Goal: Complete application form: Complete application form

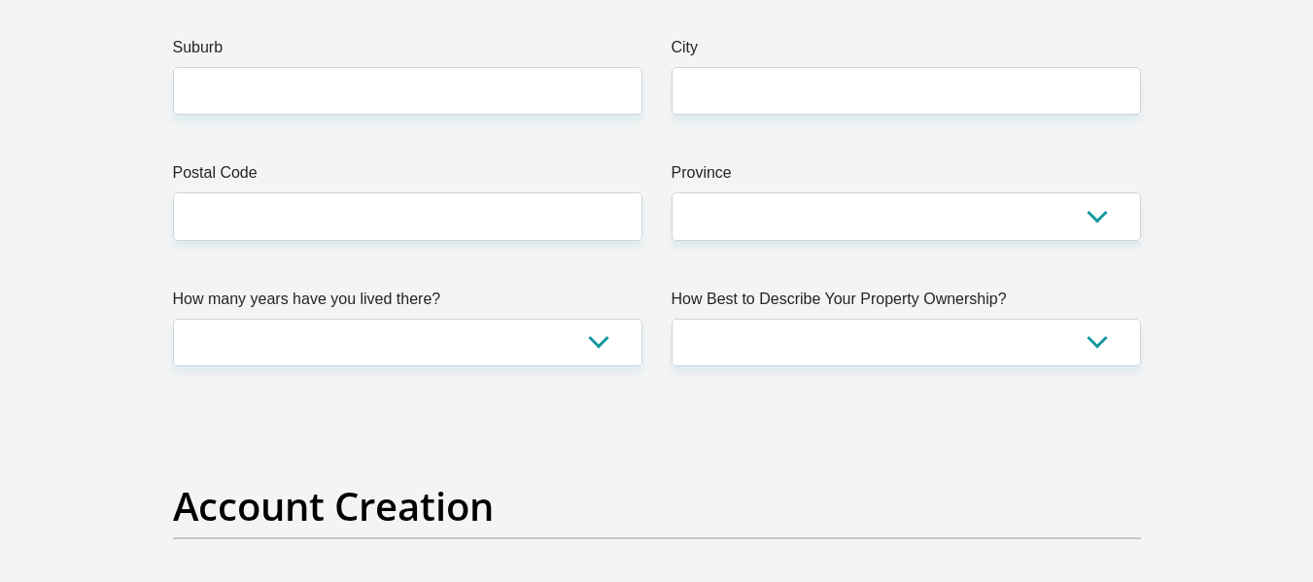
scroll to position [1166, 0]
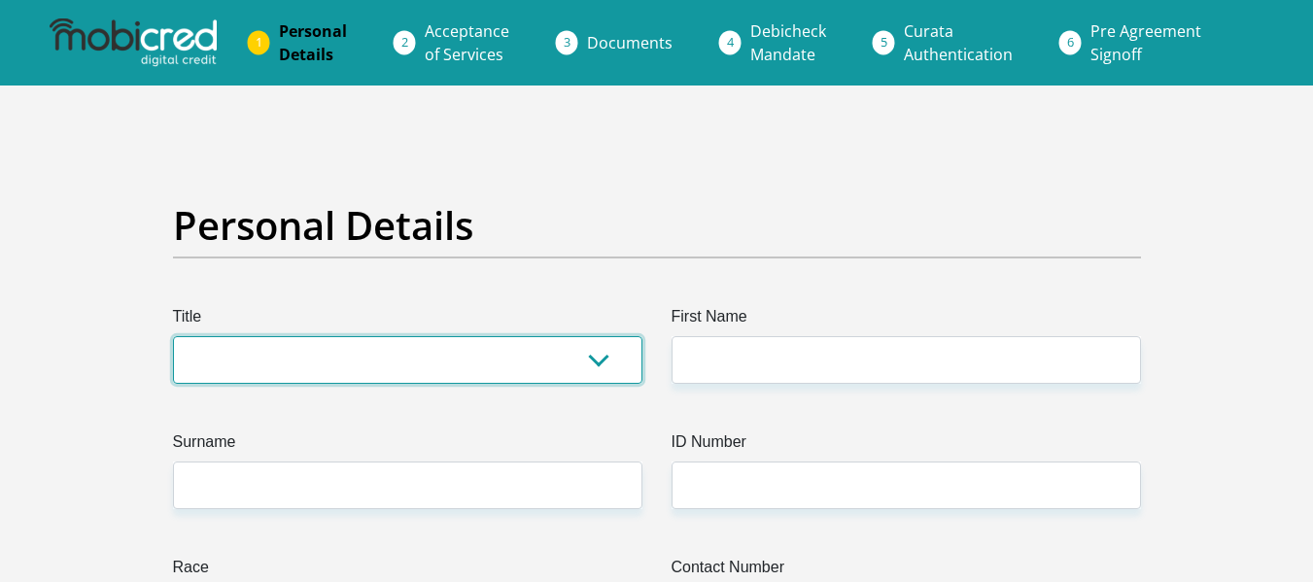
click at [400, 355] on select "Mr Ms Mrs Dr Other" at bounding box center [407, 360] width 469 height 48
select select "Mr"
click at [173, 336] on select "Mr Ms Mrs Dr Other" at bounding box center [407, 360] width 469 height 48
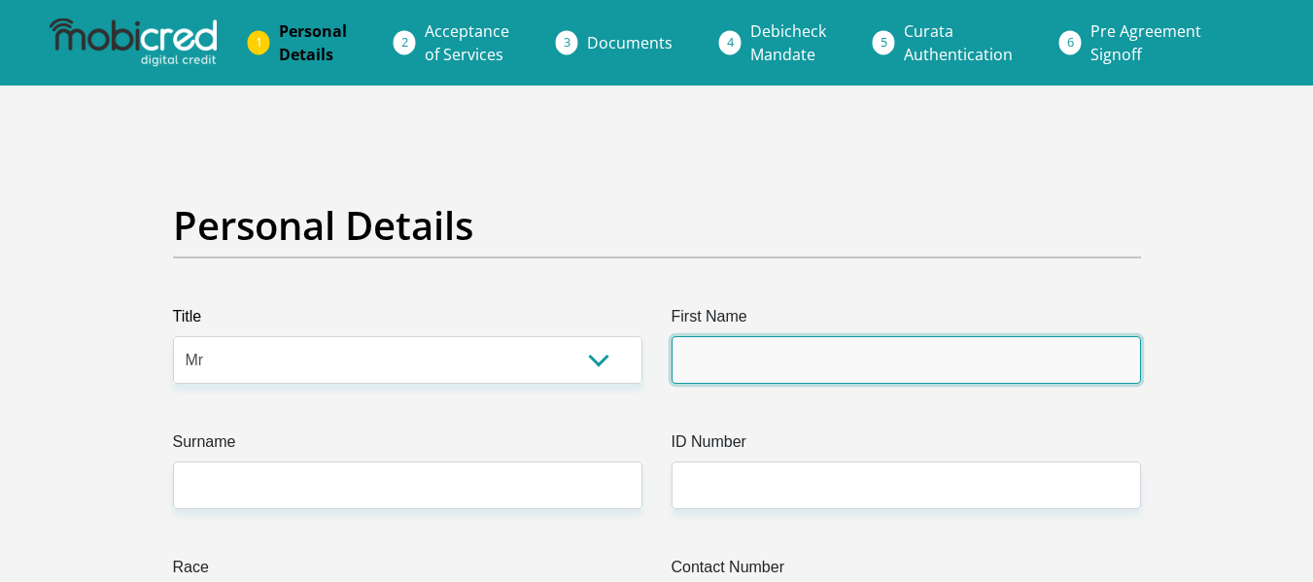
click at [715, 362] on input "First Name" at bounding box center [905, 360] width 469 height 48
type input "Angelo"
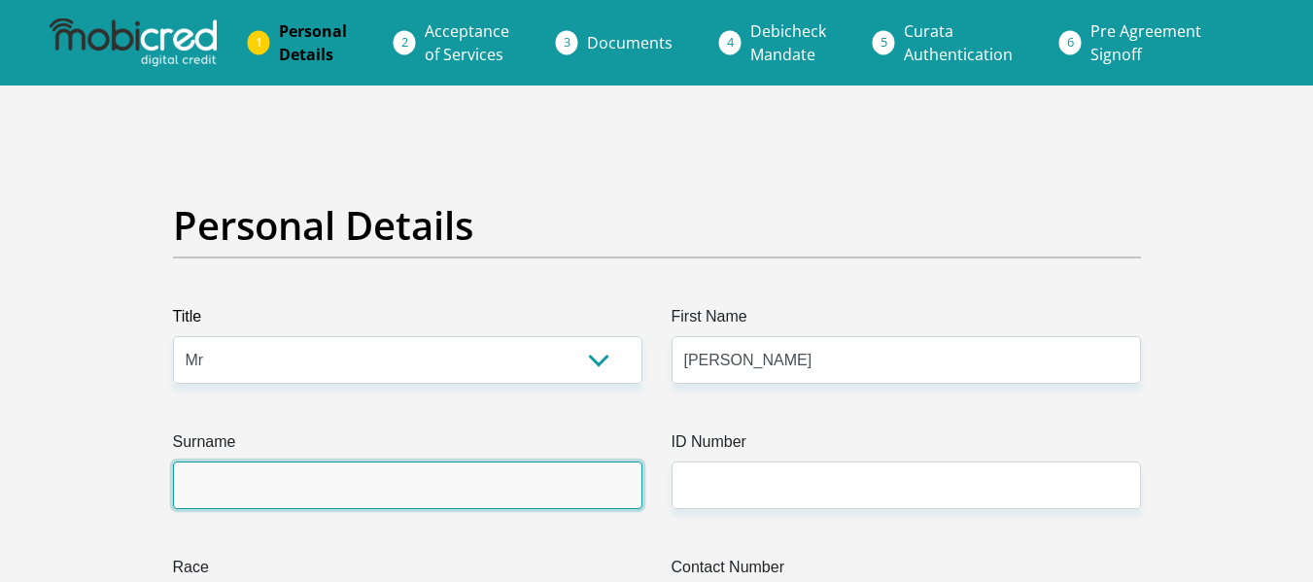
type input "Gysman"
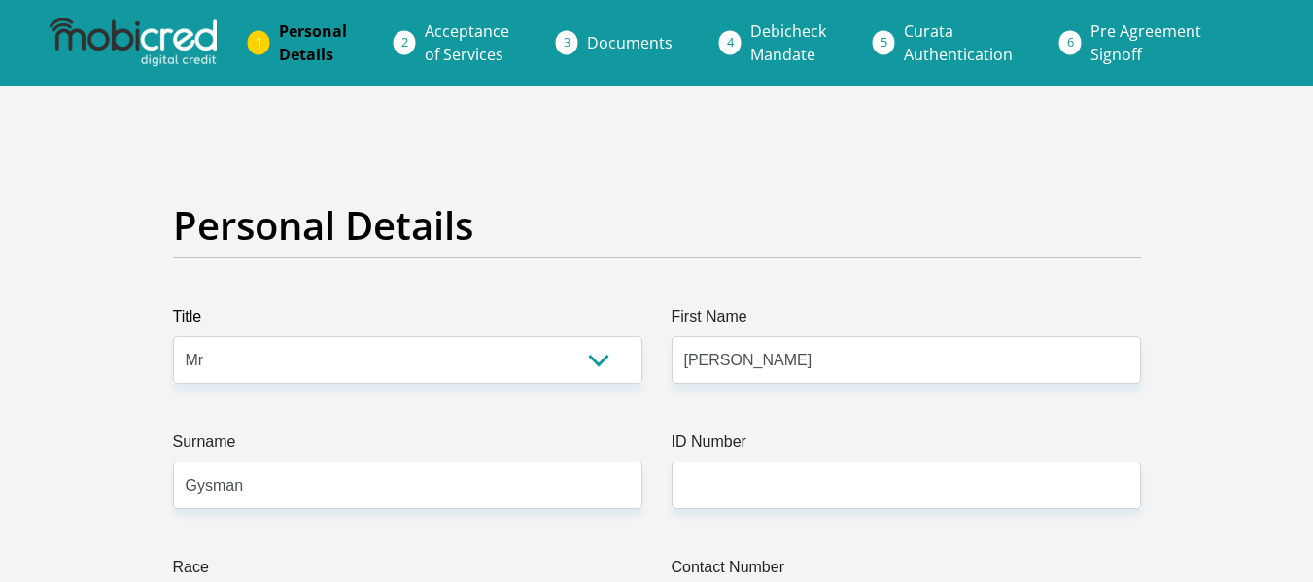
select select "ZAF"
type input "33 sneeukop street"
type input "cape town"
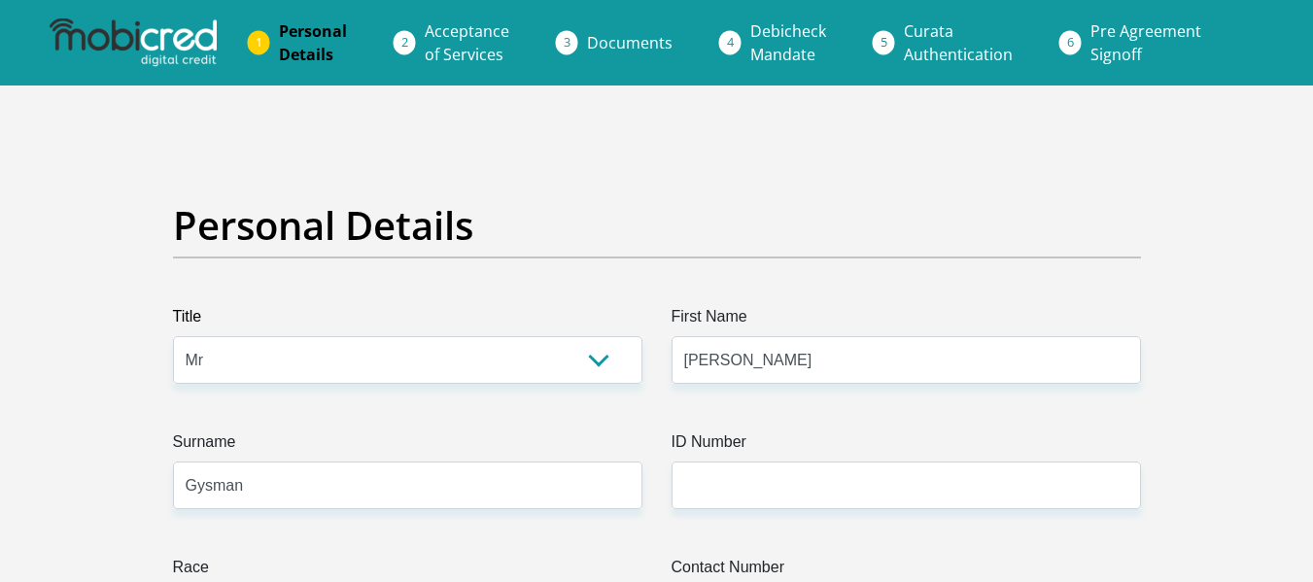
type input "7785"
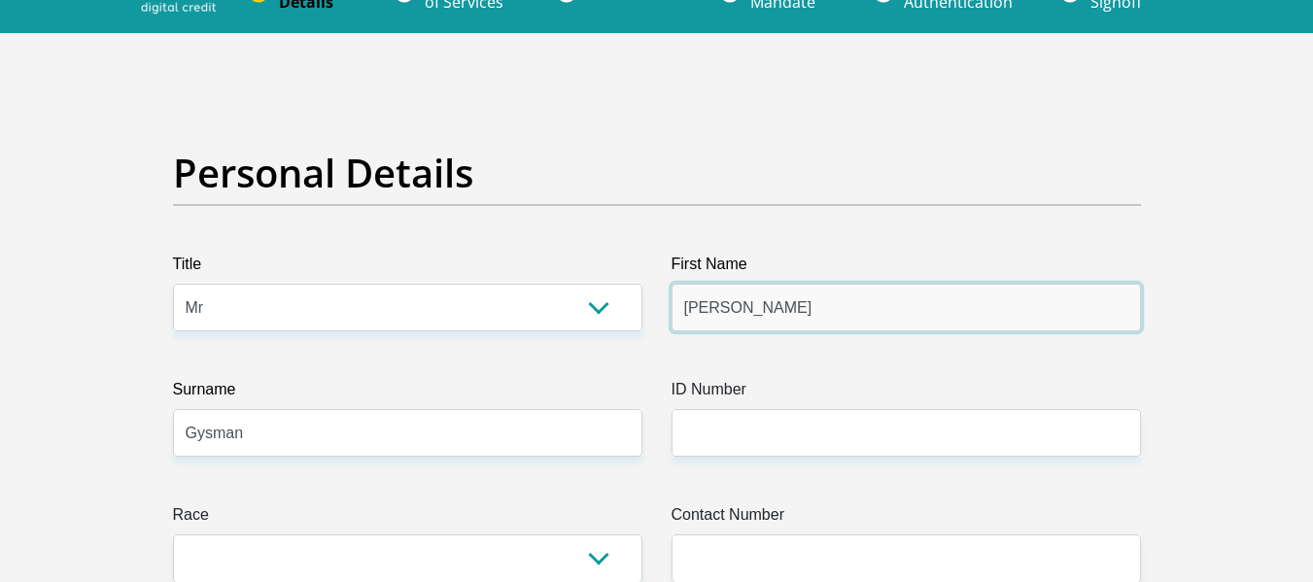
scroll to position [97, 0]
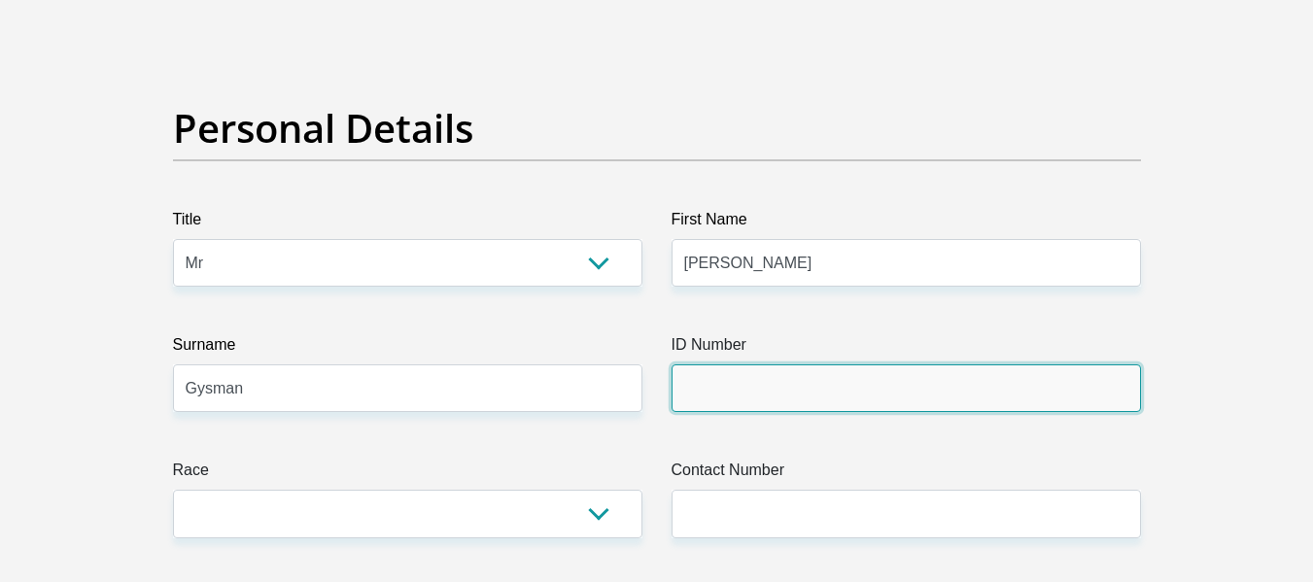
click at [738, 391] on input "ID Number" at bounding box center [905, 388] width 469 height 48
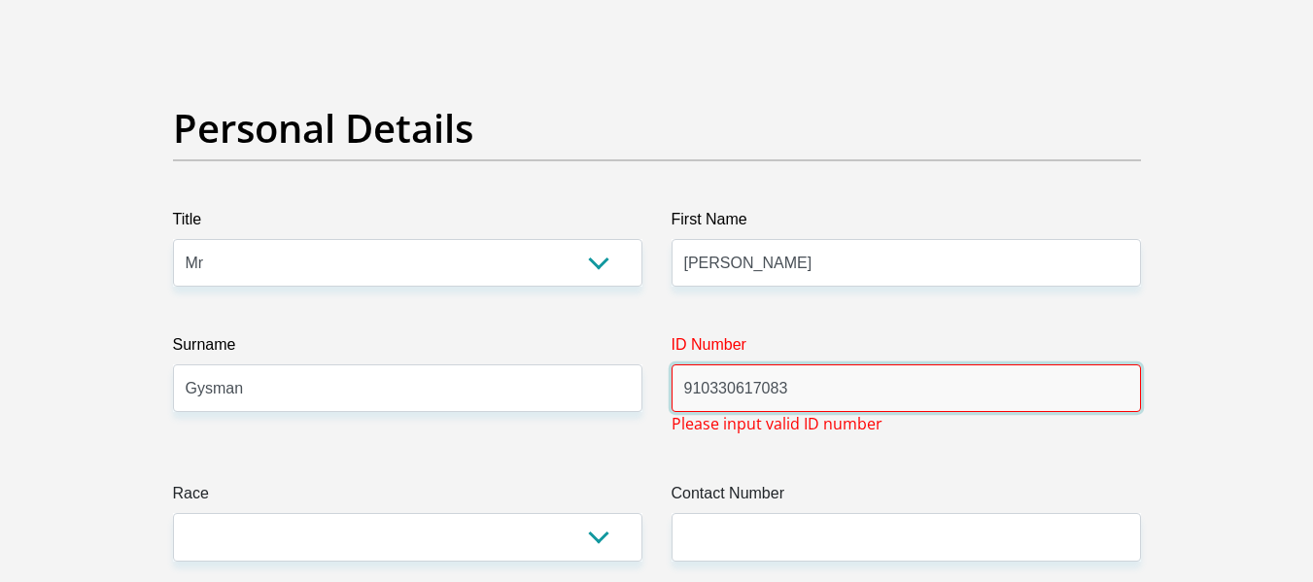
drag, startPoint x: 761, startPoint y: 389, endPoint x: 762, endPoint y: 400, distance: 11.7
click at [761, 389] on input "910330617083" at bounding box center [905, 388] width 469 height 48
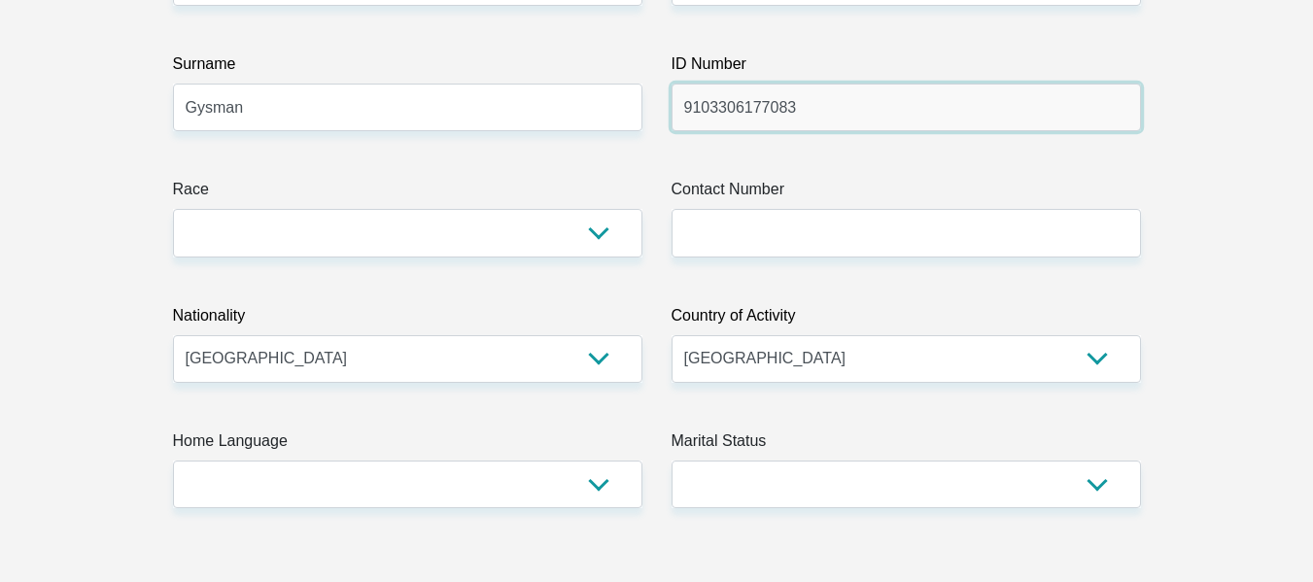
scroll to position [389, 0]
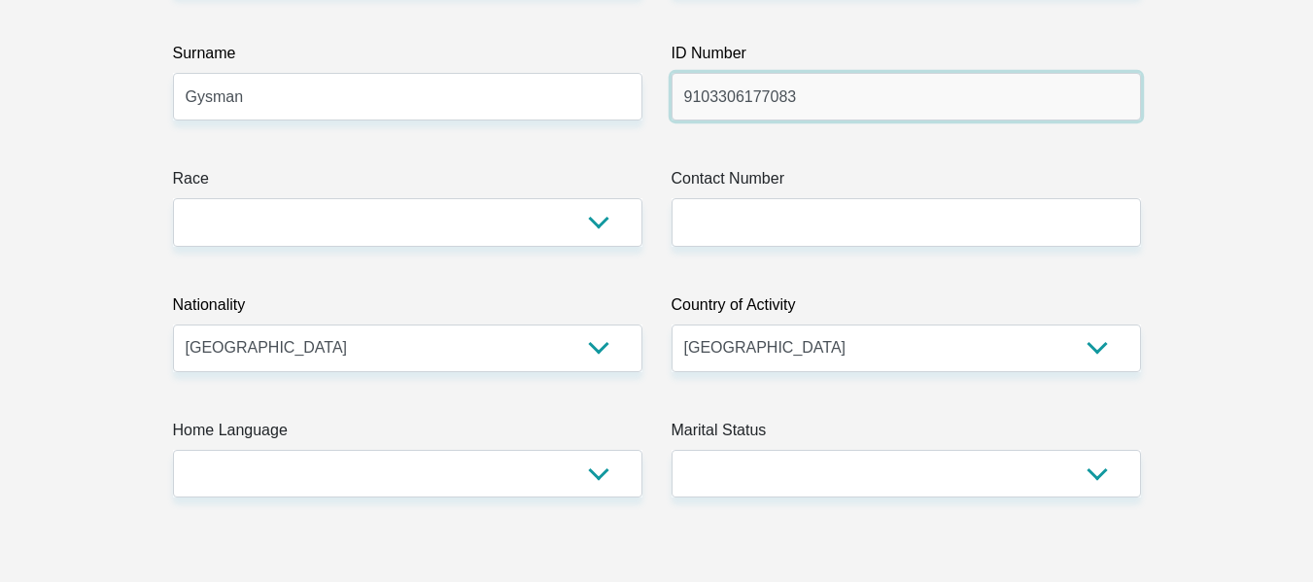
type input "9103306177083"
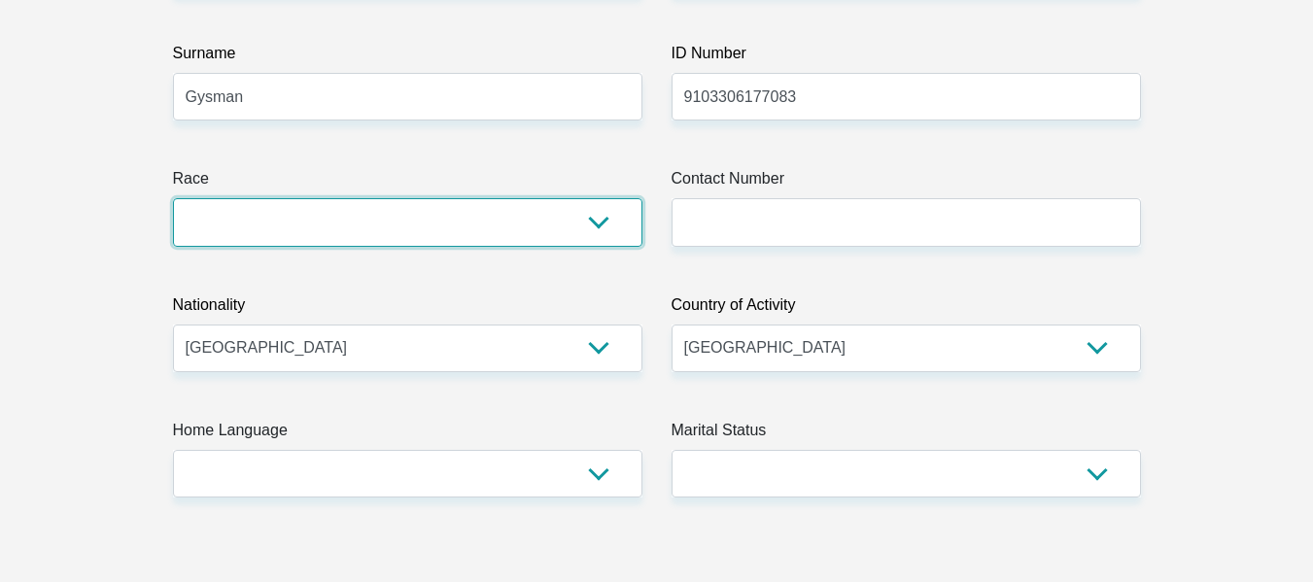
click at [482, 212] on select "Black Coloured Indian White Other" at bounding box center [407, 222] width 469 height 48
select select "2"
click at [173, 198] on select "Black Coloured Indian White Other" at bounding box center [407, 222] width 469 height 48
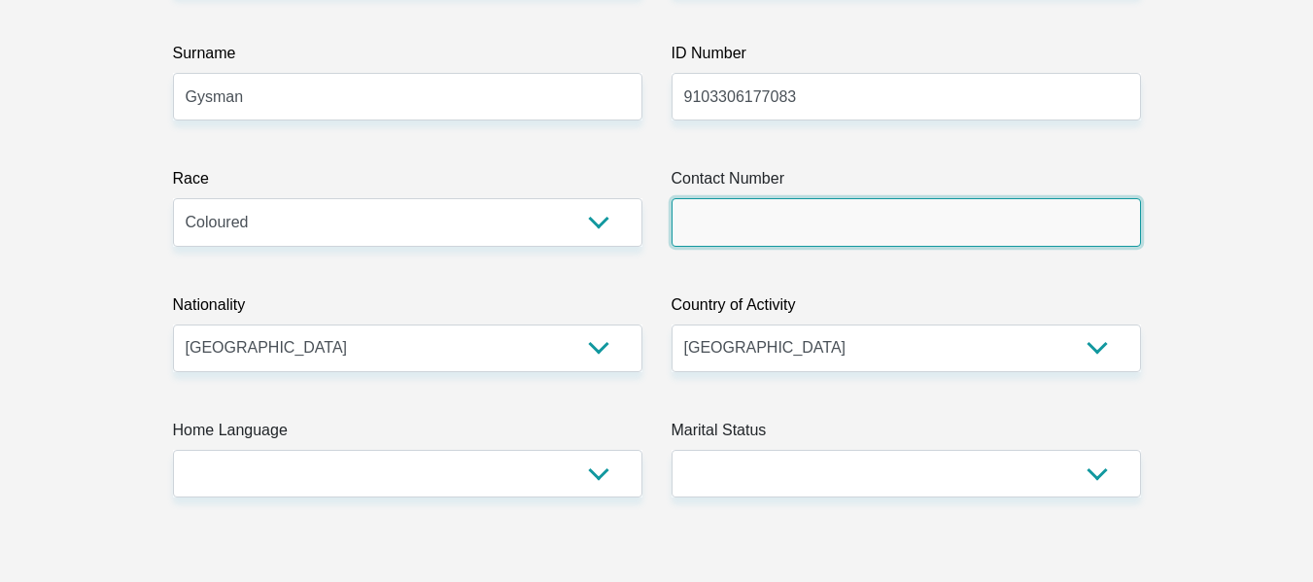
click at [751, 223] on input "Contact Number" at bounding box center [905, 222] width 469 height 48
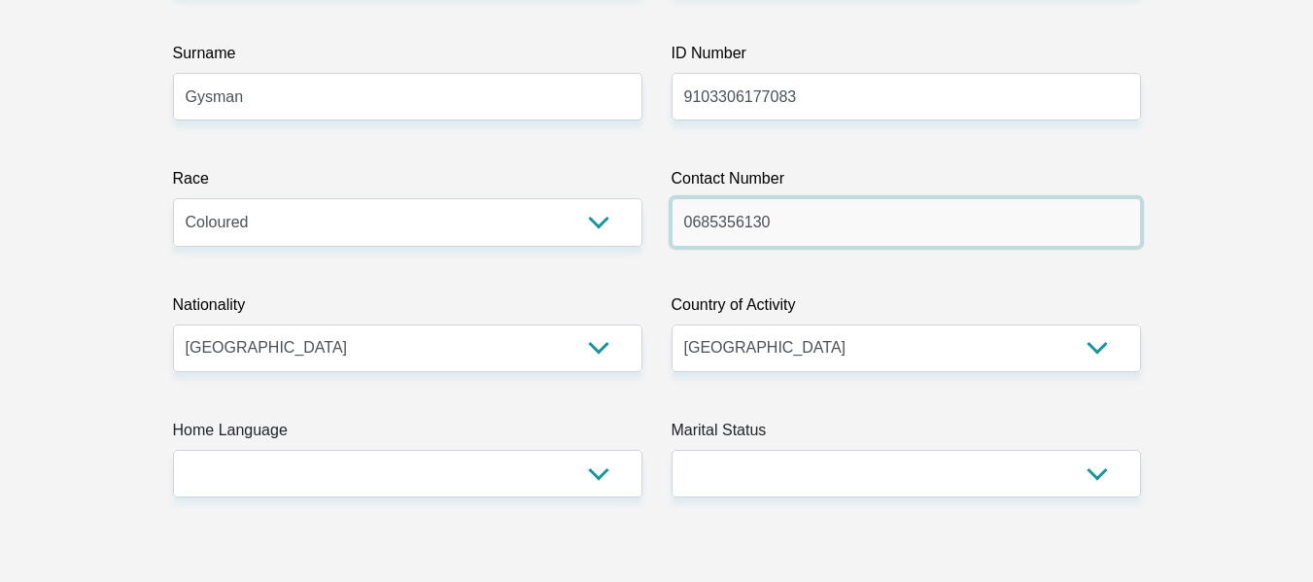
drag, startPoint x: 710, startPoint y: 221, endPoint x: 762, endPoint y: 267, distance: 69.5
click at [710, 221] on input "0685356130" at bounding box center [905, 222] width 469 height 48
type input "0695356130"
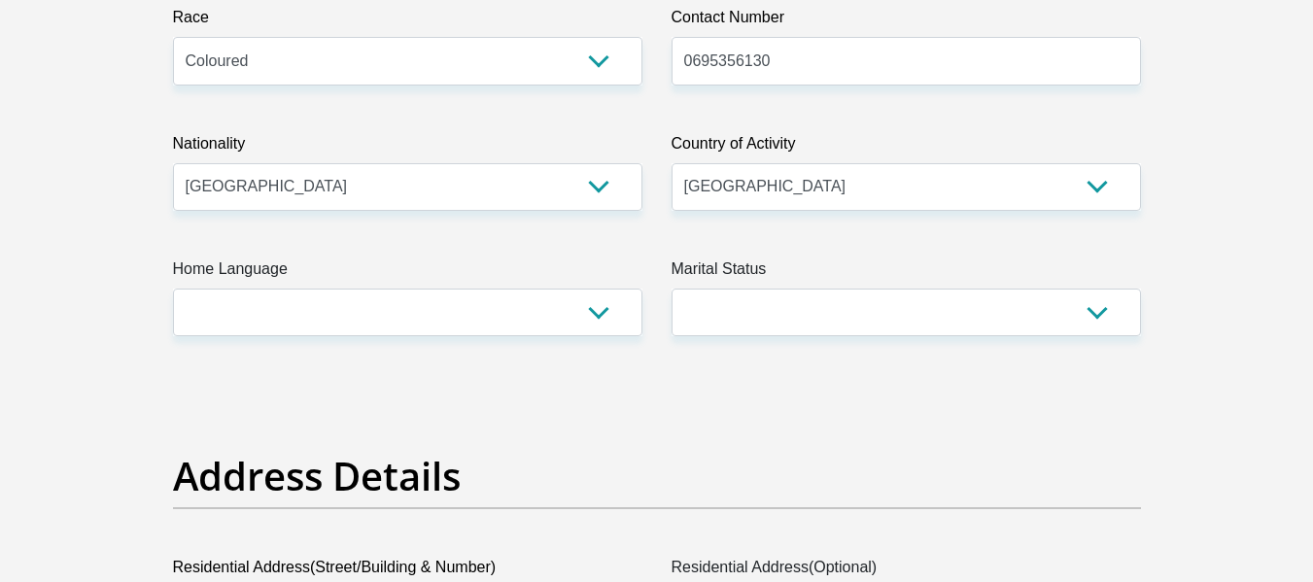
scroll to position [583, 0]
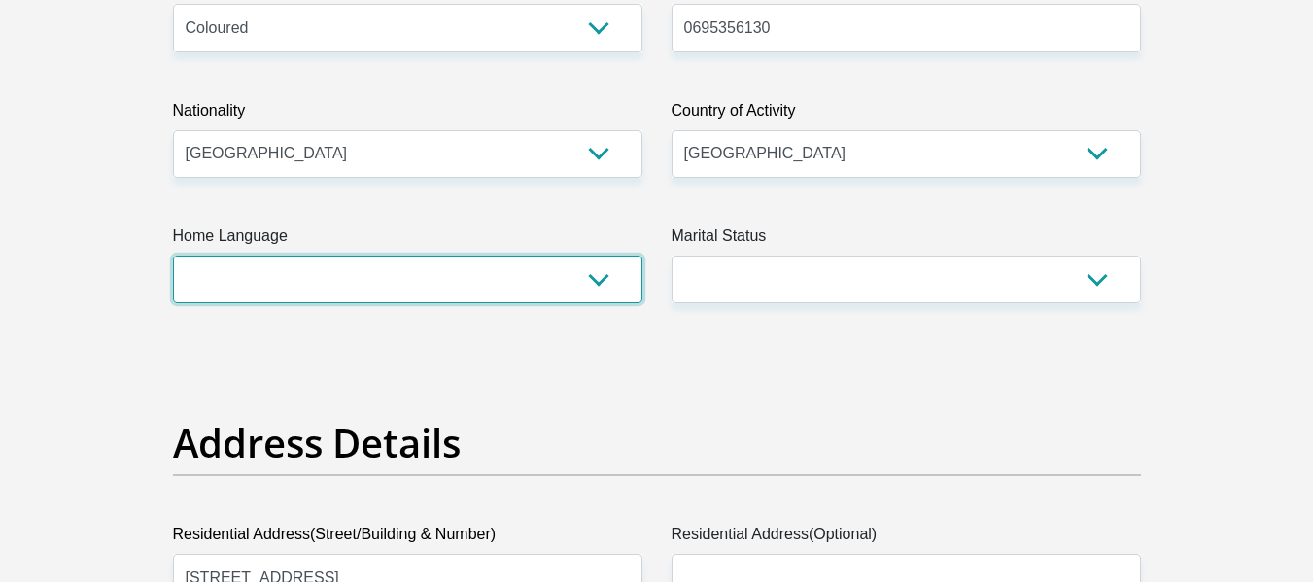
click at [562, 290] on select "Afrikaans English Sepedi South Ndebele Southern Sotho Swati Tsonga Tswana Venda…" at bounding box center [407, 280] width 469 height 48
select select "eng"
click at [173, 256] on select "Afrikaans English Sepedi South Ndebele Southern Sotho Swati Tsonga Tswana Venda…" at bounding box center [407, 280] width 469 height 48
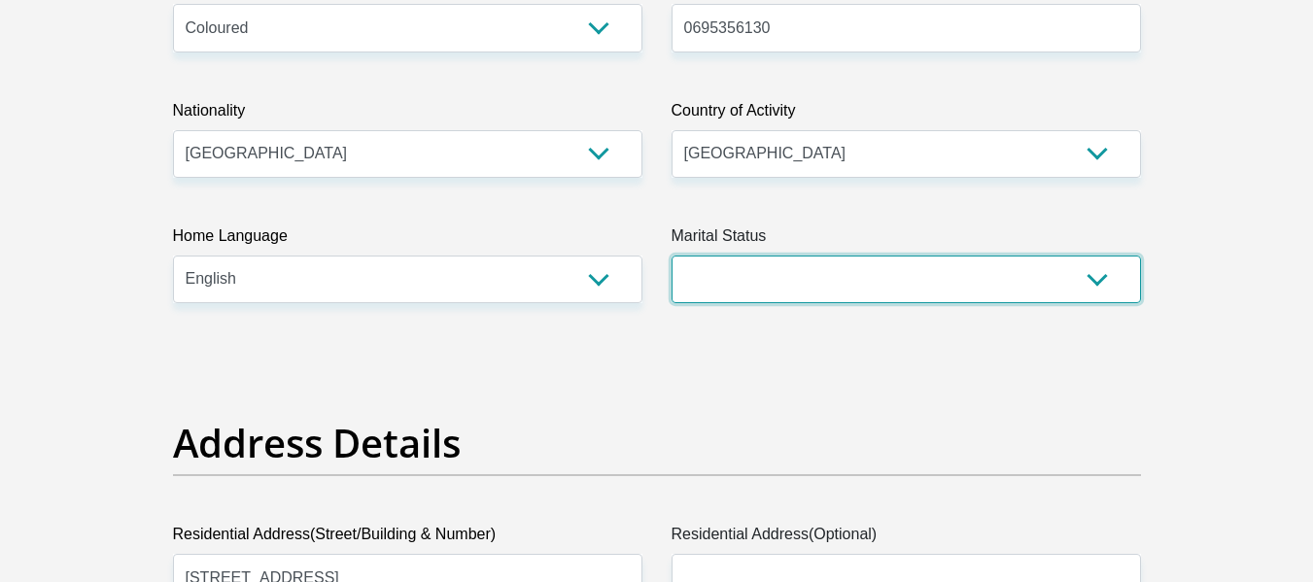
click at [878, 291] on select "Married ANC Single Divorced Widowed Married COP or Customary Law" at bounding box center [905, 280] width 469 height 48
select select "2"
click at [671, 256] on select "Married ANC Single Divorced Widowed Married COP or Customary Law" at bounding box center [905, 280] width 469 height 48
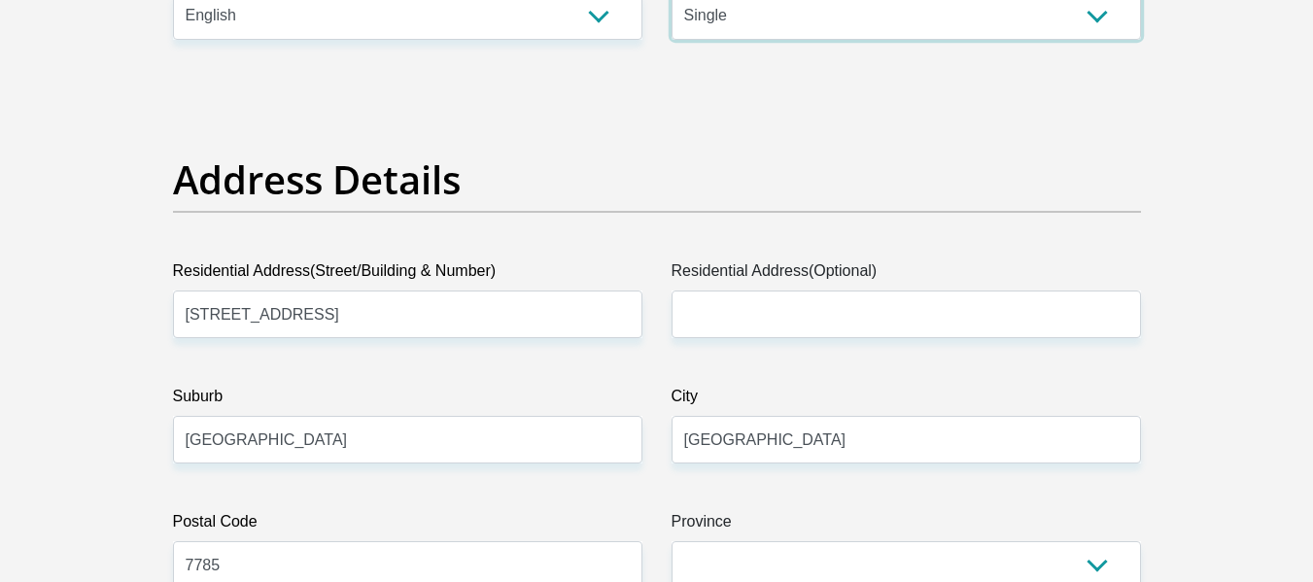
scroll to position [875, 0]
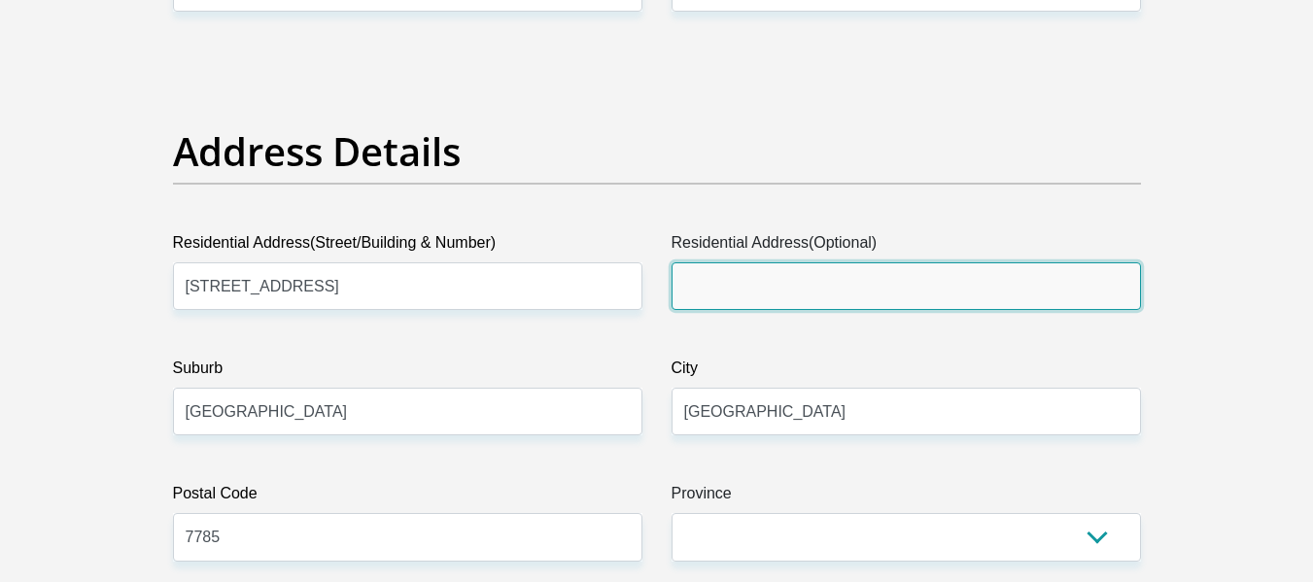
click at [790, 291] on input "Residential Address(Optional)" at bounding box center [905, 286] width 469 height 48
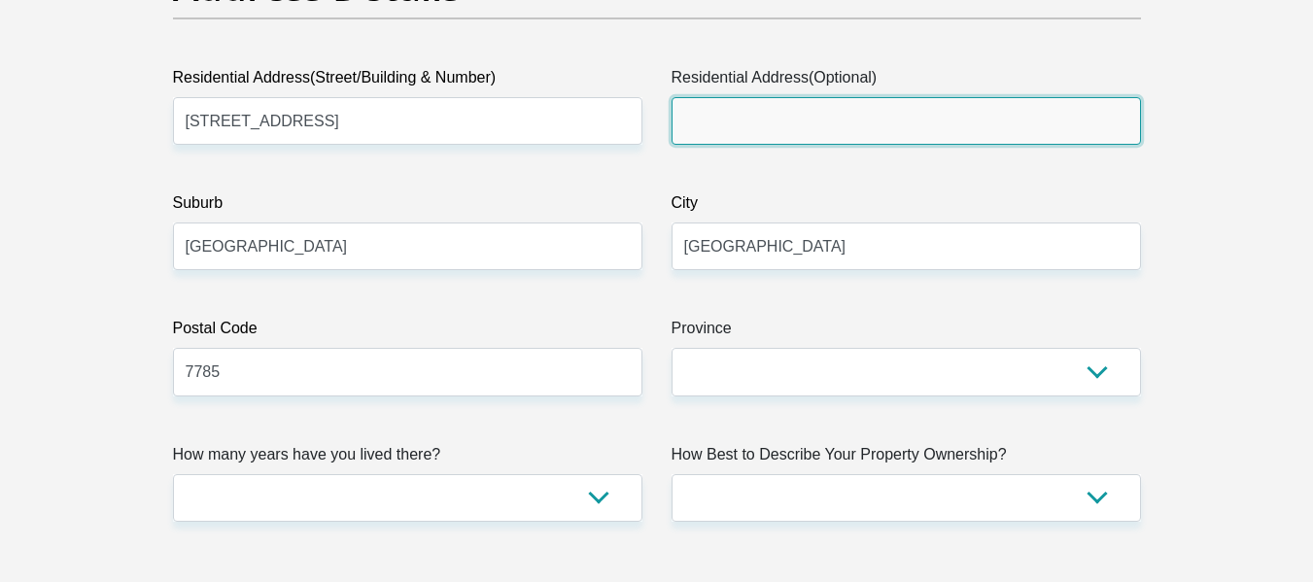
scroll to position [1069, 0]
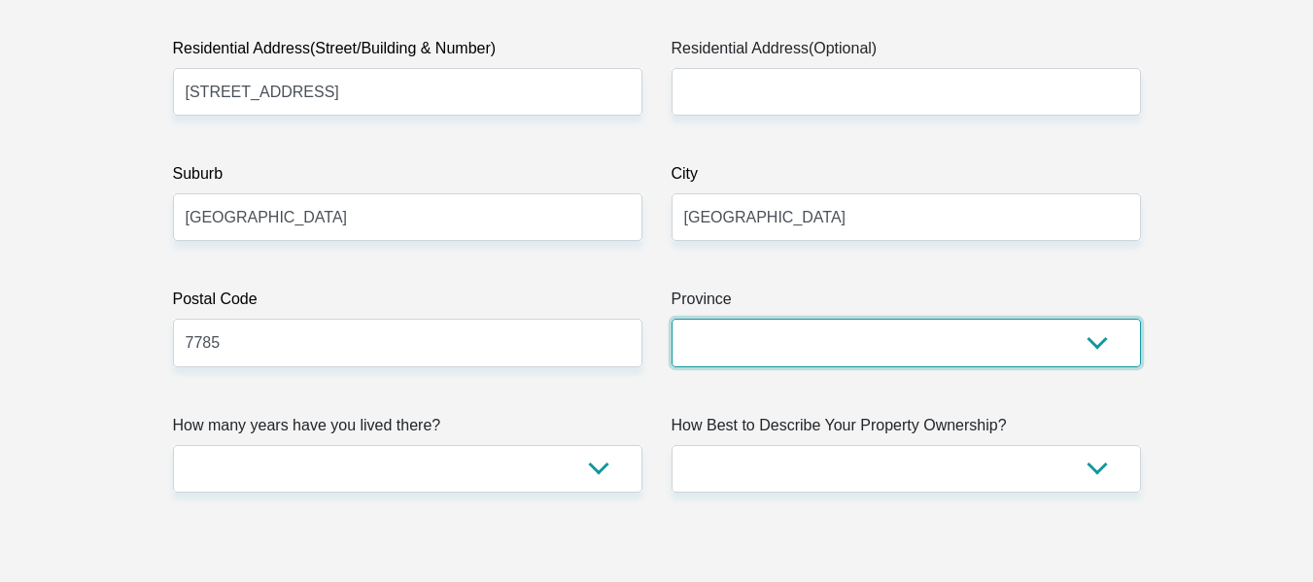
click at [977, 349] on select "Eastern Cape Free State Gauteng KwaZulu-Natal Limpopo Mpumalanga Northern Cape …" at bounding box center [905, 343] width 469 height 48
select select "Western Cape"
click at [671, 319] on select "Eastern Cape Free State Gauteng KwaZulu-Natal Limpopo Mpumalanga Northern Cape …" at bounding box center [905, 343] width 469 height 48
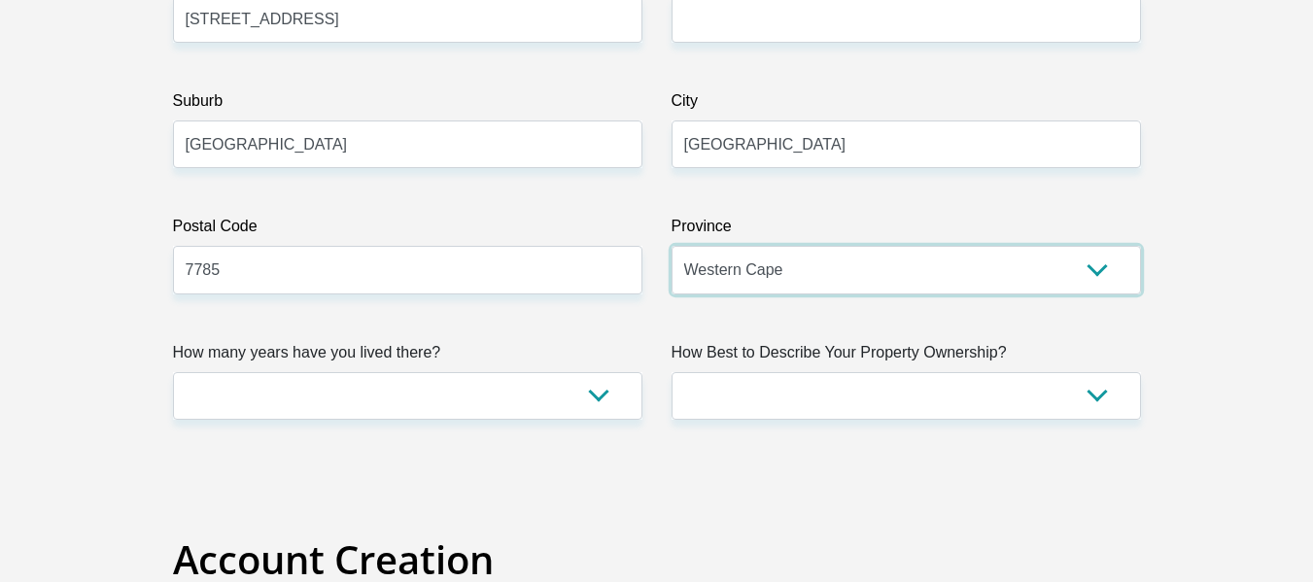
scroll to position [1263, 0]
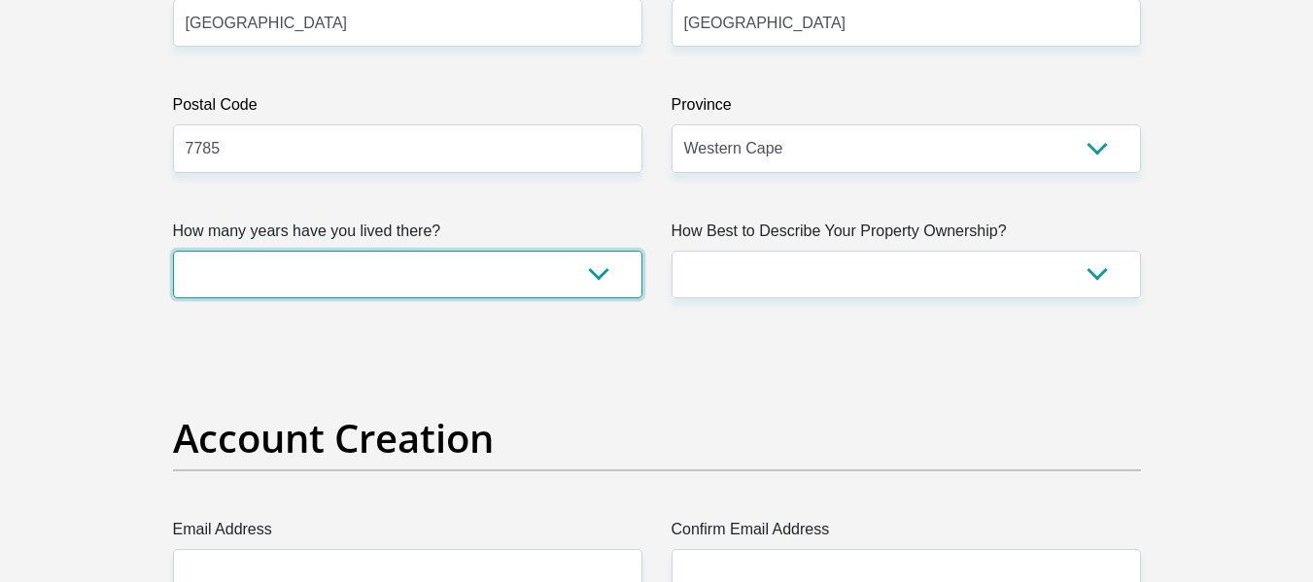
click at [494, 262] on select "less than 1 year 1-3 years 3-5 years 5+ years" at bounding box center [407, 275] width 469 height 48
select select "5"
click at [173, 251] on select "less than 1 year 1-3 years 3-5 years 5+ years" at bounding box center [407, 275] width 469 height 48
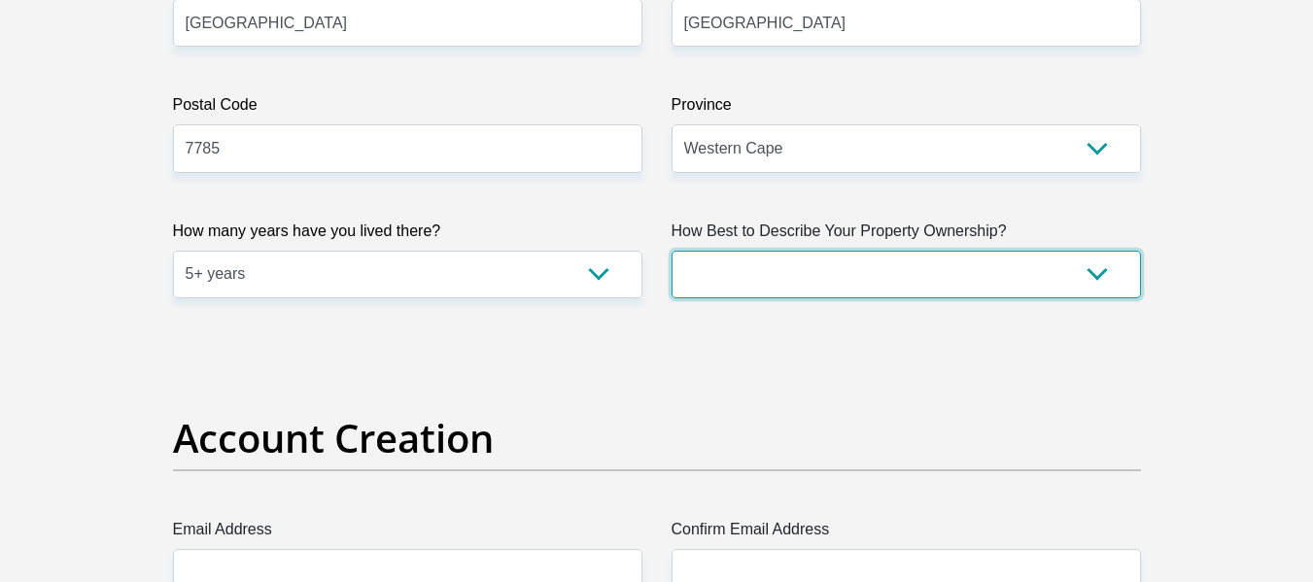
click at [797, 282] on select "Owned Rented Family Owned Company Dwelling" at bounding box center [905, 275] width 469 height 48
select select "parents"
click at [671, 251] on select "Owned Rented Family Owned Company Dwelling" at bounding box center [905, 275] width 469 height 48
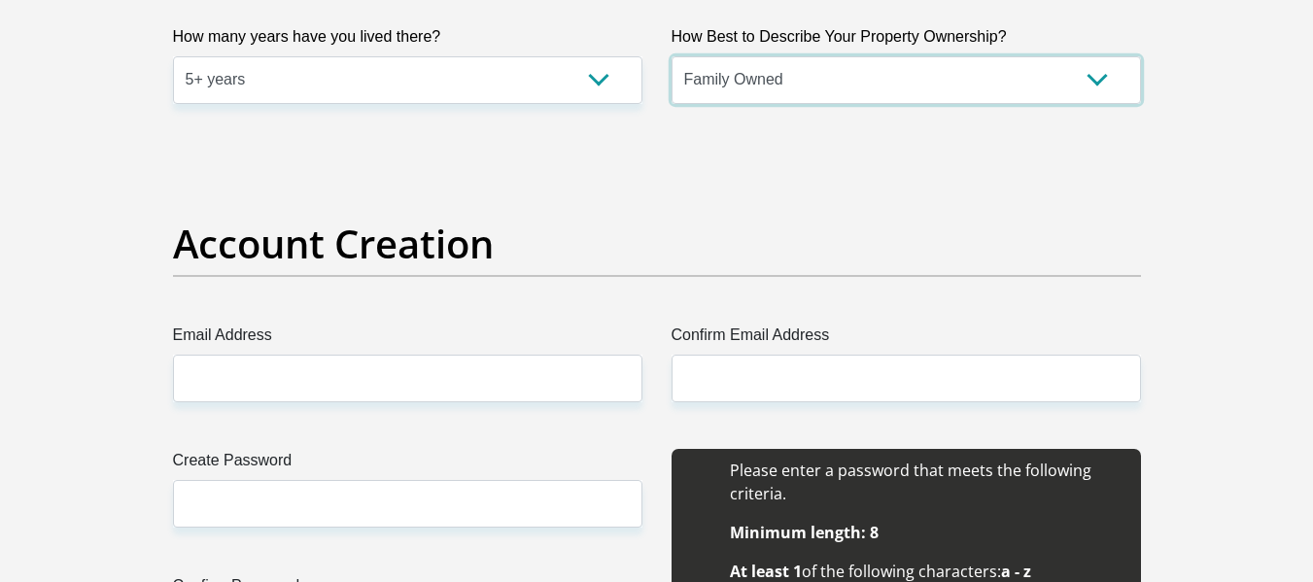
scroll to position [1555, 0]
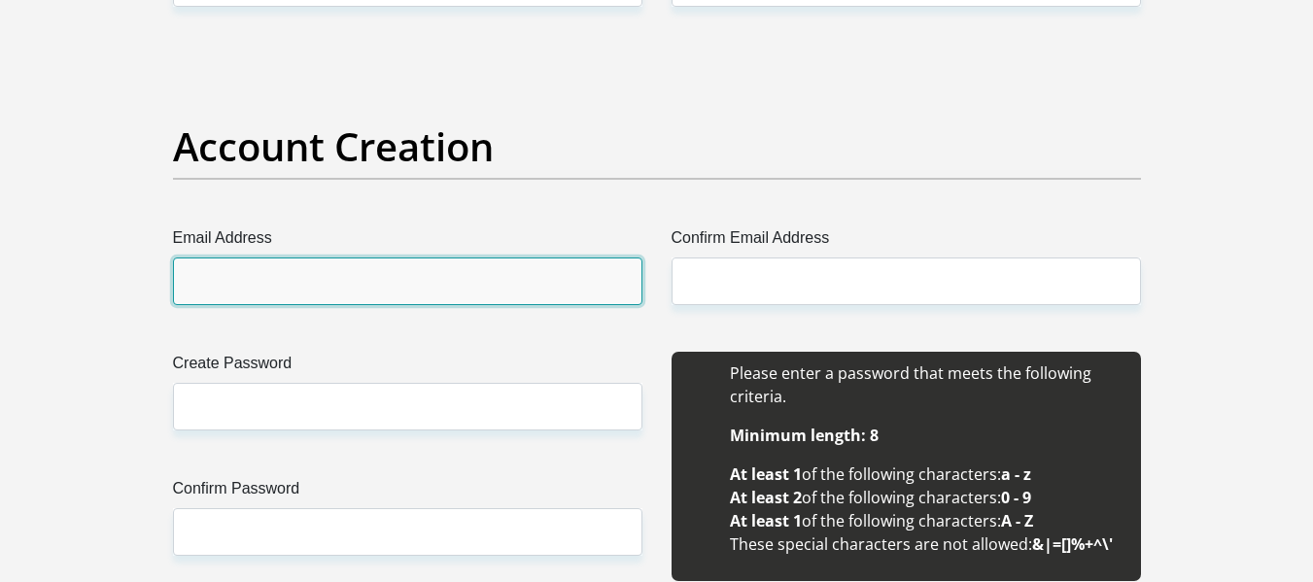
click at [563, 289] on input "Email Address" at bounding box center [407, 281] width 469 height 48
type input "Awgysman1991@gmail.com"
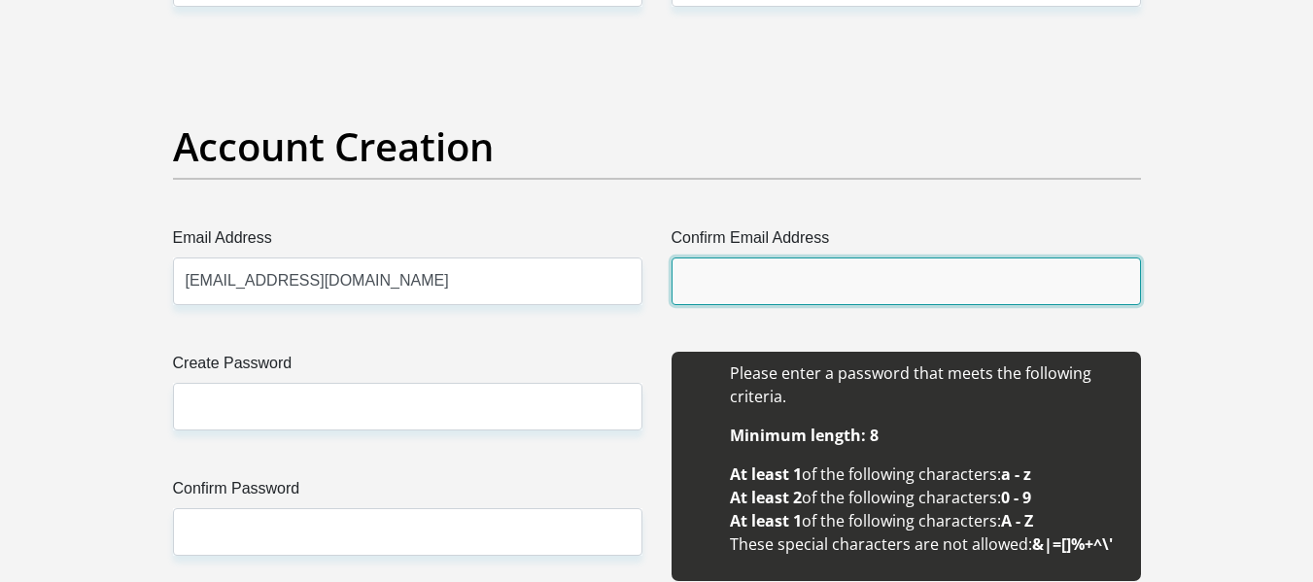
type input "Awgysman1991@gmail.com"
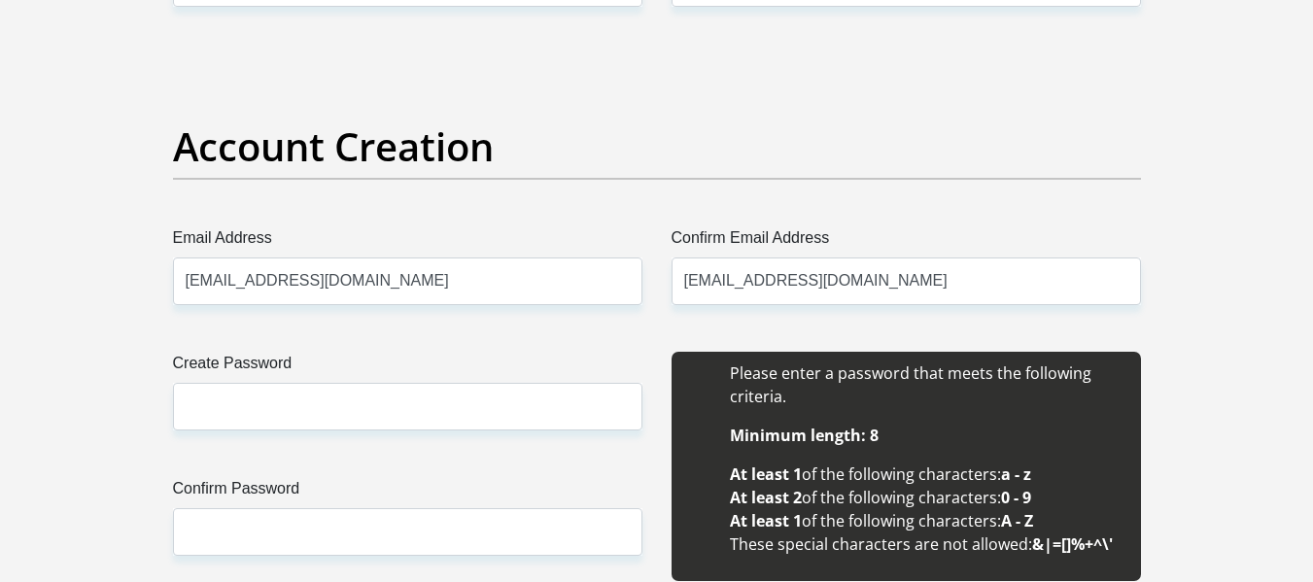
type input "Angelo"
type input "0685356130"
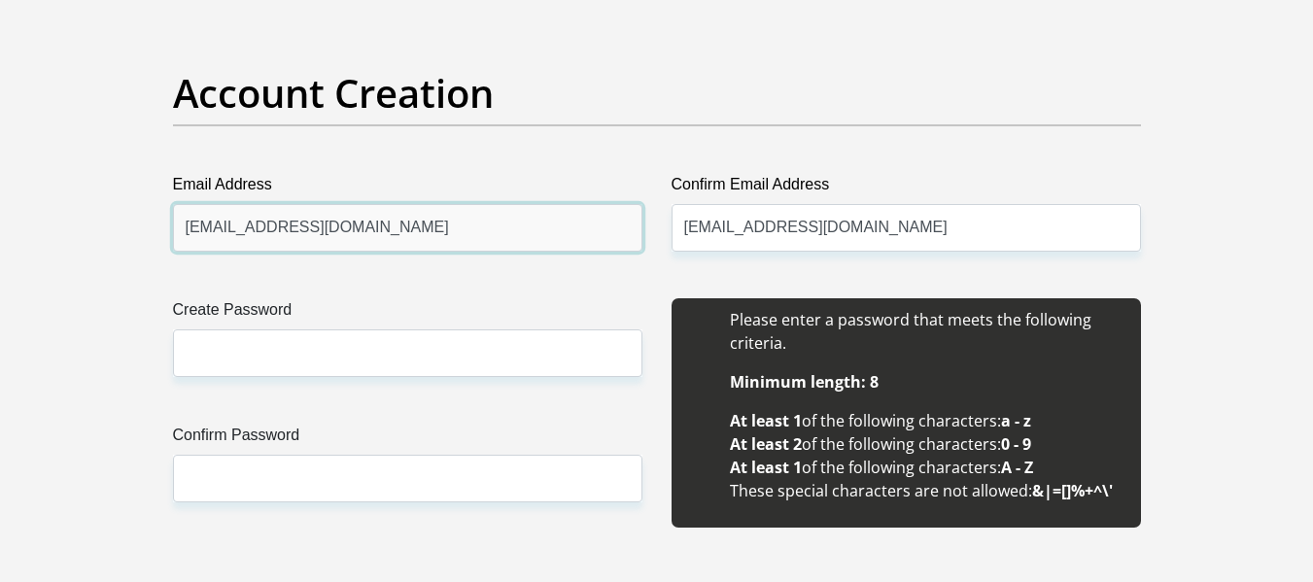
scroll to position [1652, 0]
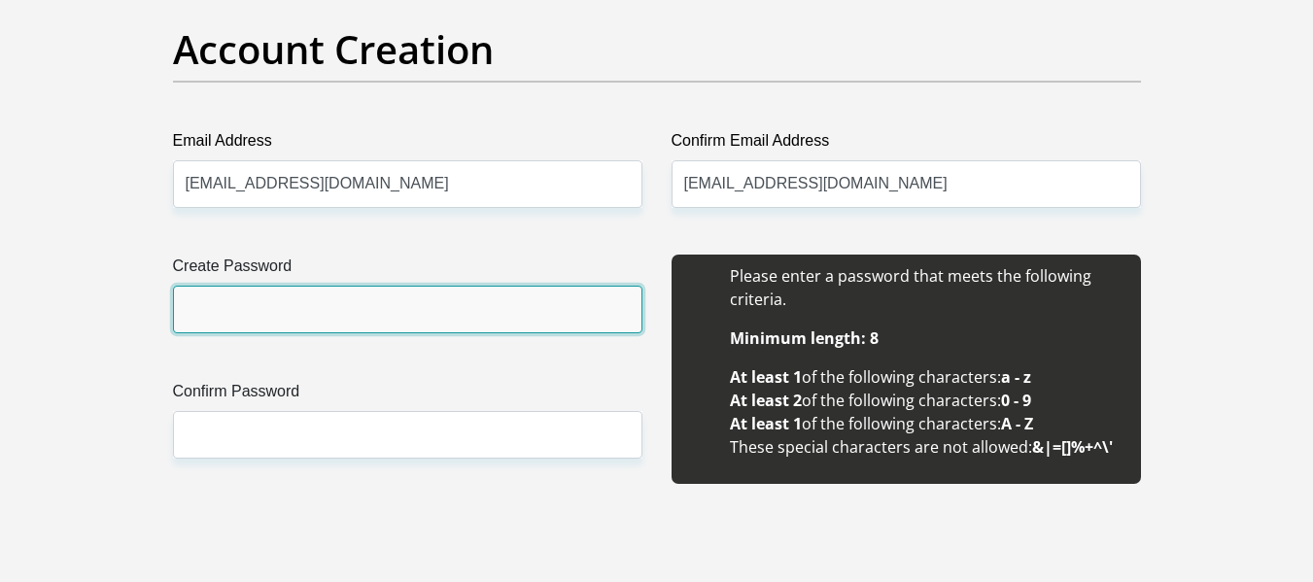
click at [348, 311] on input "Create Password" at bounding box center [407, 310] width 469 height 48
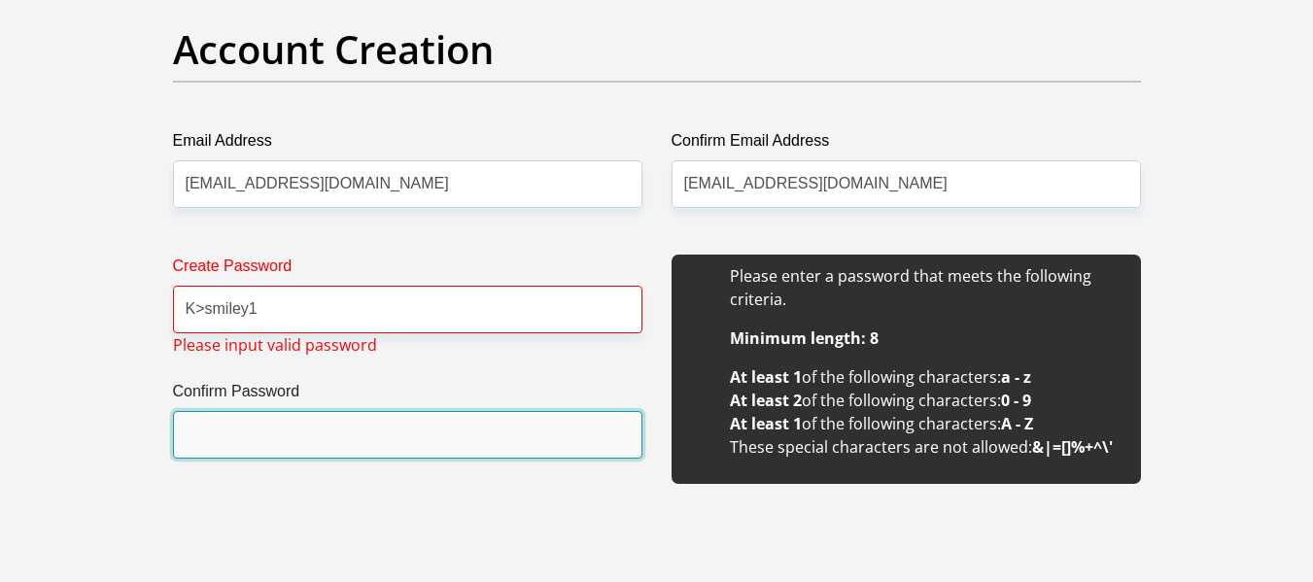
click at [248, 437] on input "Confirm Password" at bounding box center [407, 435] width 469 height 48
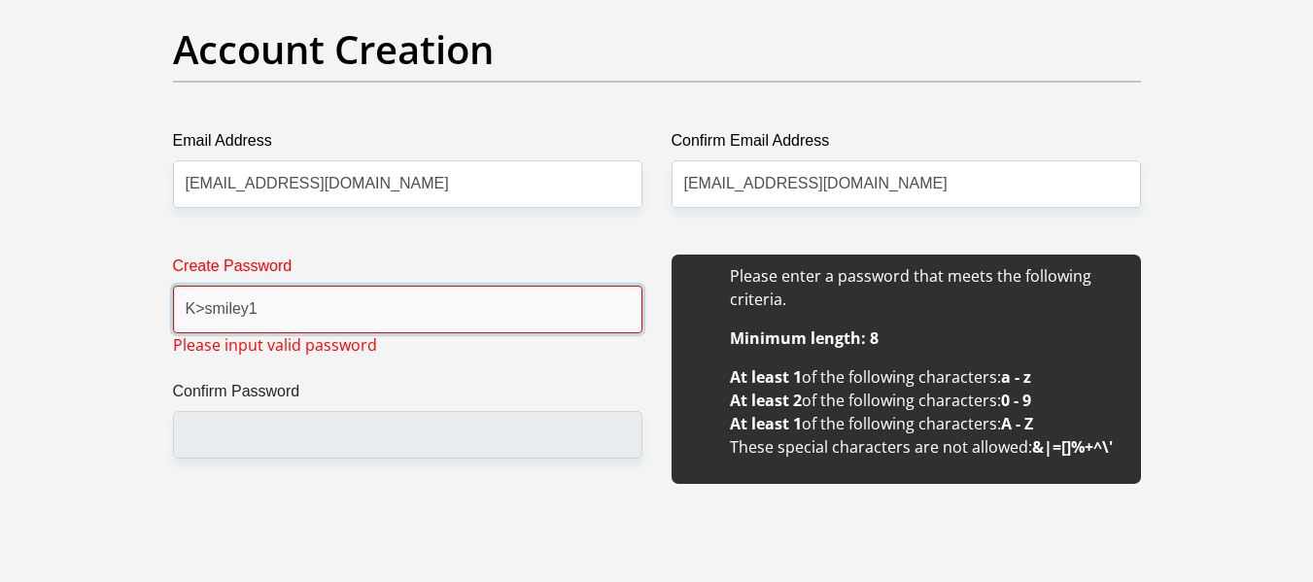
click at [304, 312] on input "K>smiley1" at bounding box center [407, 310] width 469 height 48
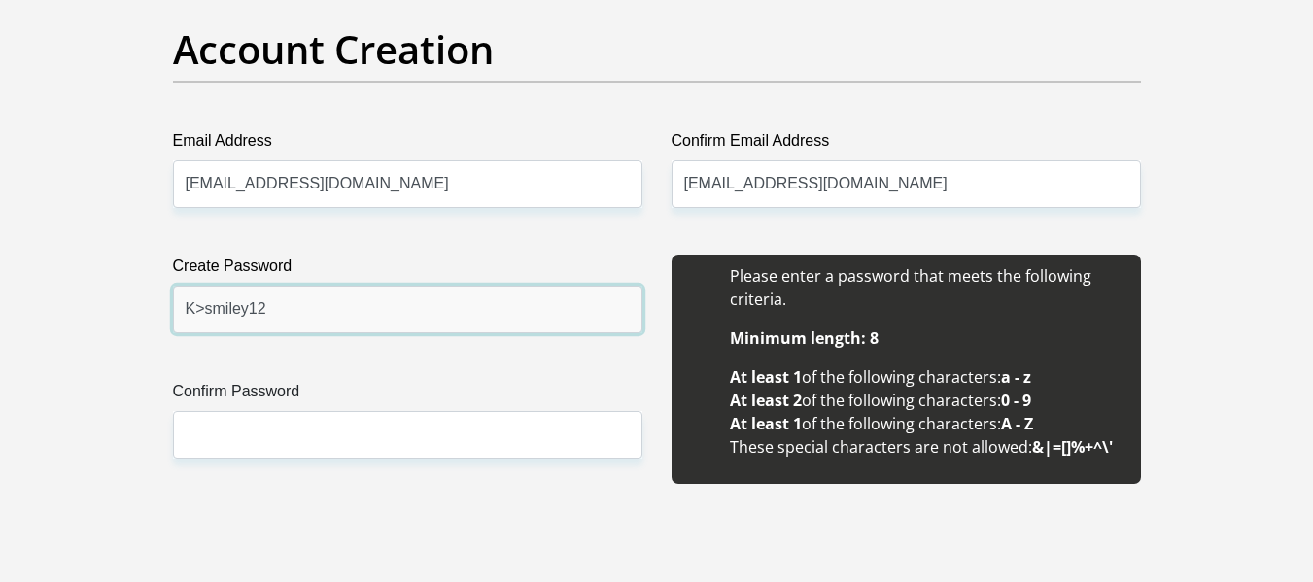
type input "K>smiley12"
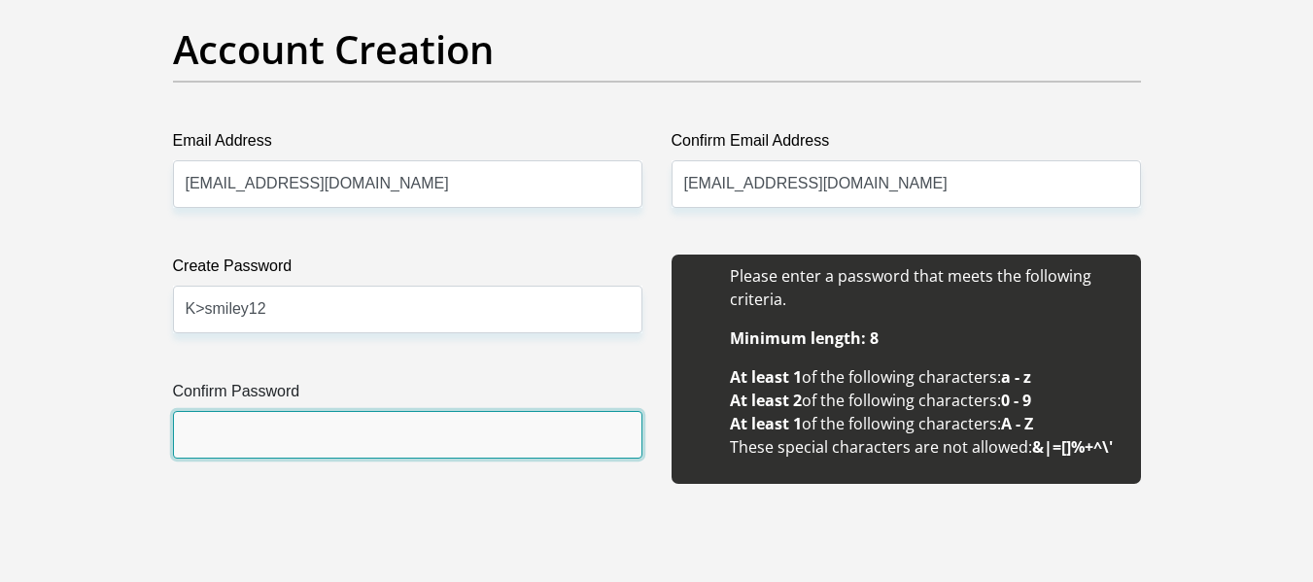
click at [370, 437] on input "Confirm Password" at bounding box center [407, 435] width 469 height 48
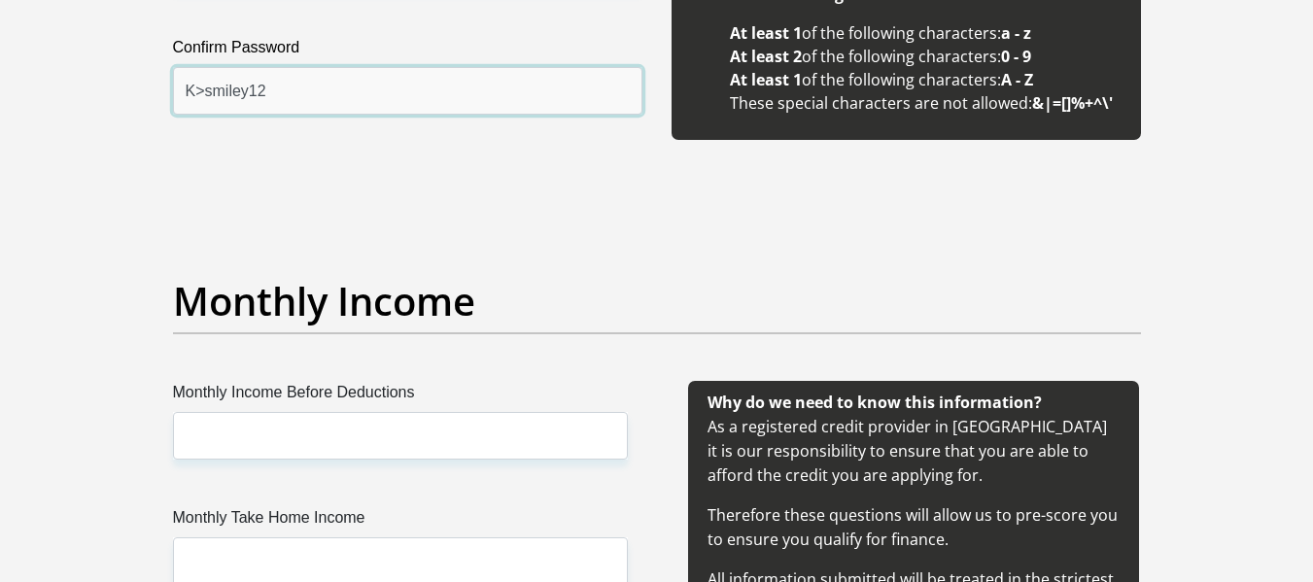
scroll to position [2041, 0]
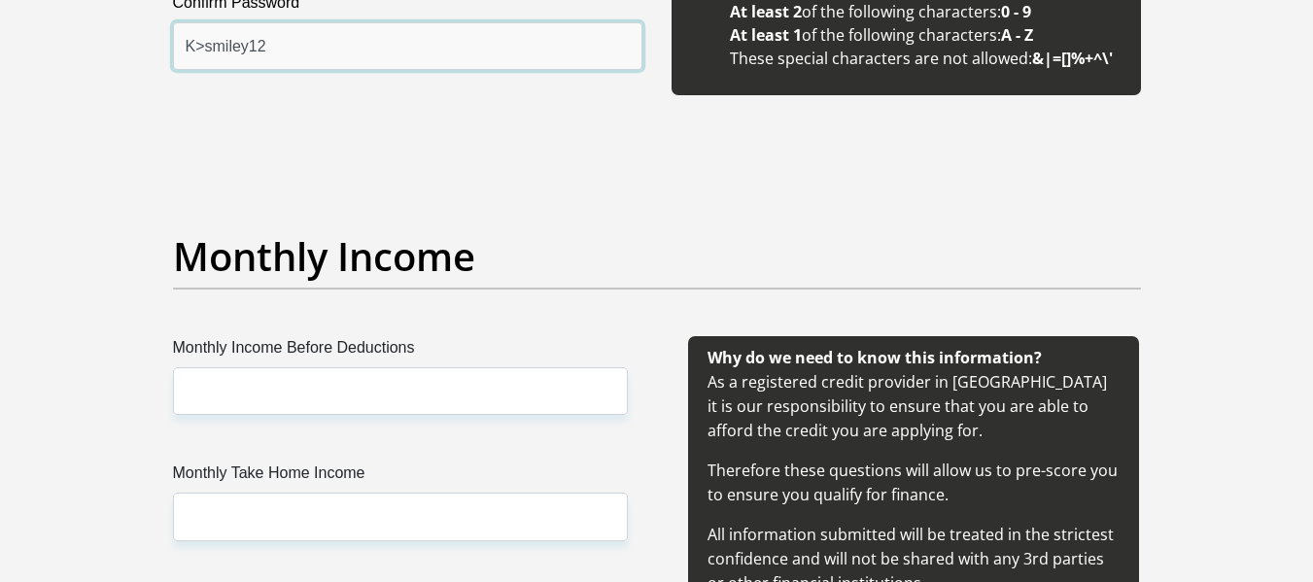
type input "K>smiley12"
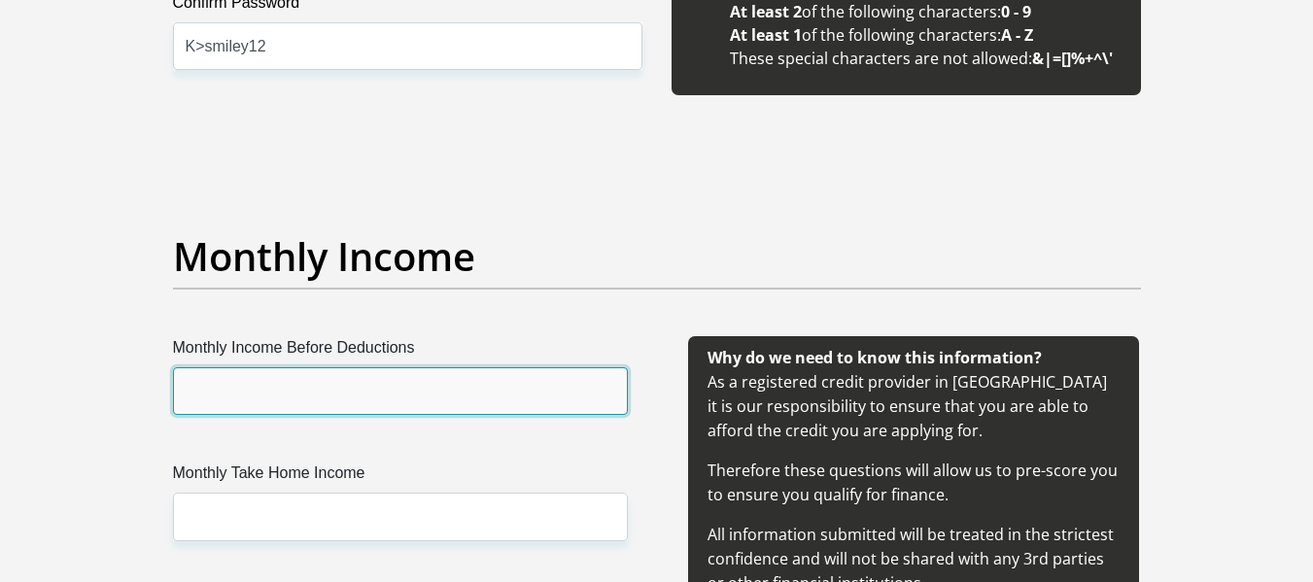
click at [438, 380] on input "Monthly Income Before Deductions" at bounding box center [400, 391] width 455 height 48
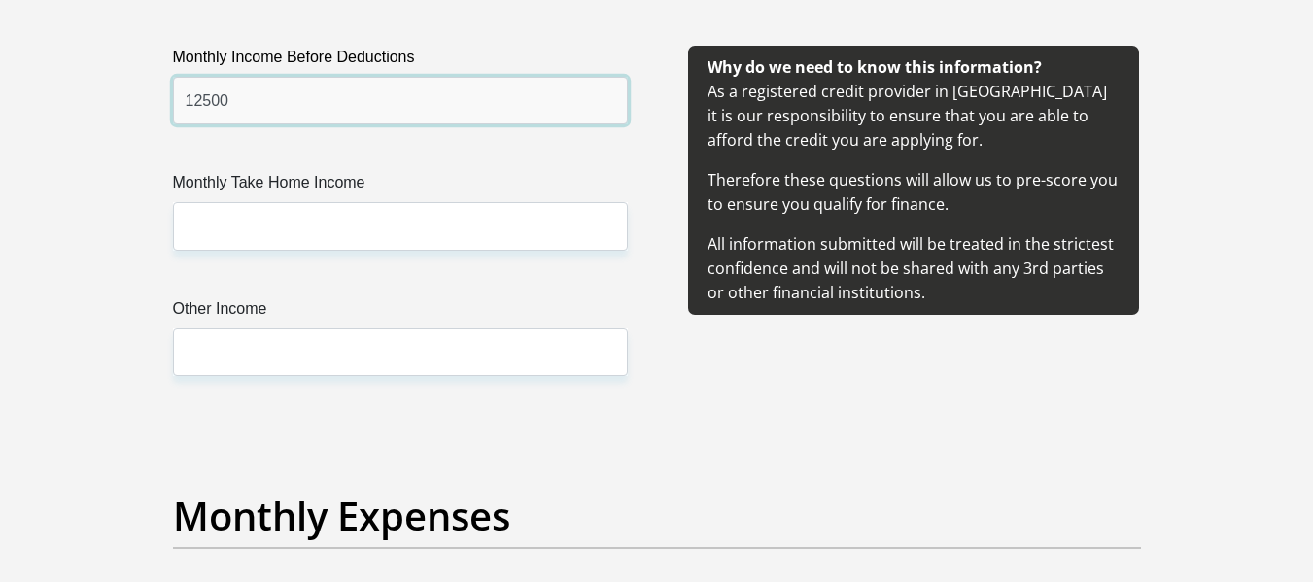
scroll to position [2332, 0]
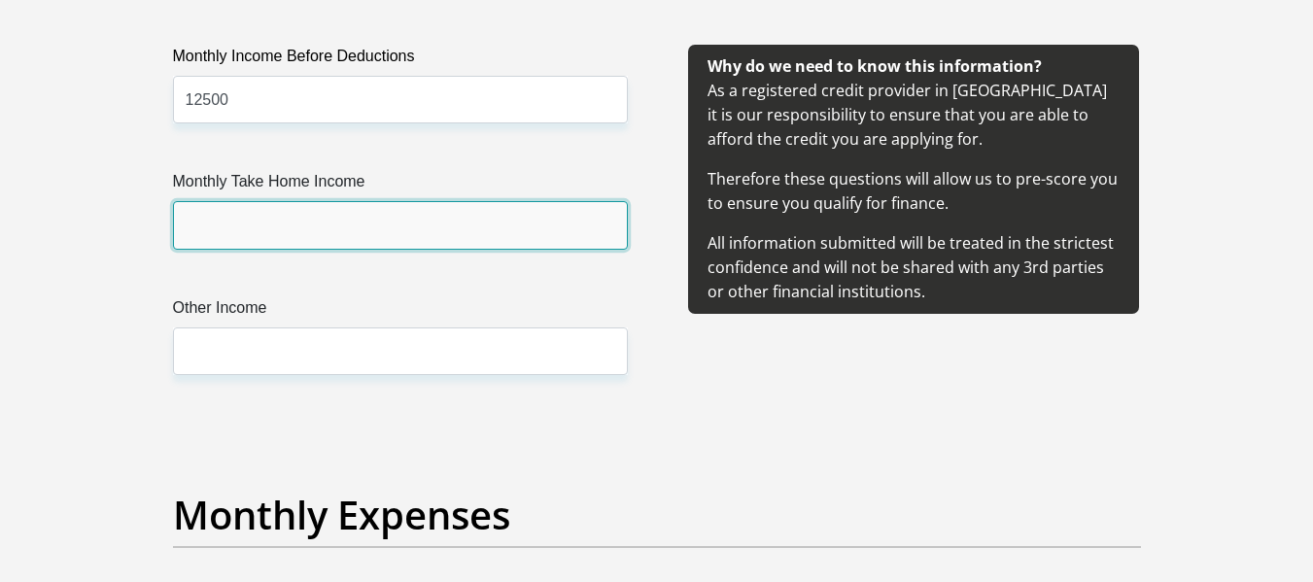
click at [314, 223] on input "Monthly Take Home Income" at bounding box center [400, 225] width 455 height 48
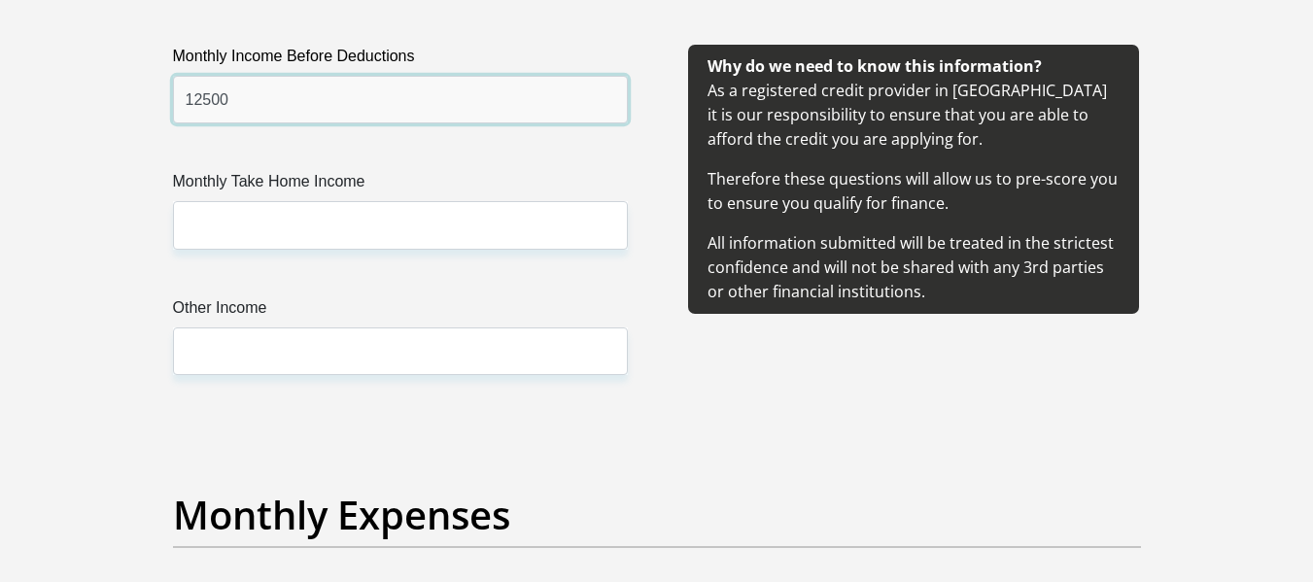
click at [311, 105] on input "12500" at bounding box center [400, 100] width 455 height 48
drag, startPoint x: 310, startPoint y: 103, endPoint x: 195, endPoint y: 85, distance: 116.1
click at [195, 85] on input "12500" at bounding box center [400, 100] width 455 height 48
type input "16000"
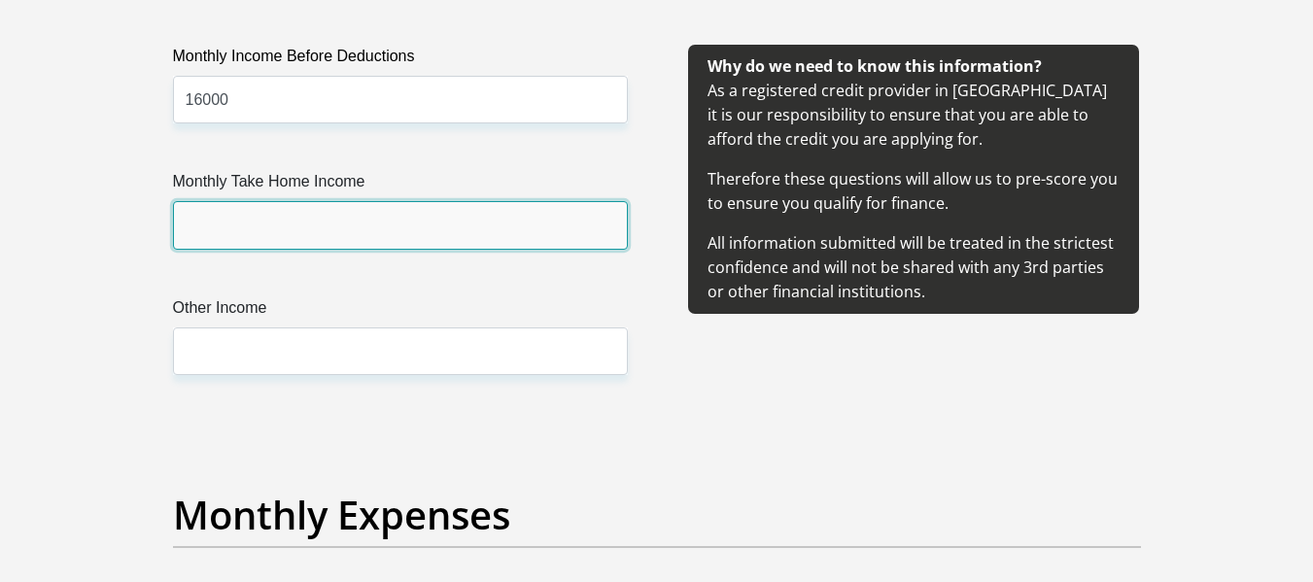
click at [290, 230] on input "Monthly Take Home Income" at bounding box center [400, 225] width 455 height 48
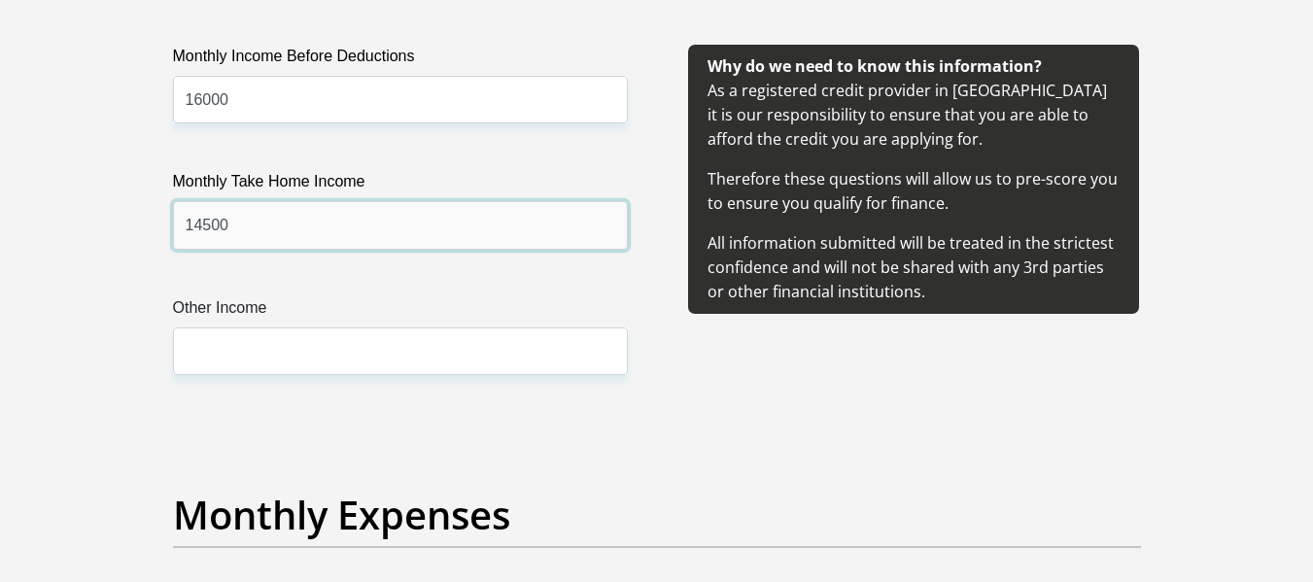
type input "14500"
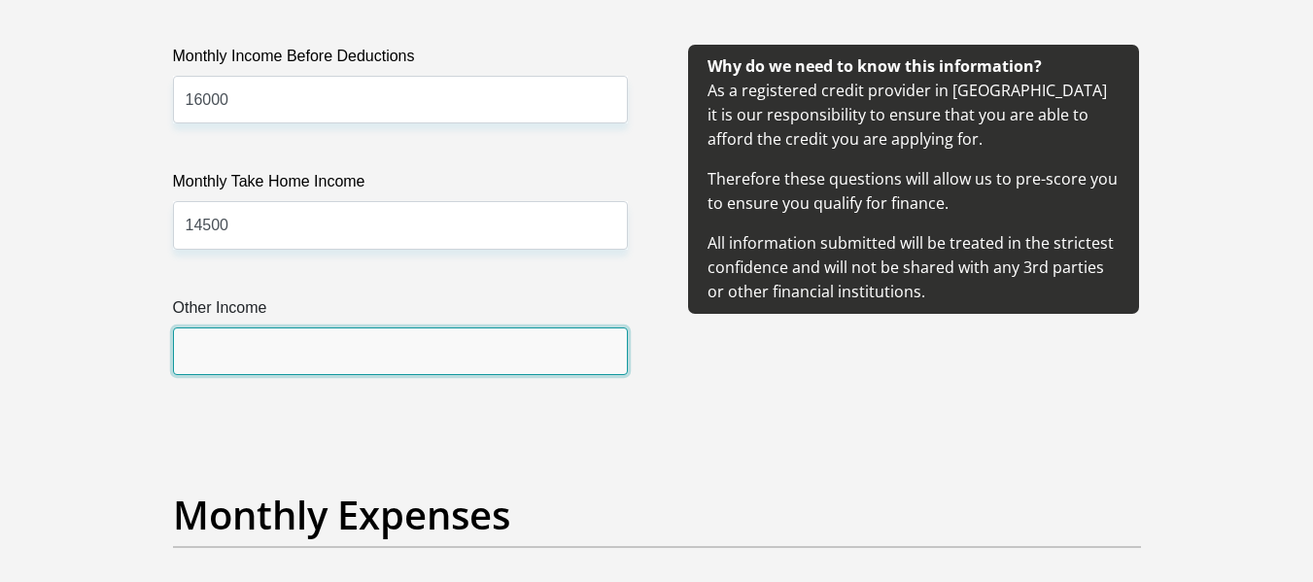
click at [299, 352] on input "Other Income" at bounding box center [400, 351] width 455 height 48
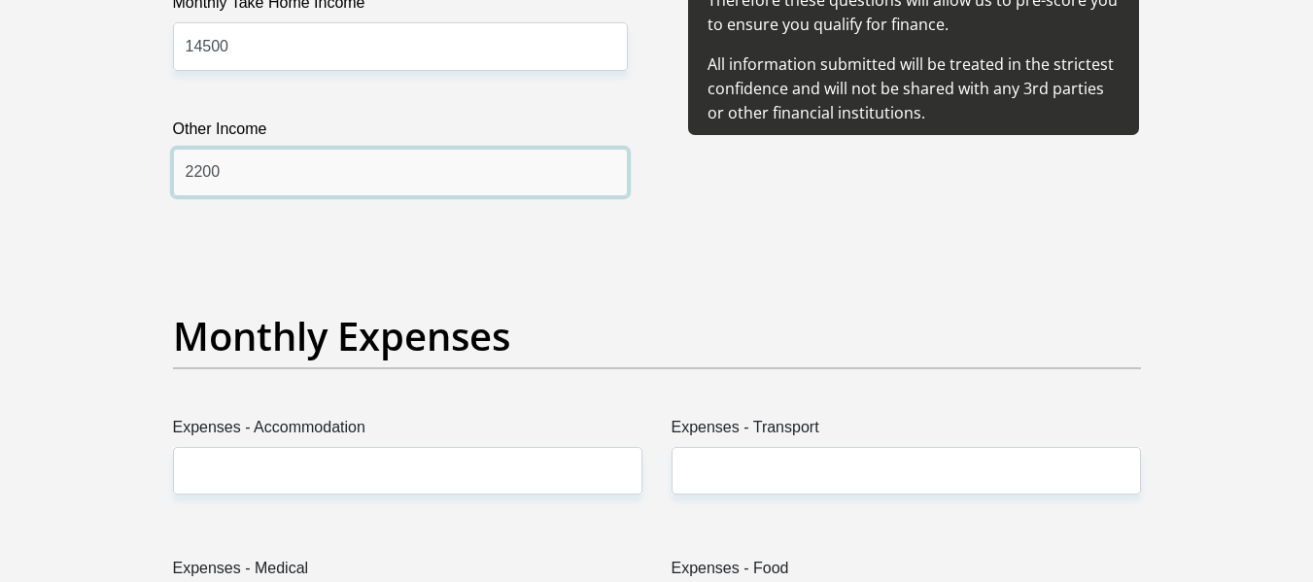
scroll to position [2526, 0]
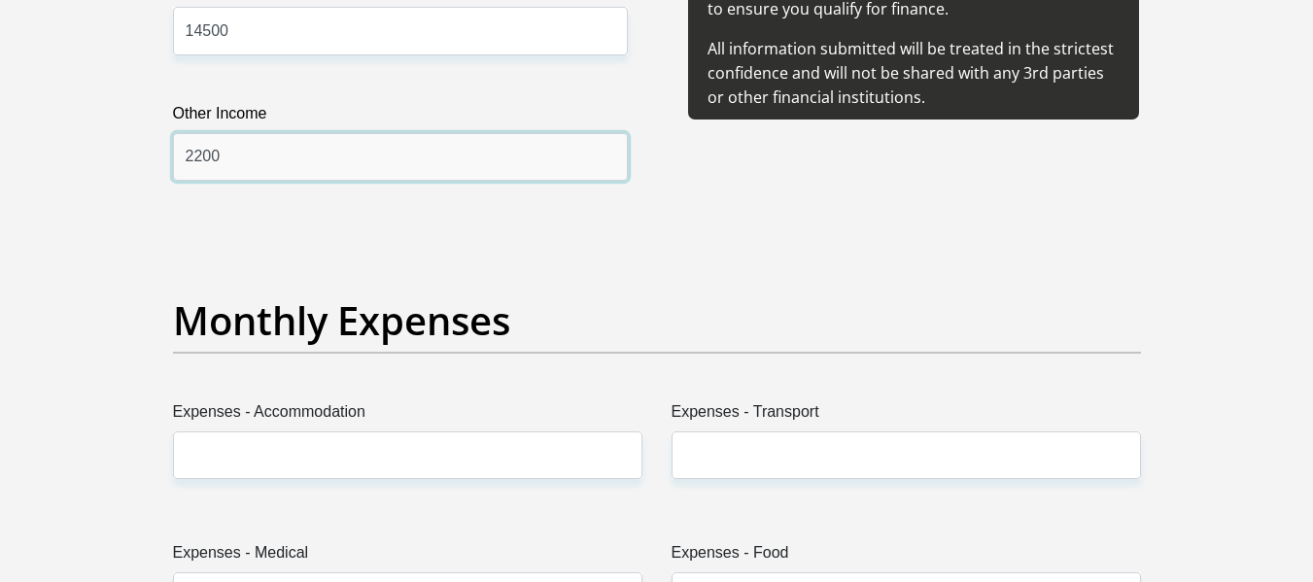
type input "2200"
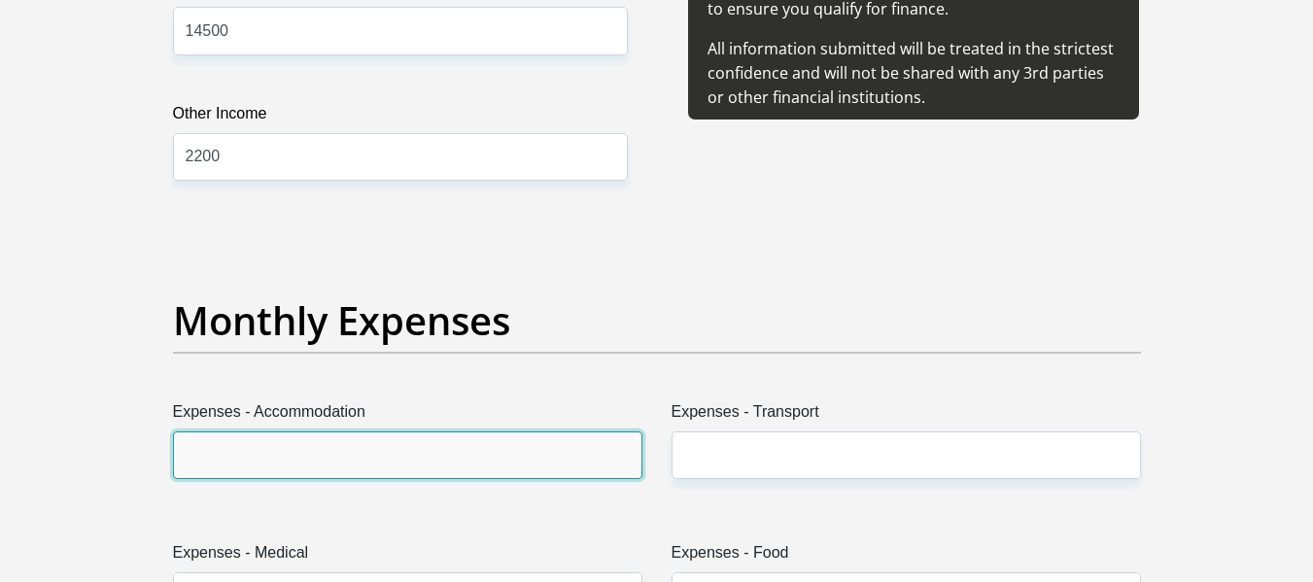
click at [343, 452] on input "Expenses - Accommodation" at bounding box center [407, 455] width 469 height 48
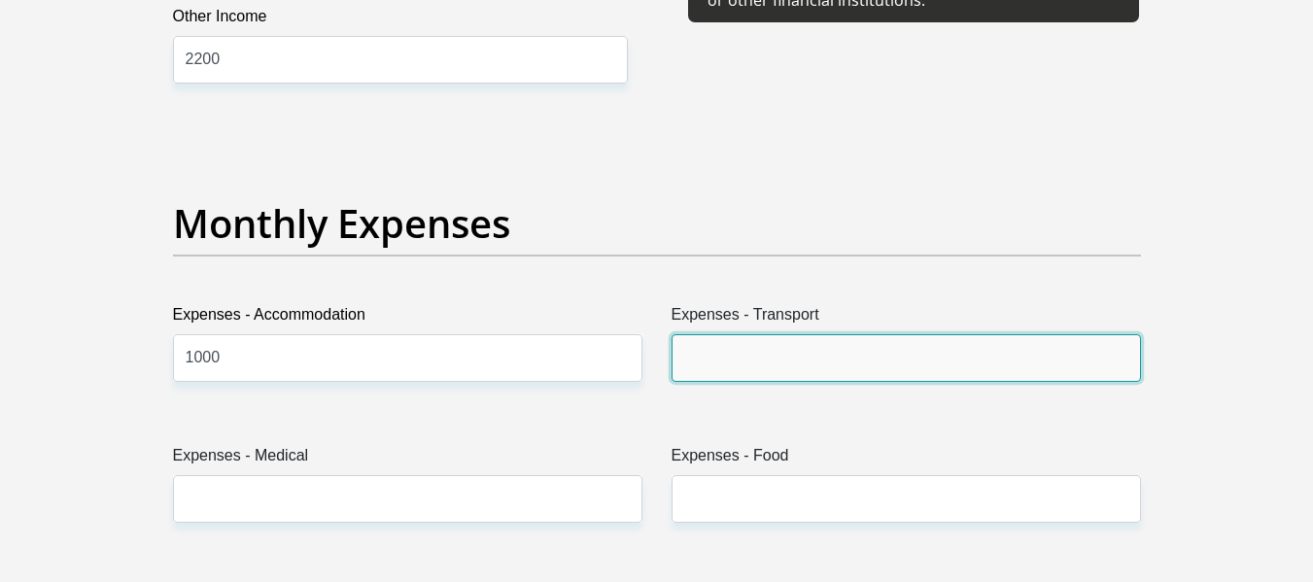
click at [774, 364] on input "Expenses - Transport" at bounding box center [905, 358] width 469 height 48
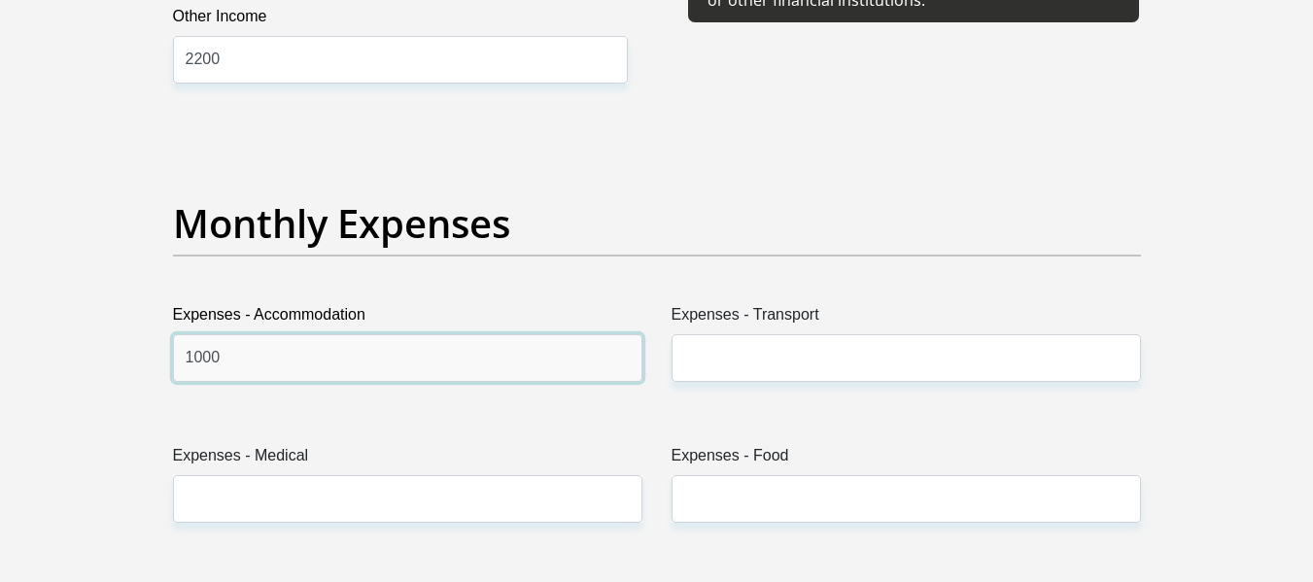
click at [299, 351] on input "1000" at bounding box center [407, 358] width 469 height 48
type input "1500"
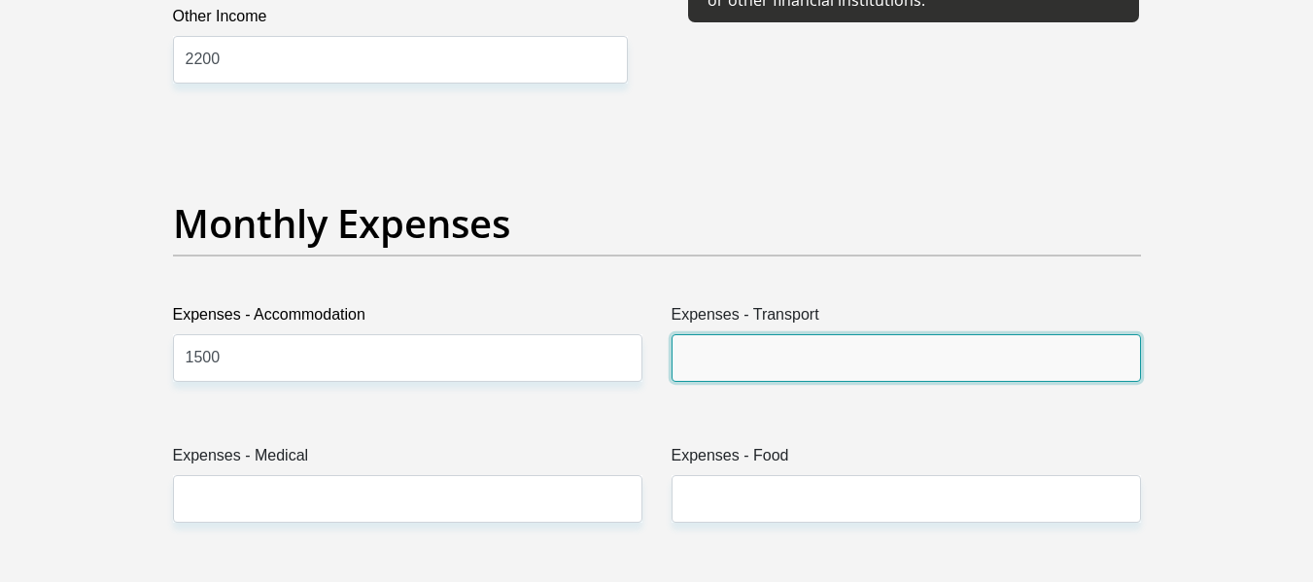
click at [764, 366] on input "Expenses - Transport" at bounding box center [905, 358] width 469 height 48
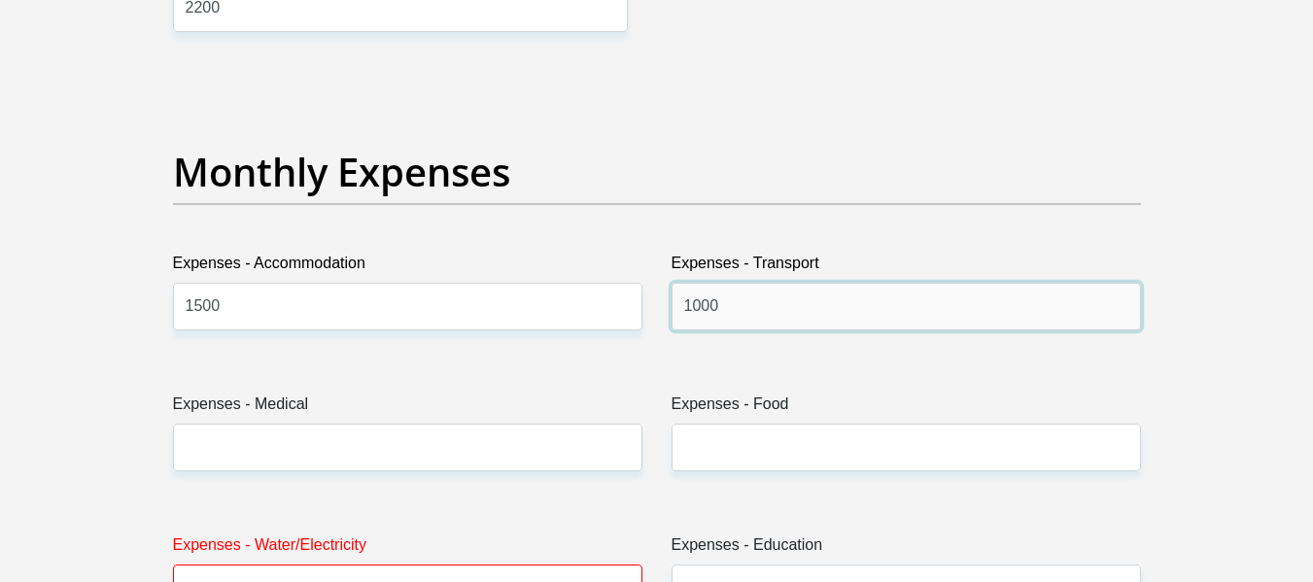
scroll to position [2721, 0]
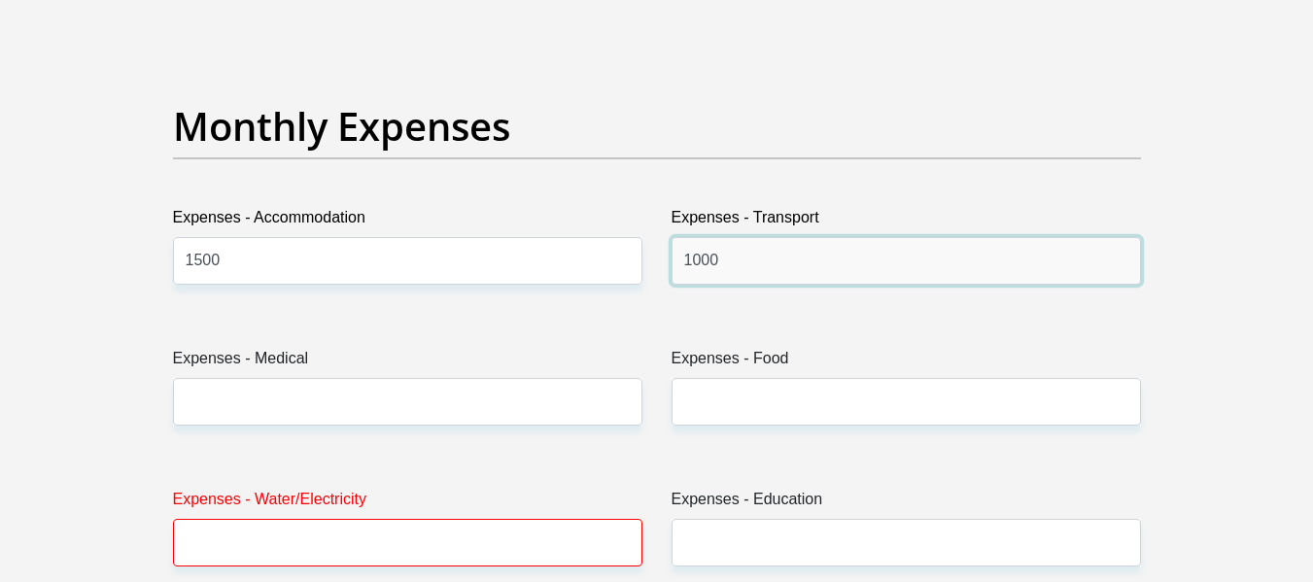
type input "1000"
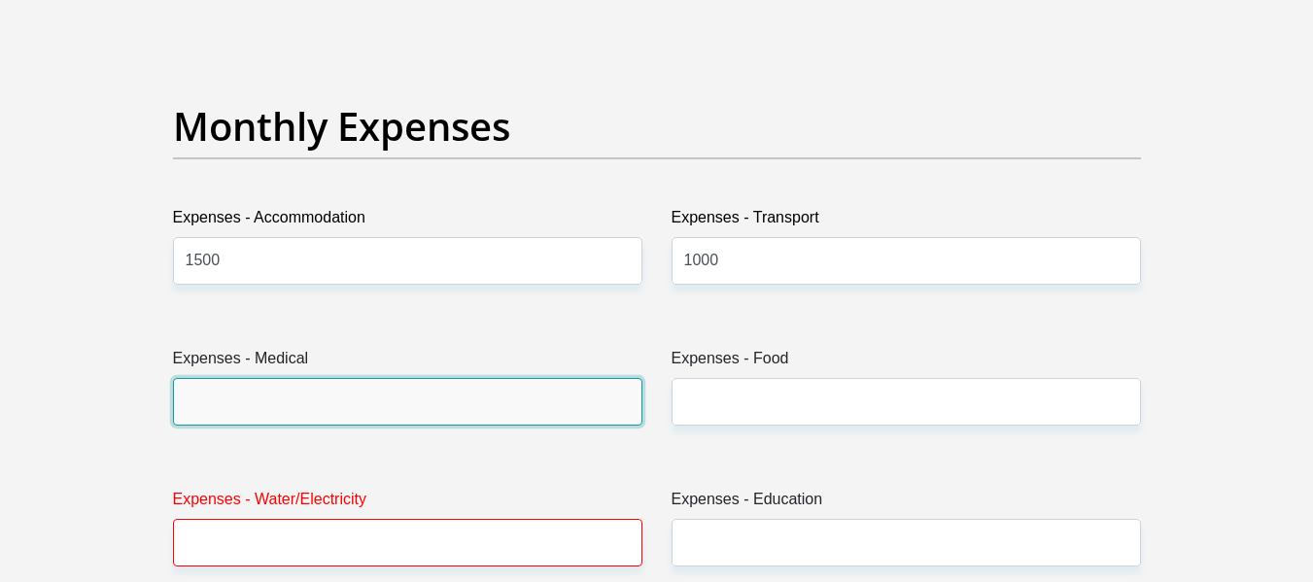
click at [501, 406] on input "Expenses - Medical" at bounding box center [407, 402] width 469 height 48
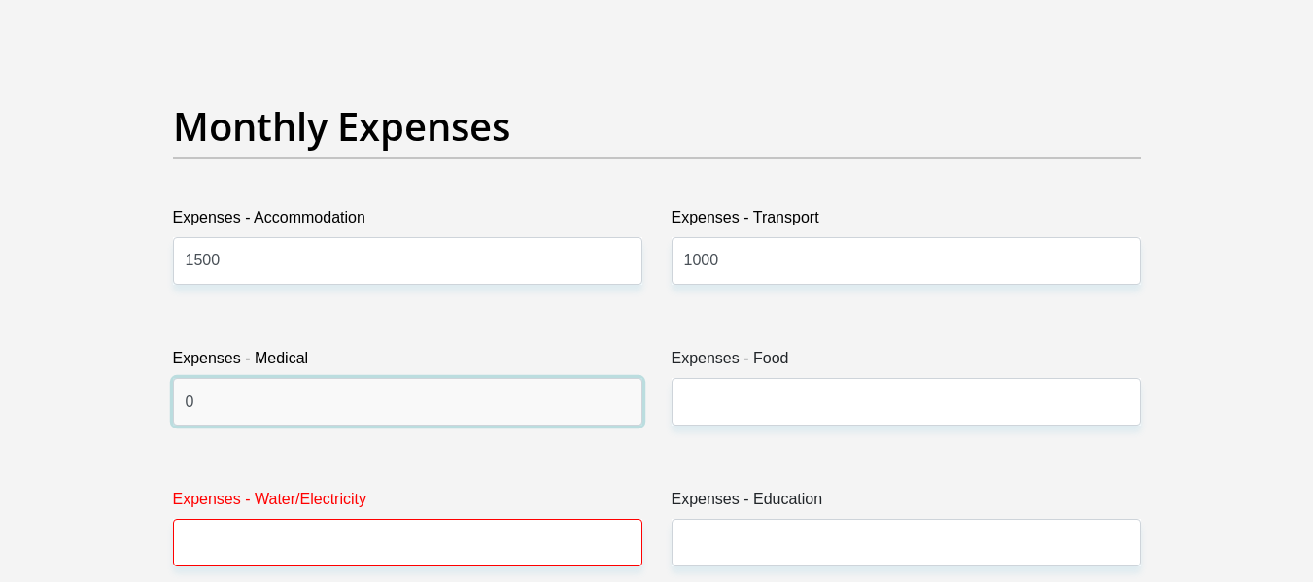
type input "0"
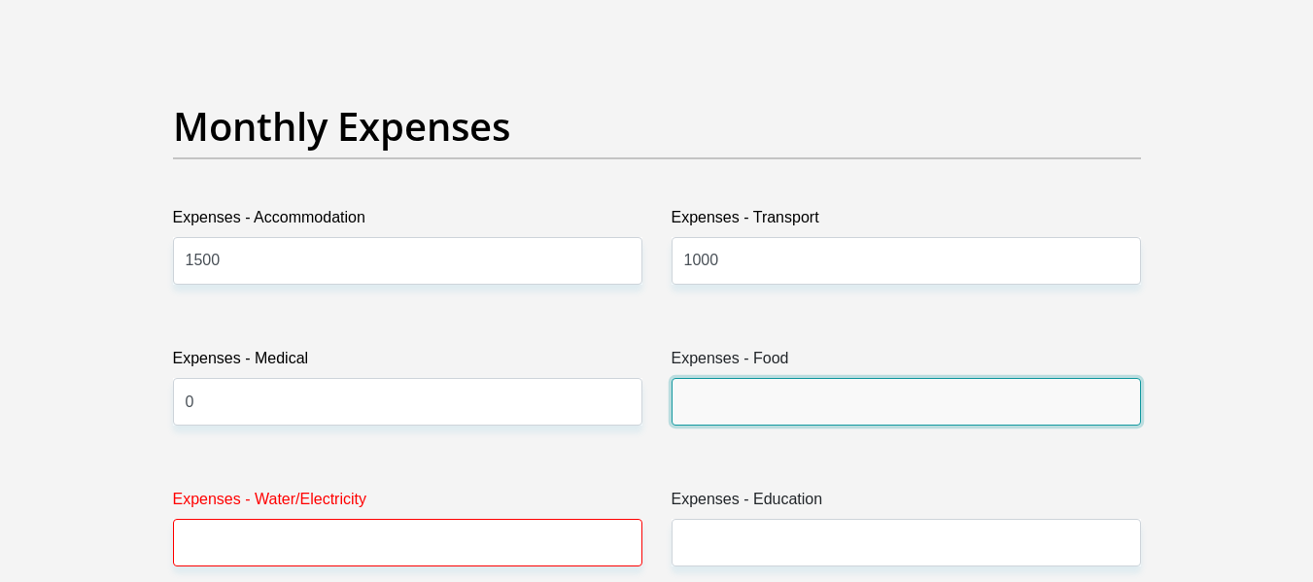
click at [876, 399] on input "Expenses - Food" at bounding box center [905, 402] width 469 height 48
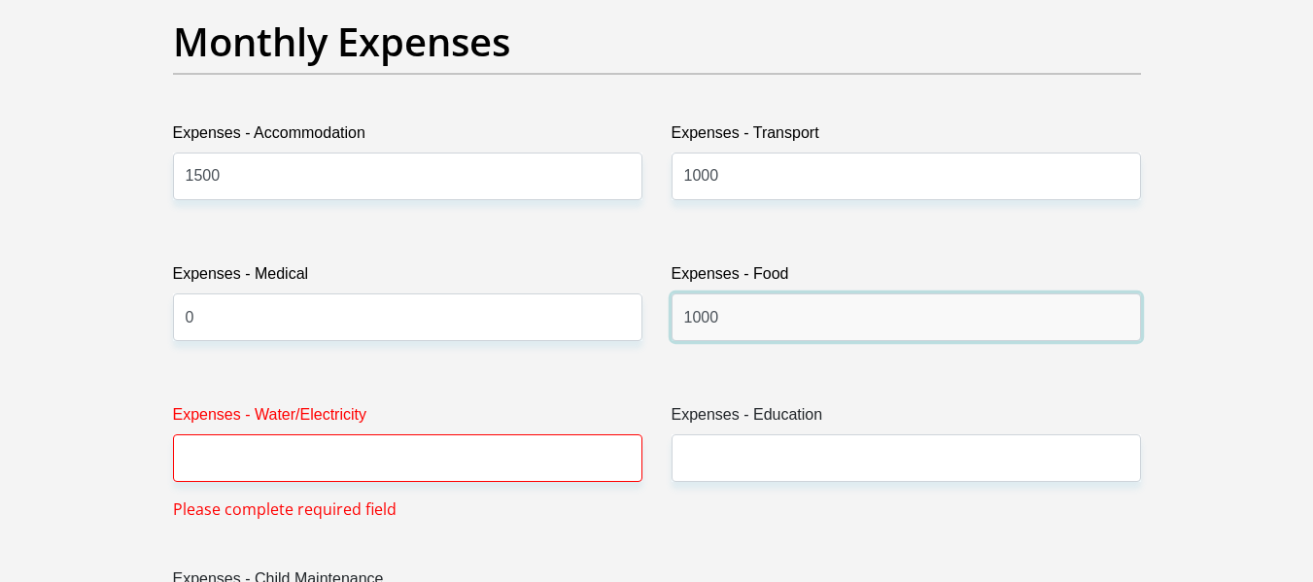
scroll to position [2915, 0]
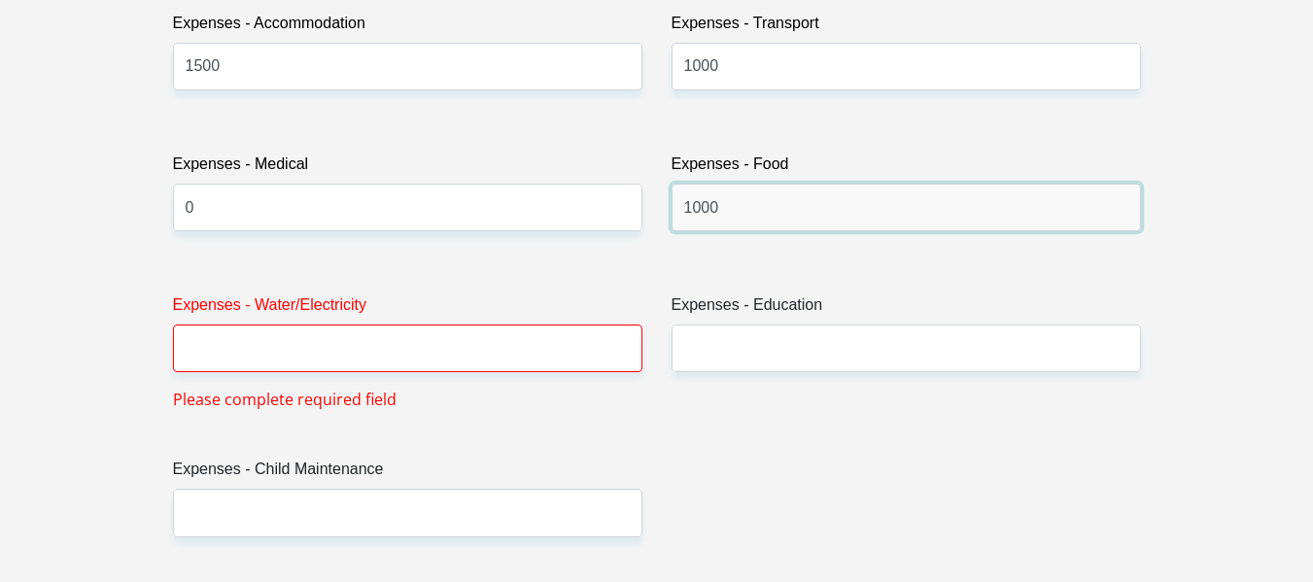
type input "1000"
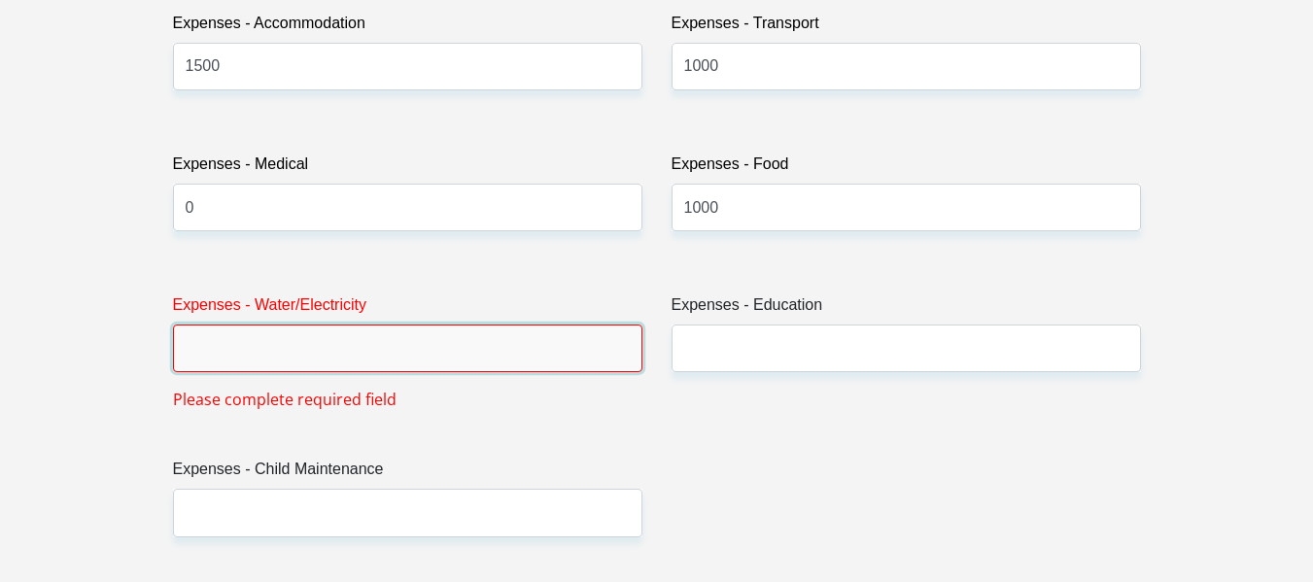
click at [395, 355] on input "Expenses - Water/Electricity" at bounding box center [407, 349] width 469 height 48
click at [399, 360] on input "Expenses - Water/Electricity" at bounding box center [407, 349] width 469 height 48
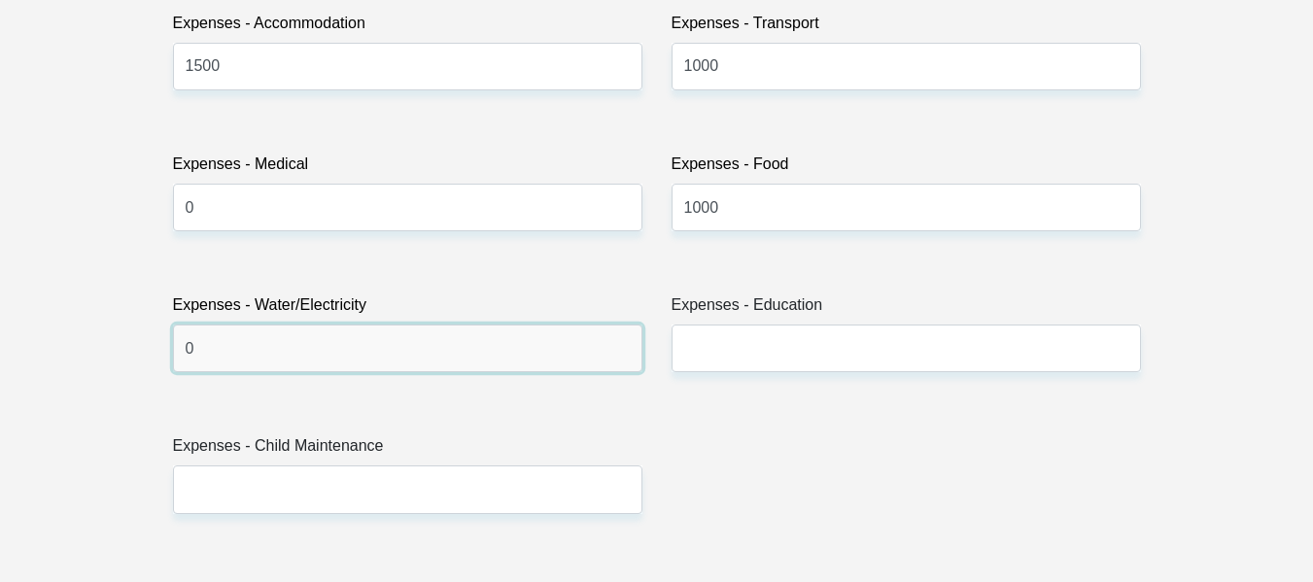
type input "0"
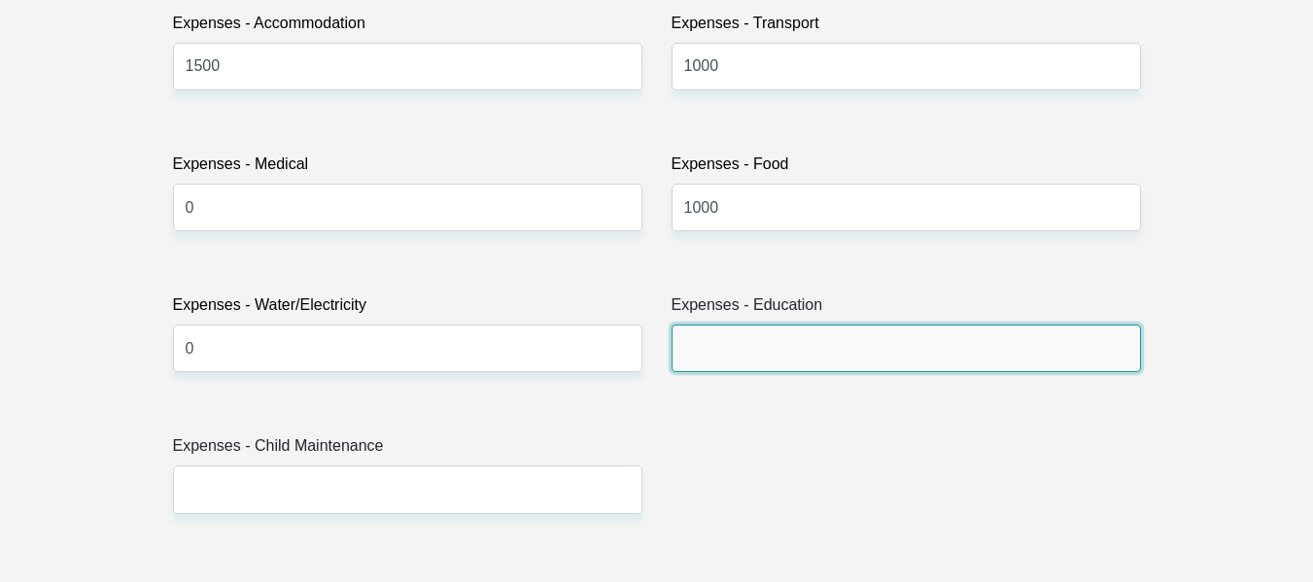
click at [715, 349] on input "Expenses - Education" at bounding box center [905, 349] width 469 height 48
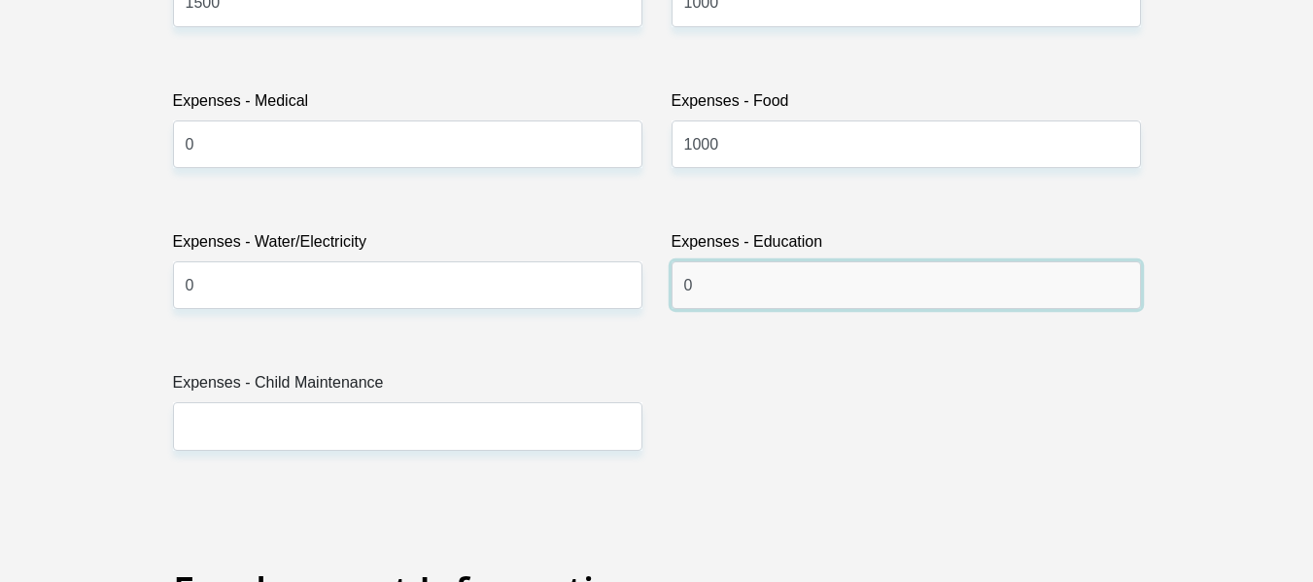
scroll to position [3012, 0]
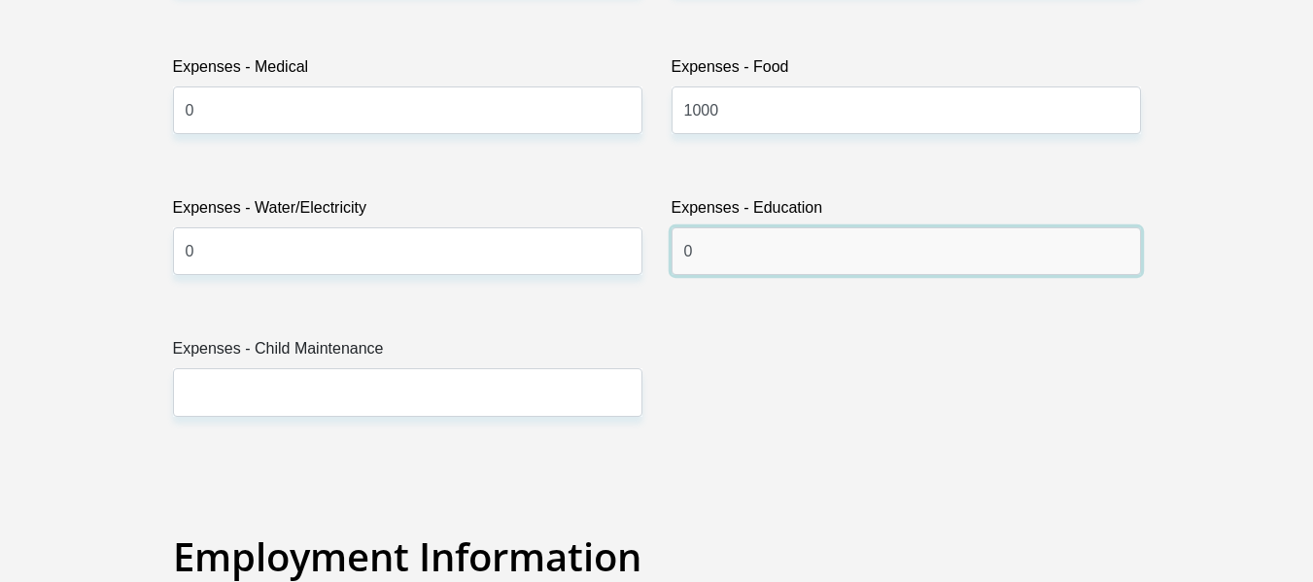
type input "0"
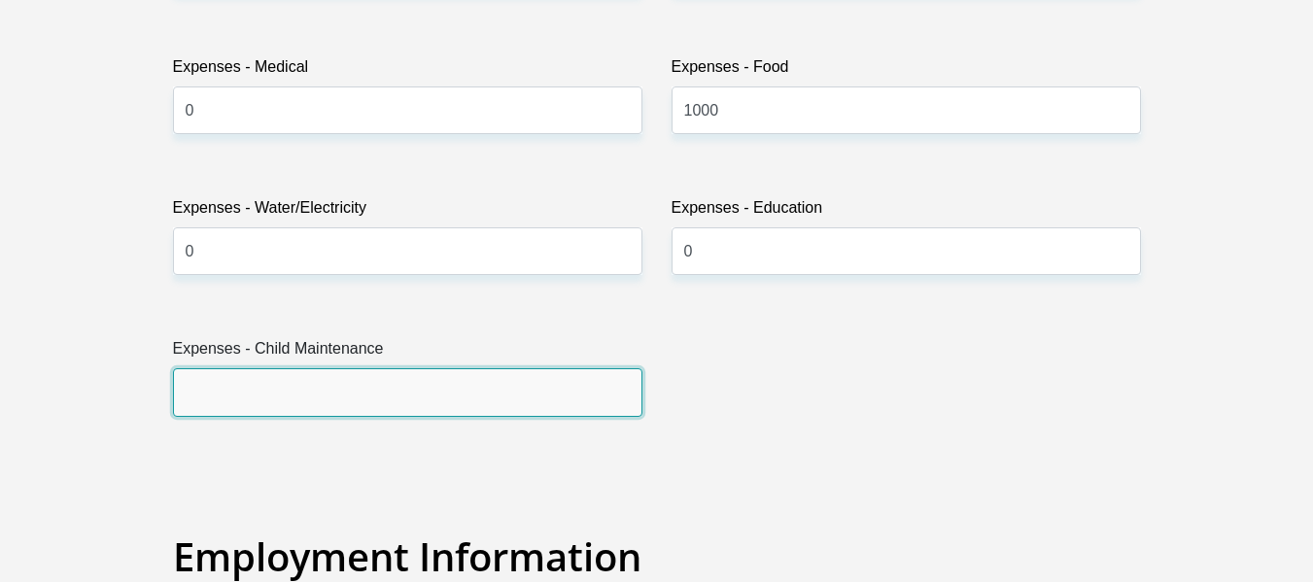
click at [462, 395] on input "Expenses - Child Maintenance" at bounding box center [407, 392] width 469 height 48
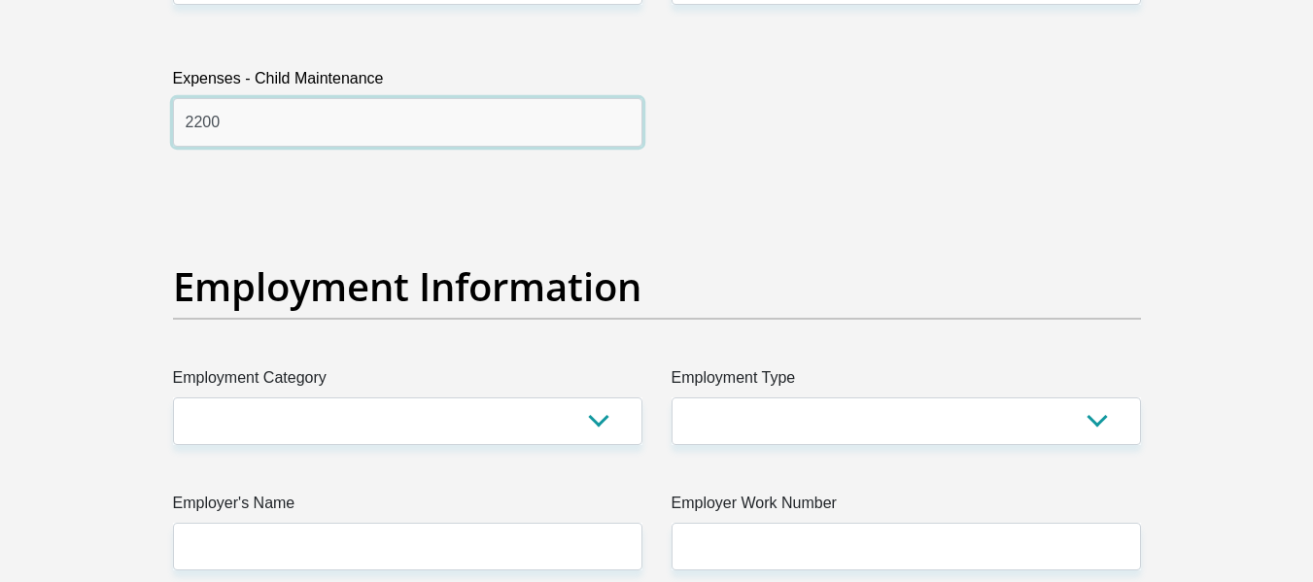
scroll to position [3401, 0]
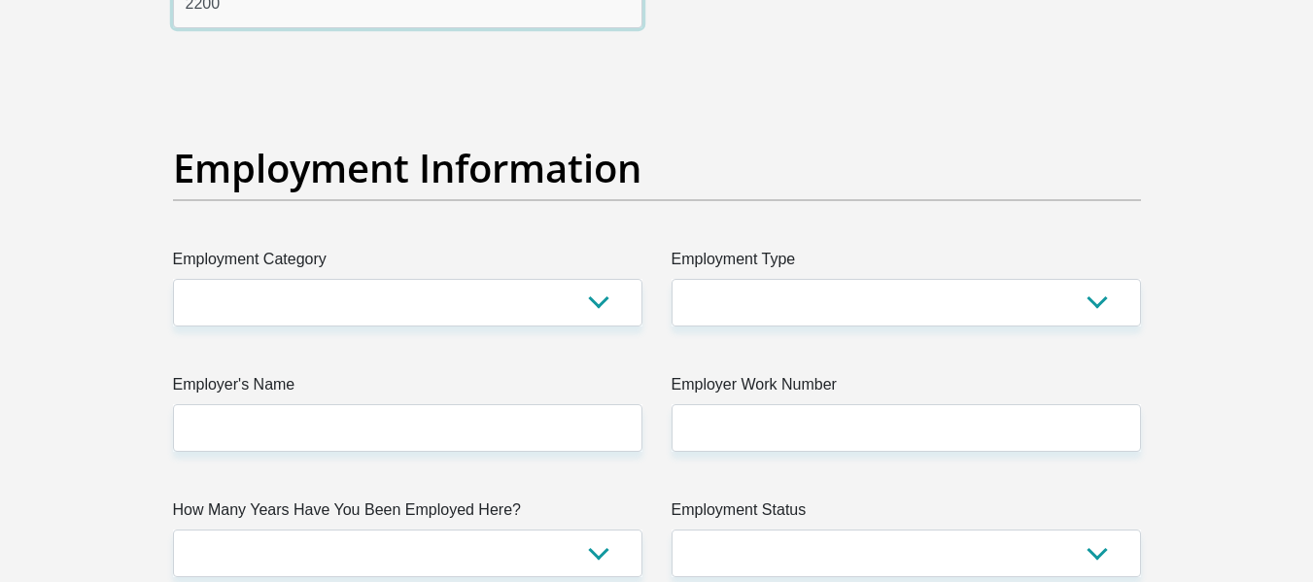
type input "2200"
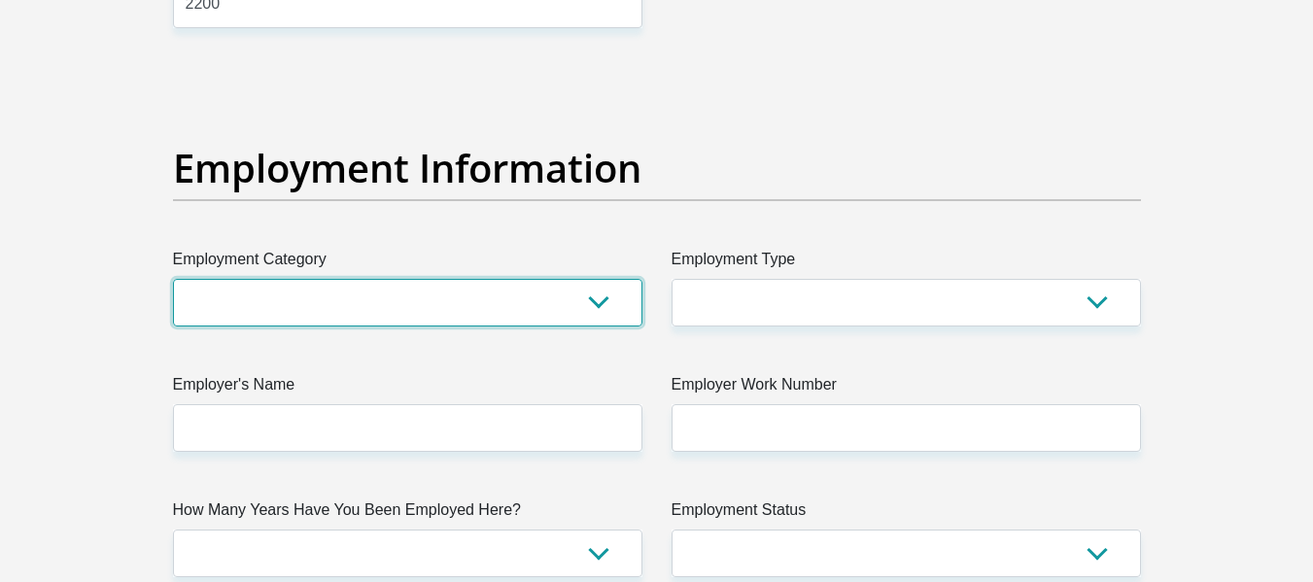
click at [500, 318] on select "AGRICULTURE ALCOHOL & TOBACCO CONSTRUCTION MATERIALS METALLURGY EQUIPMENT FOR R…" at bounding box center [407, 303] width 469 height 48
select select "75"
click at [173, 279] on select "AGRICULTURE ALCOHOL & TOBACCO CONSTRUCTION MATERIALS METALLURGY EQUIPMENT FOR R…" at bounding box center [407, 303] width 469 height 48
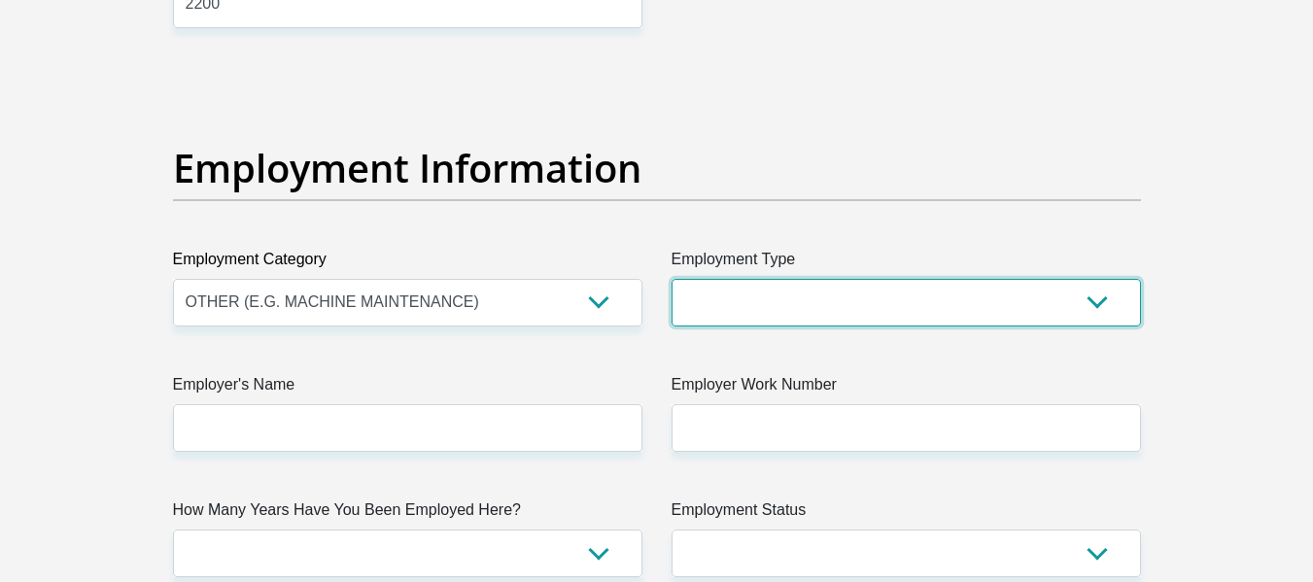
click at [908, 312] on select "College/Lecturer Craft Seller Creative Driver Executive Farmer Forces - Non Com…" at bounding box center [905, 303] width 469 height 48
select select "Unknown/Other"
click at [671, 279] on select "College/Lecturer Craft Seller Creative Driver Executive Farmer Forces - Non Com…" at bounding box center [905, 303] width 469 height 48
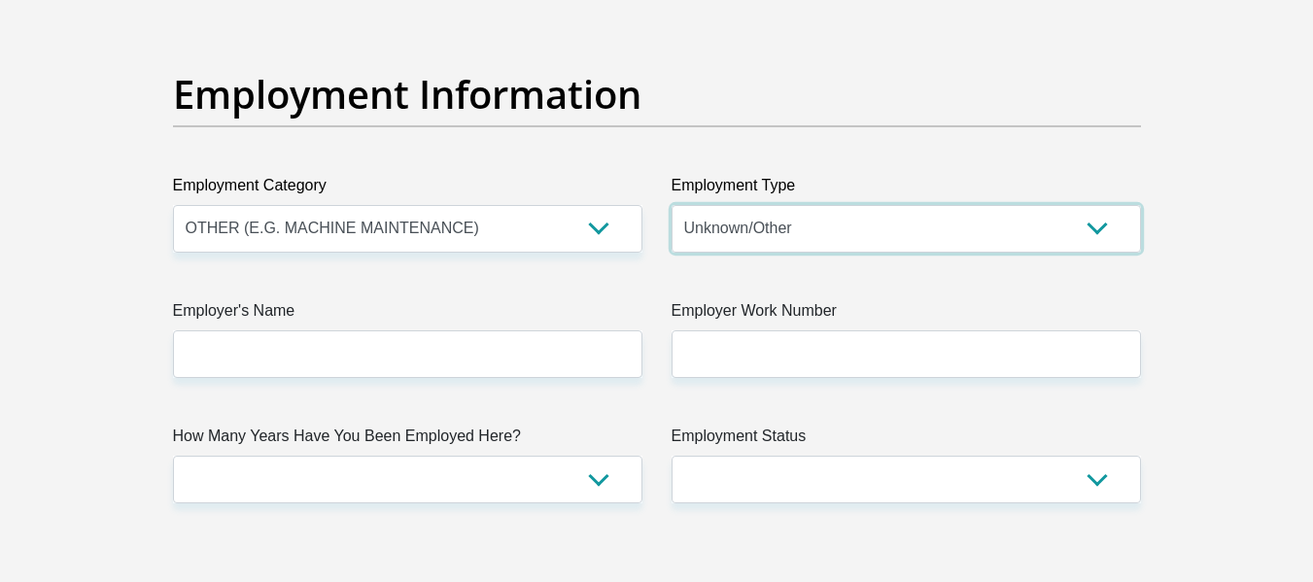
scroll to position [3595, 0]
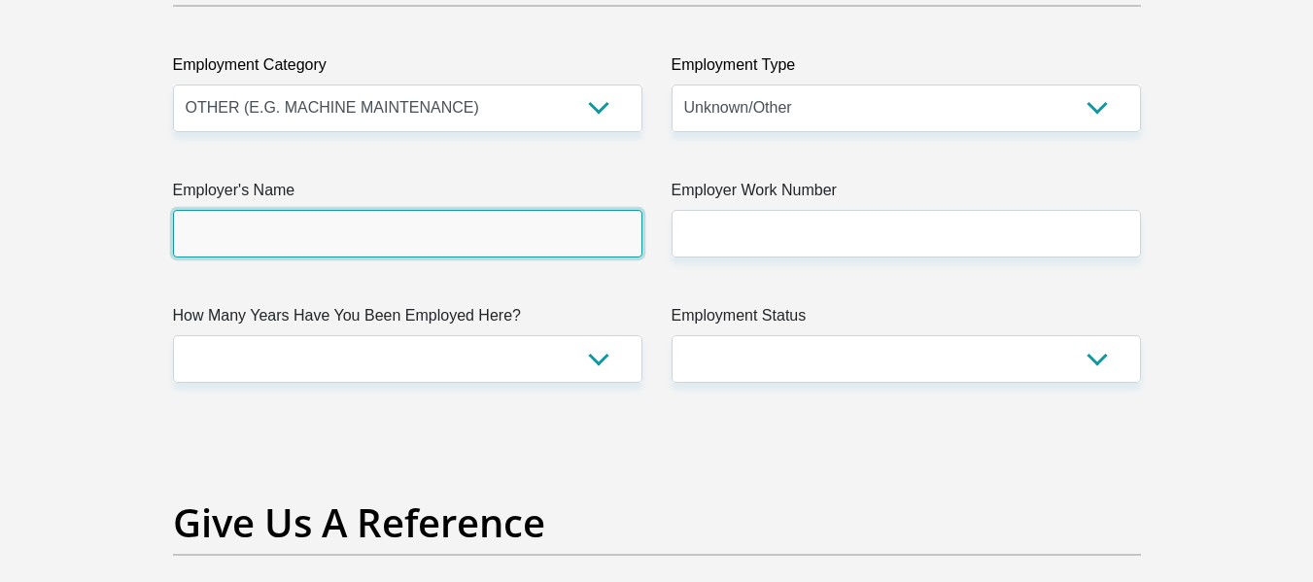
click at [544, 234] on input "Employer's Name" at bounding box center [407, 234] width 469 height 48
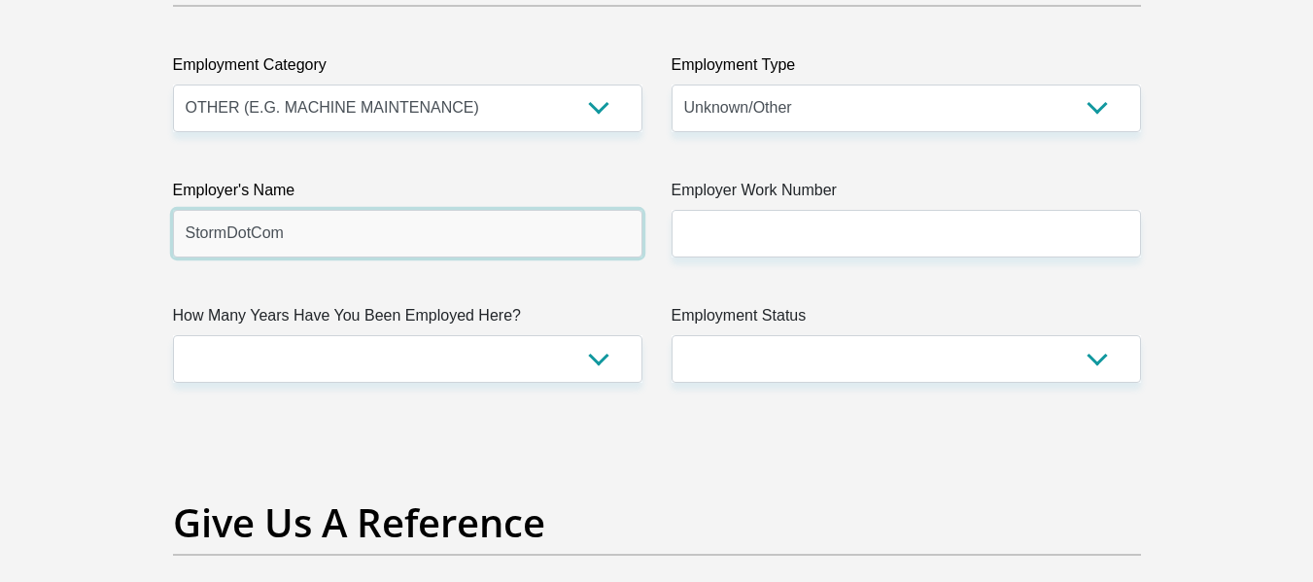
type input "StormDotCom"
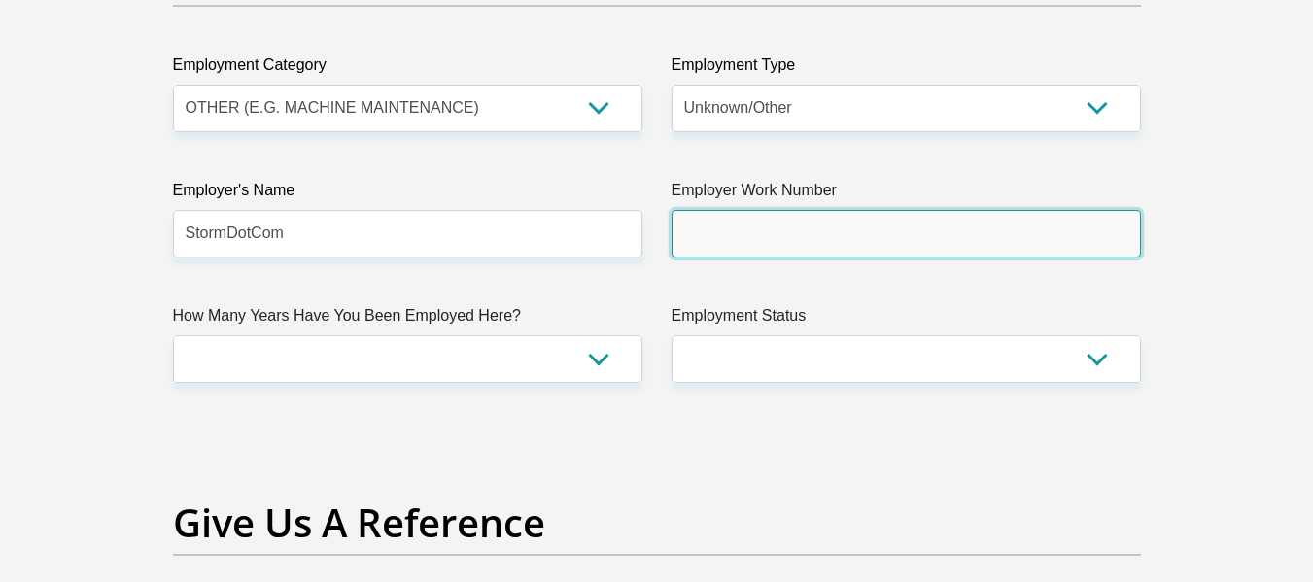
click at [841, 248] on input "Employer Work Number" at bounding box center [905, 234] width 469 height 48
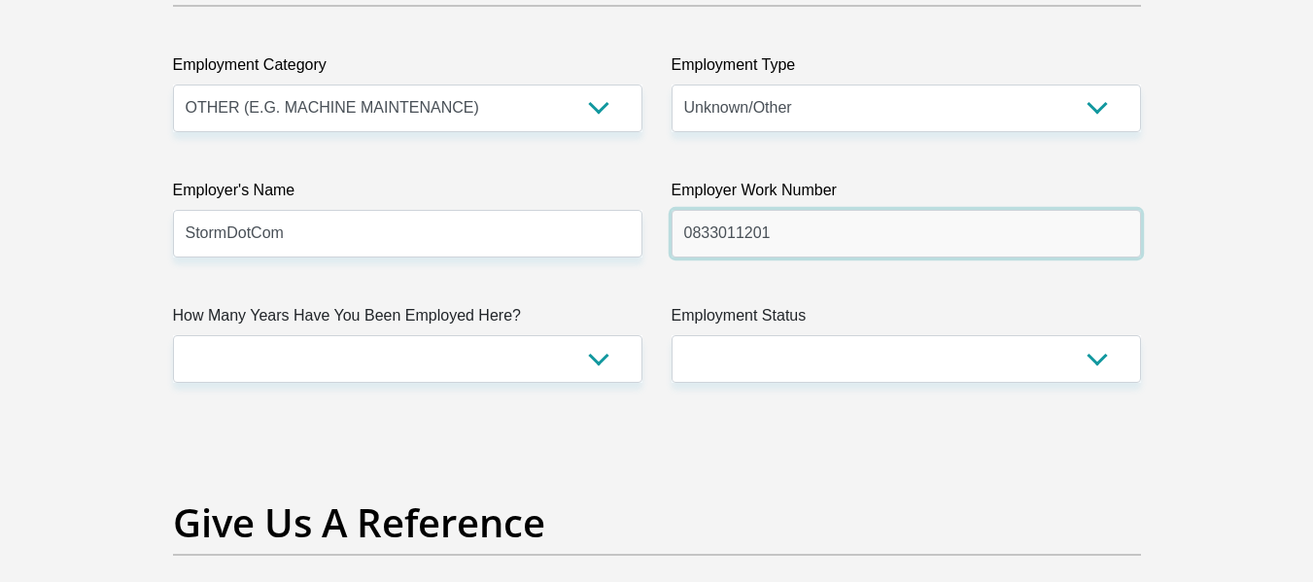
type input "0833011201"
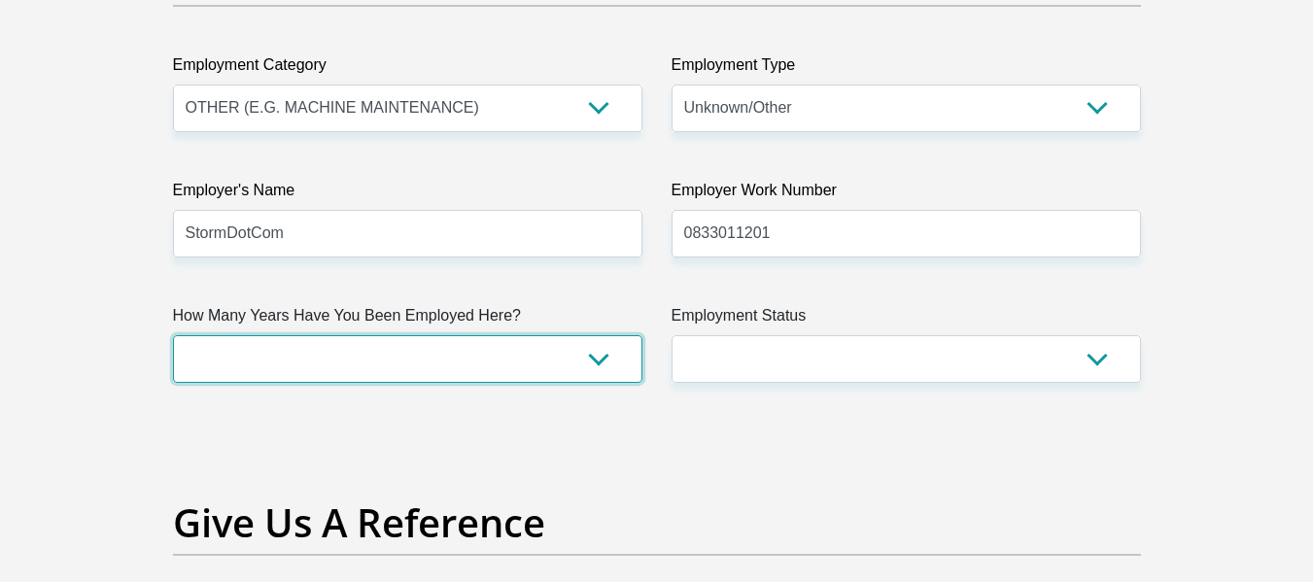
click at [485, 360] on select "less than 1 year 1-3 years 3-5 years 5+ years" at bounding box center [407, 359] width 469 height 48
select select "24"
click at [173, 335] on select "less than 1 year 1-3 years 3-5 years 5+ years" at bounding box center [407, 359] width 469 height 48
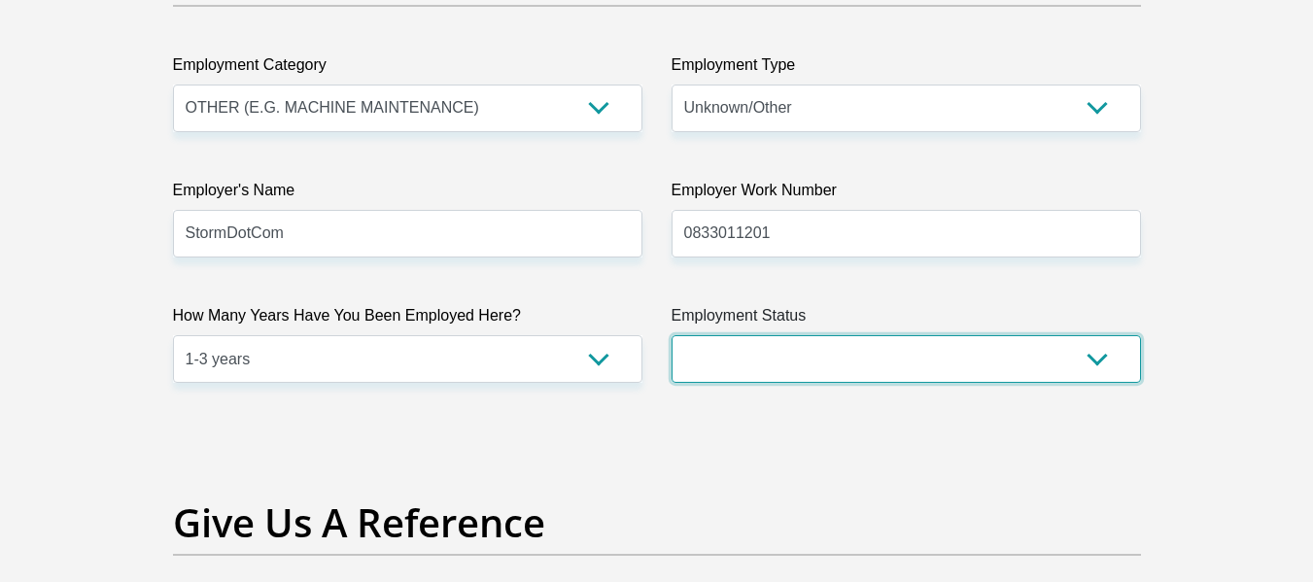
click at [811, 361] on select "Permanent/Full-time Part-time/Casual Contract Worker Self-Employed Housewife Re…" at bounding box center [905, 359] width 469 height 48
select select "1"
click at [671, 335] on select "Permanent/Full-time Part-time/Casual Contract Worker Self-Employed Housewife Re…" at bounding box center [905, 359] width 469 height 48
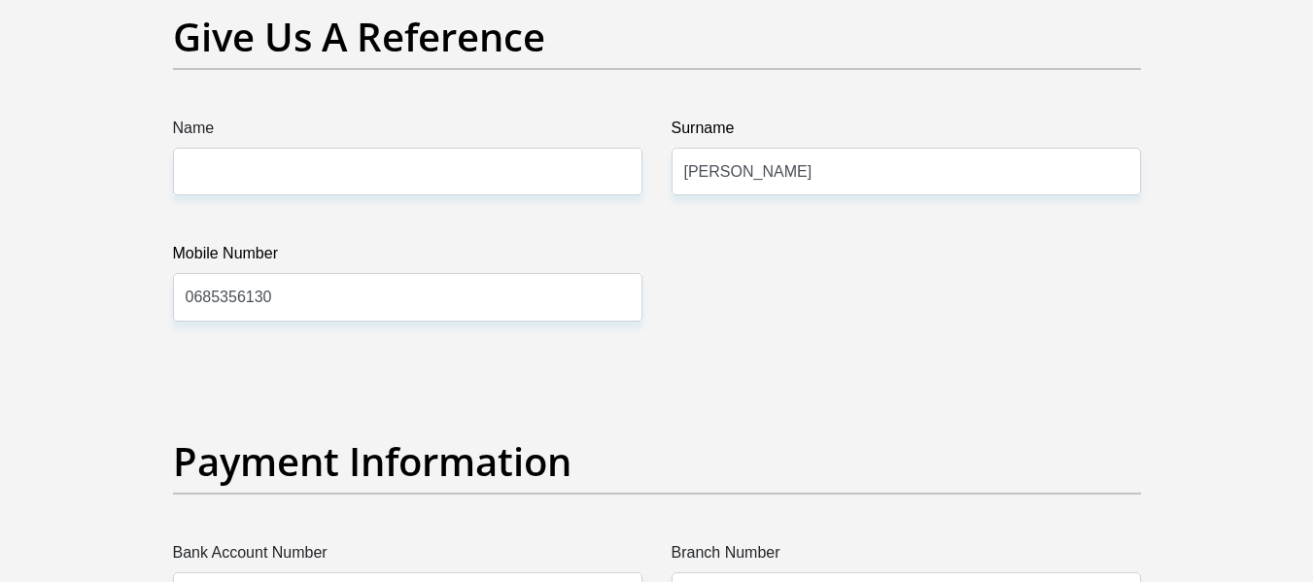
scroll to position [3984, 0]
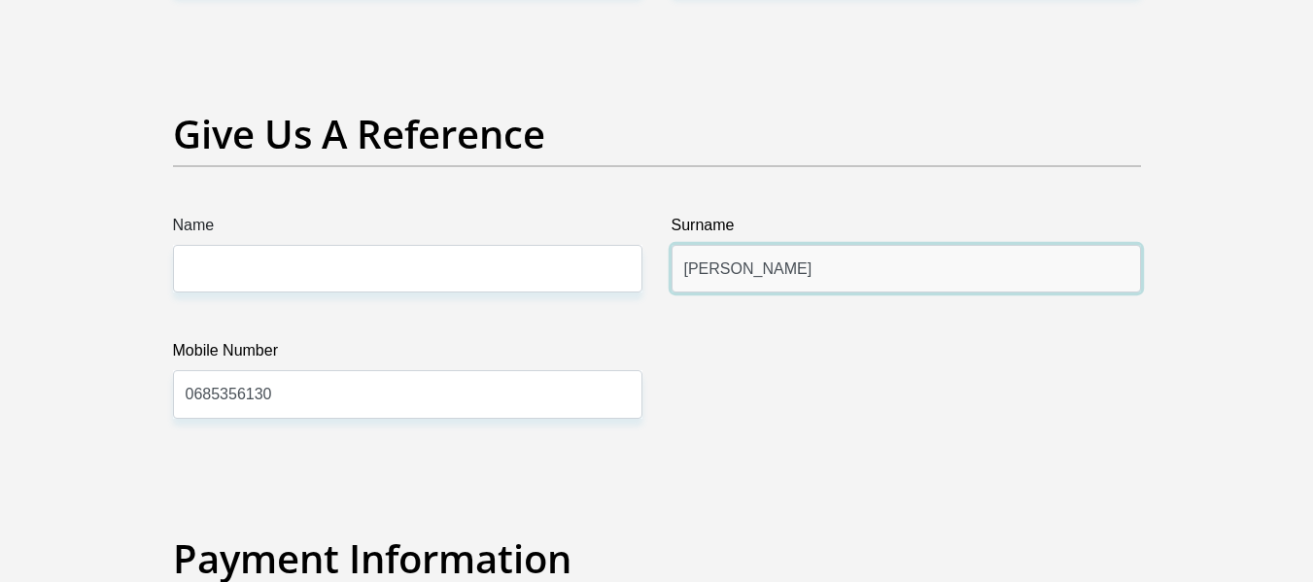
drag, startPoint x: 723, startPoint y: 269, endPoint x: 653, endPoint y: 258, distance: 70.8
type input "Gysman"
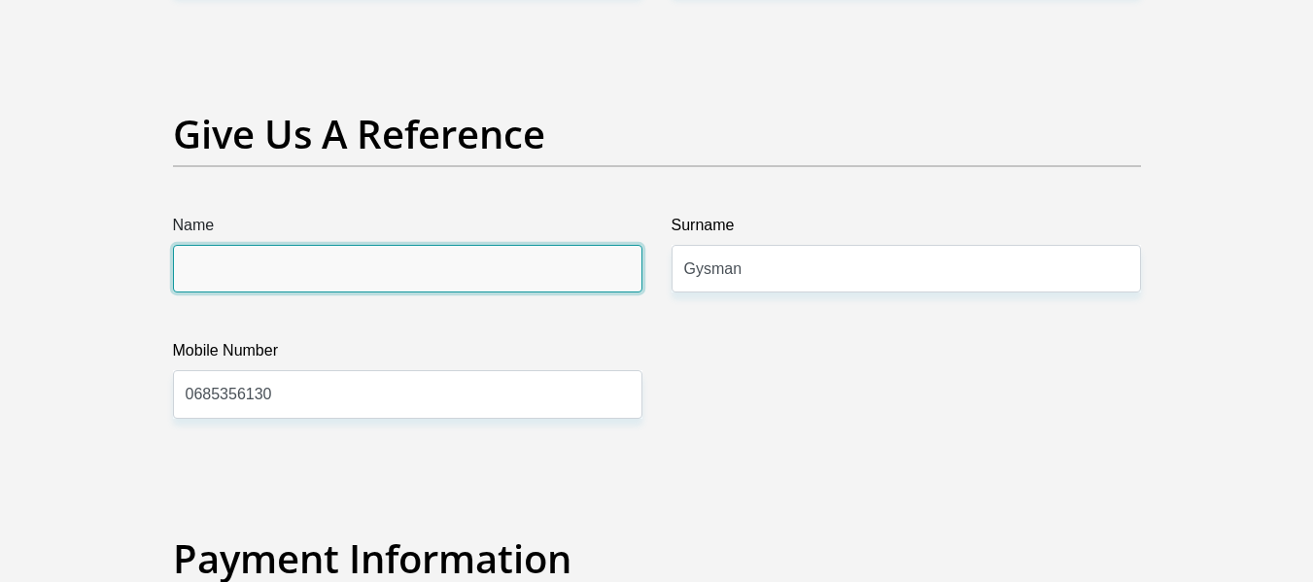
type input "Angelo"
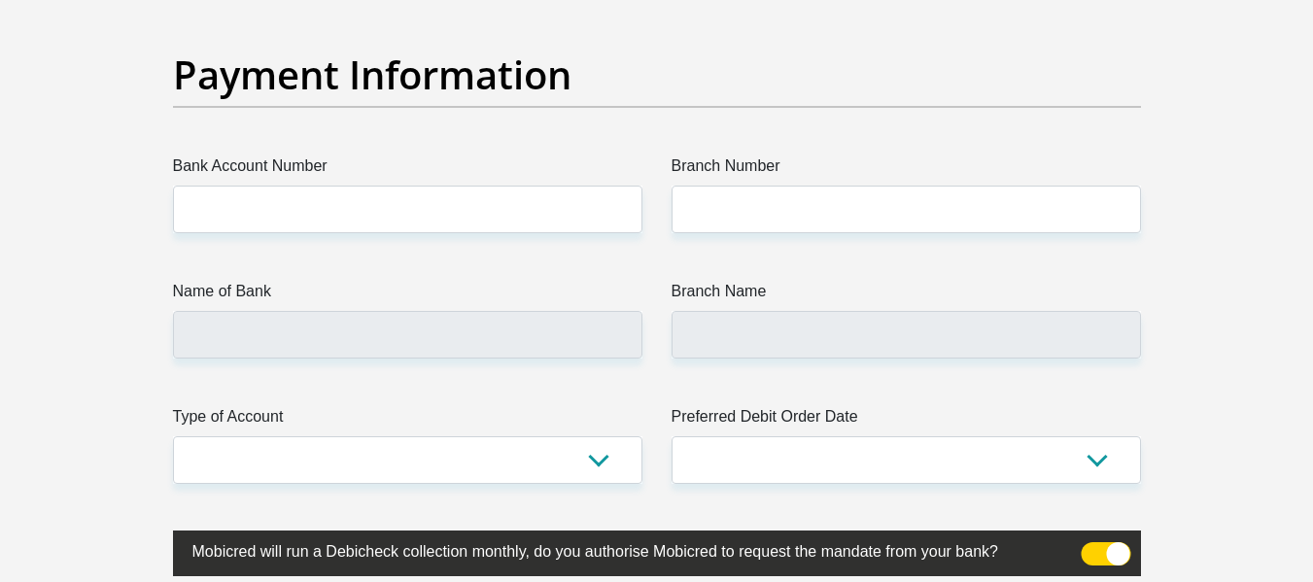
scroll to position [4470, 0]
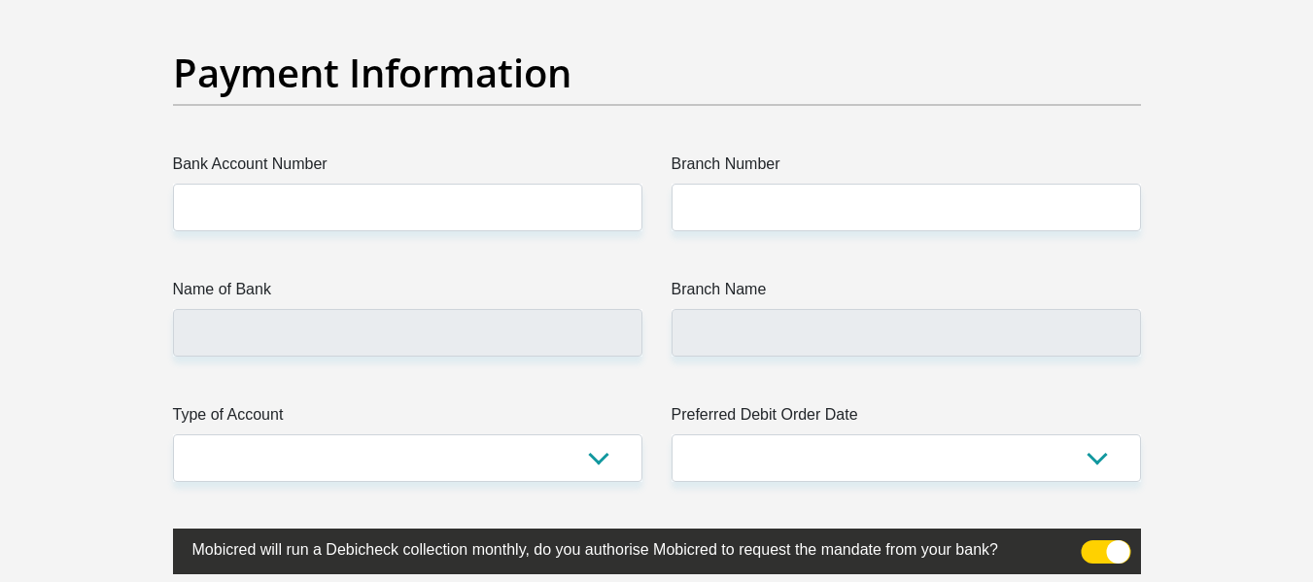
type input "Gysman"
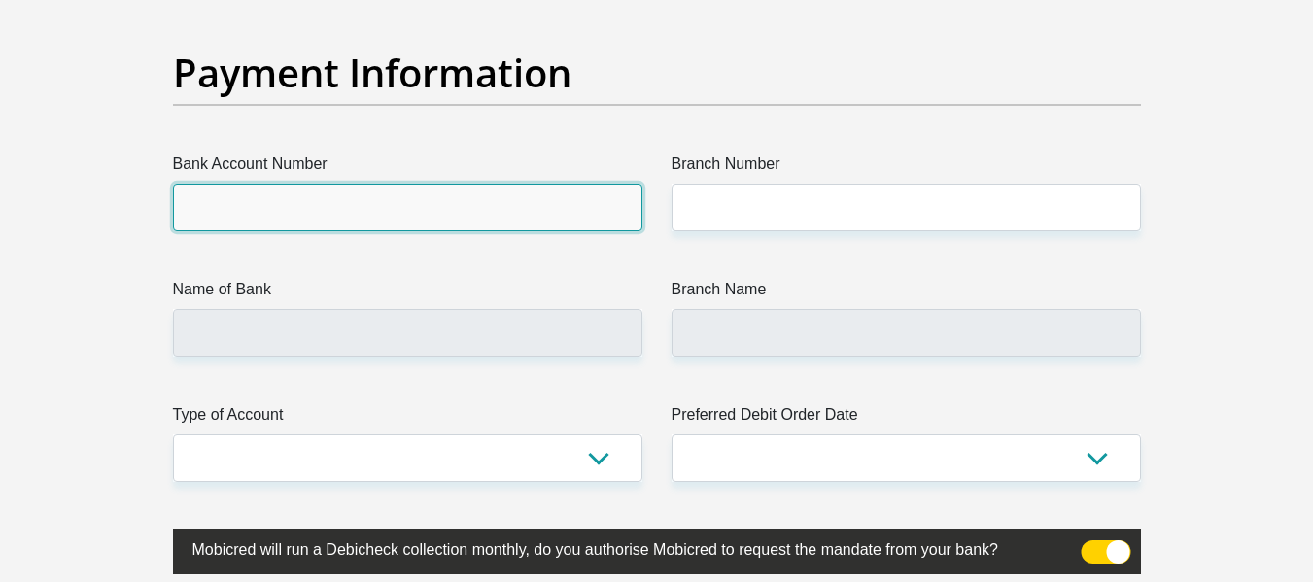
click at [326, 212] on input "Bank Account Number" at bounding box center [407, 208] width 469 height 48
type input "d"
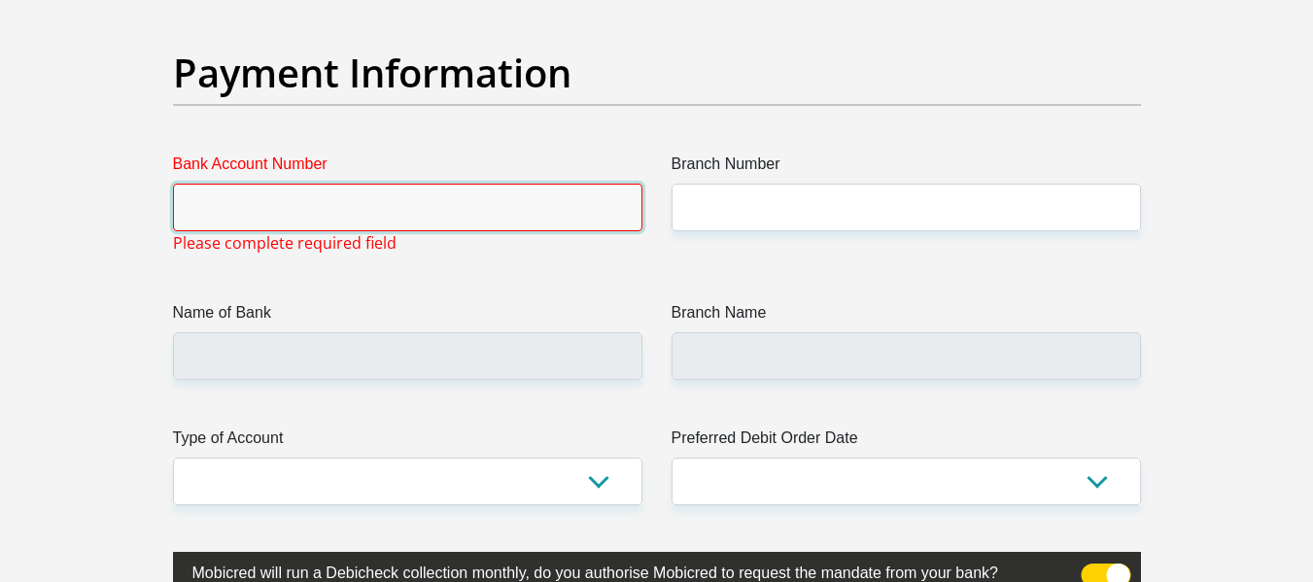
type input "f"
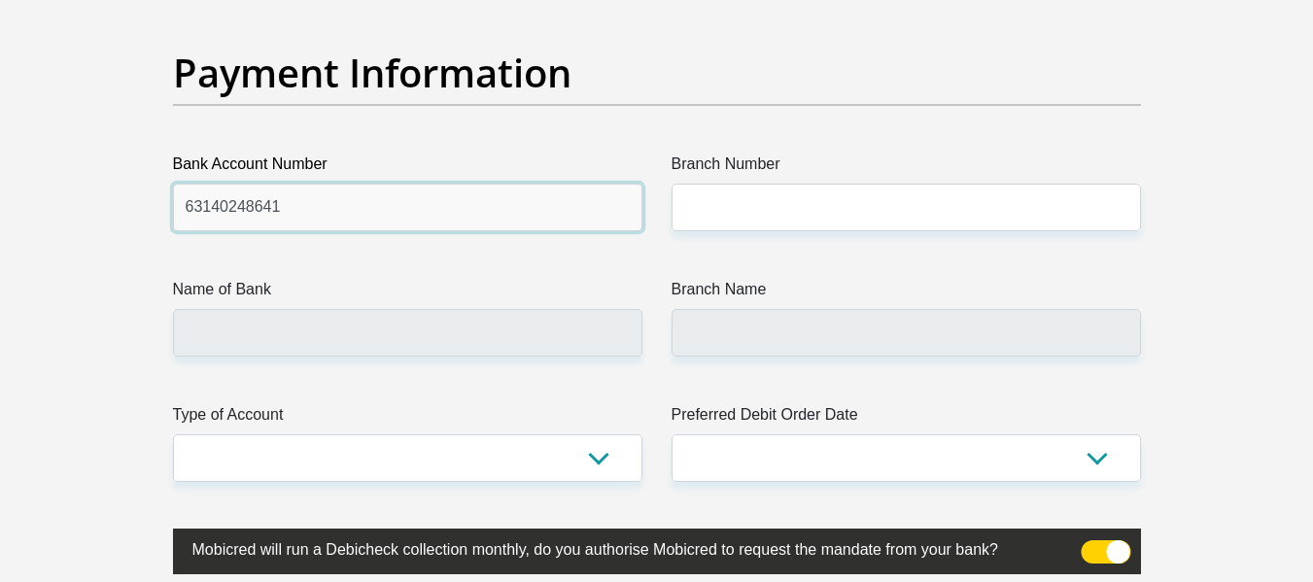
type input "63140248641"
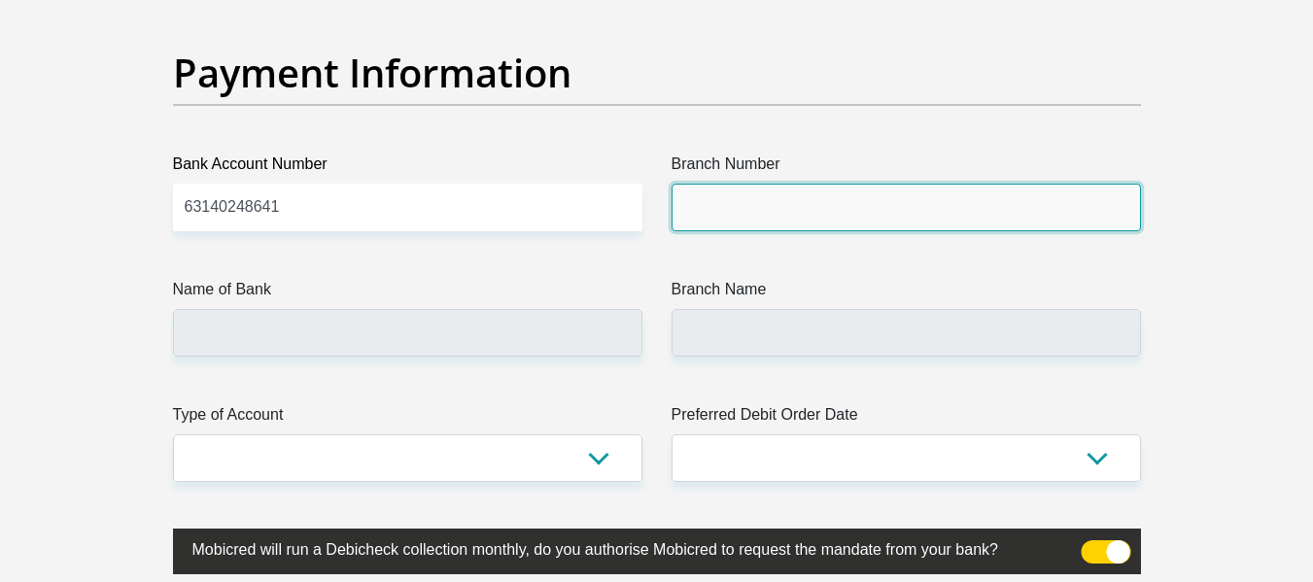
click at [704, 212] on input "Branch Number" at bounding box center [905, 208] width 469 height 48
type input "250655"
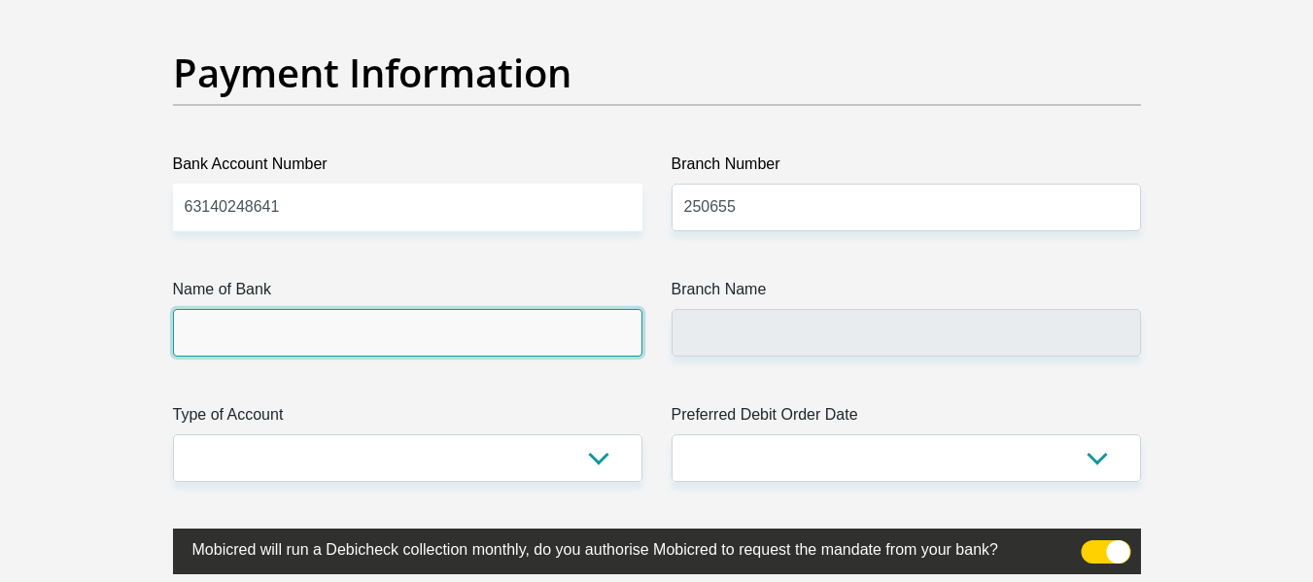
click at [477, 340] on input "Name of Bank" at bounding box center [407, 333] width 469 height 48
type input "FIRSTRAND BANK"
type input "BRANCH 560"
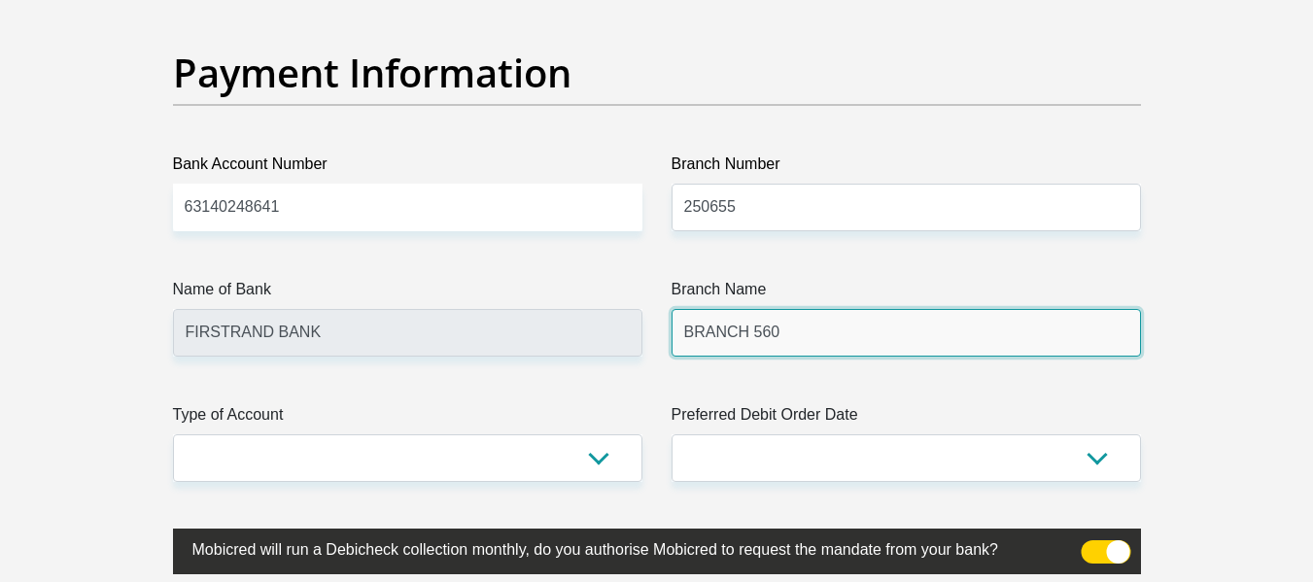
click at [833, 332] on input "BRANCH 560" at bounding box center [905, 333] width 469 height 48
click at [782, 328] on input "BRANCH 560" at bounding box center [905, 333] width 469 height 48
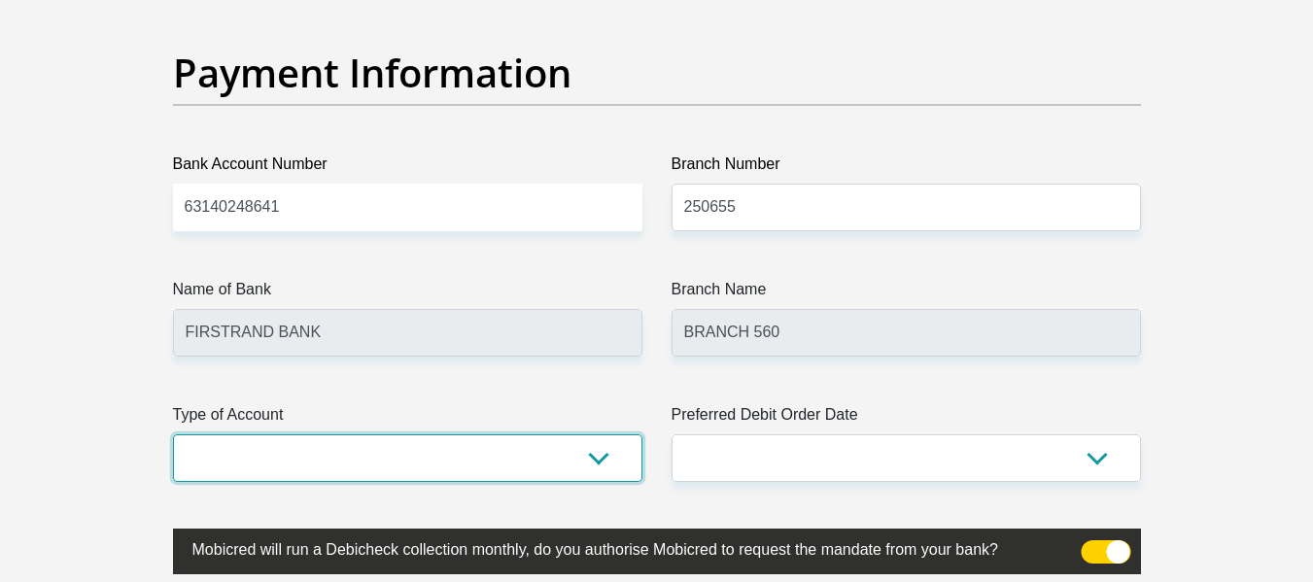
click at [357, 456] on select "Cheque Savings" at bounding box center [407, 458] width 469 height 48
select select "SAV"
click at [173, 434] on select "Cheque Savings" at bounding box center [407, 458] width 469 height 48
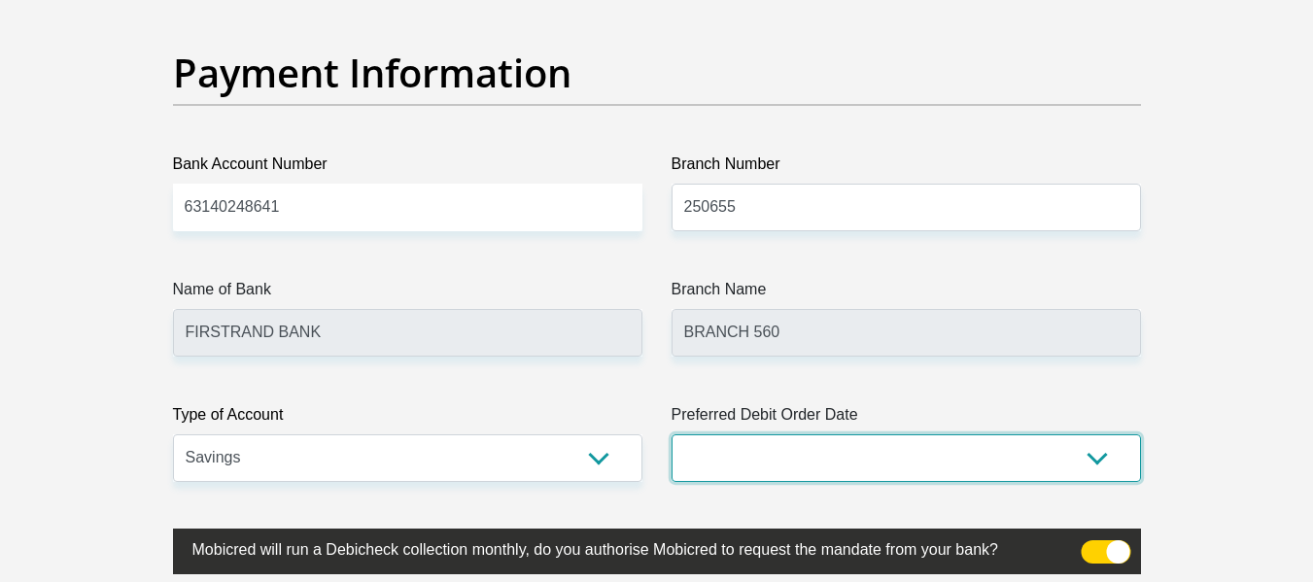
click at [738, 456] on select "1st 2nd 3rd 4th 5th 7th 18th 19th 20th 21st 22nd 23rd 24th 25th 26th 27th 28th …" at bounding box center [905, 458] width 469 height 48
select select "30"
click at [671, 434] on select "1st 2nd 3rd 4th 5th 7th 18th 19th 20th 21st 22nd 23rd 24th 25th 26th 27th 28th …" at bounding box center [905, 458] width 469 height 48
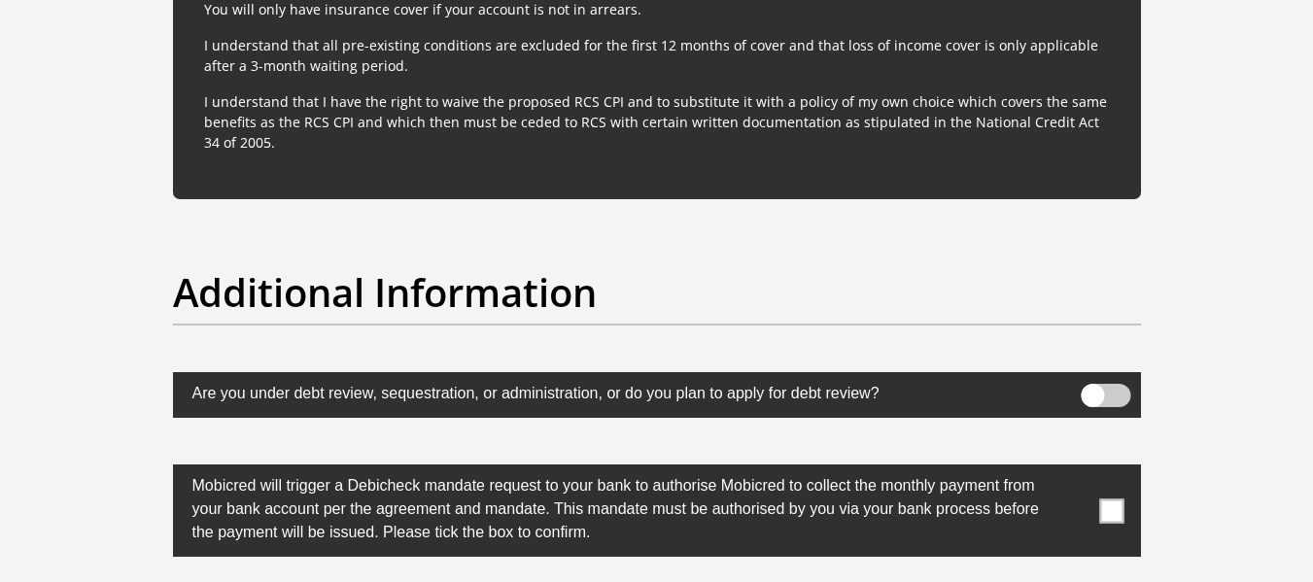
scroll to position [5927, 0]
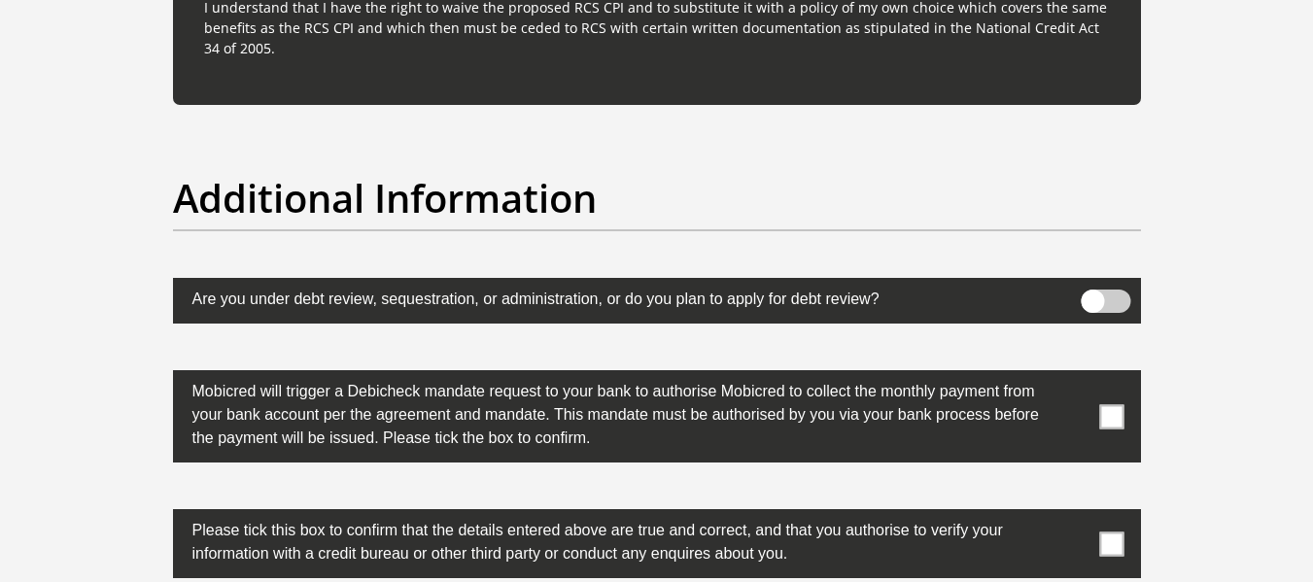
click at [1109, 416] on span at bounding box center [1111, 416] width 24 height 24
click at [1073, 375] on input "checkbox" at bounding box center [1073, 375] width 0 height 0
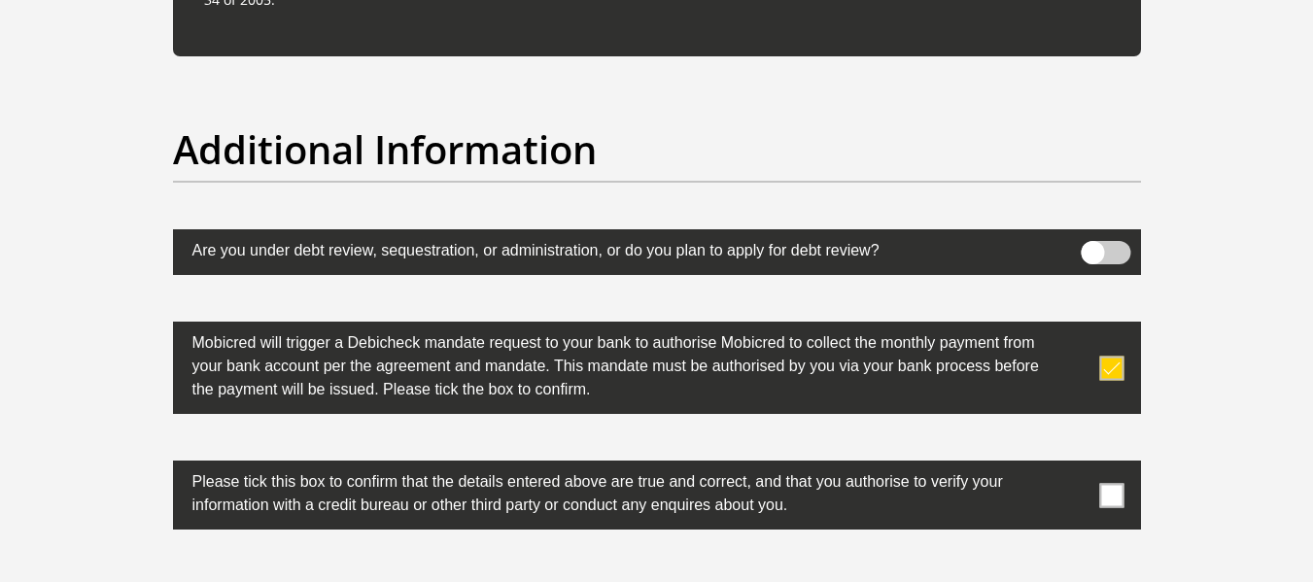
scroll to position [6024, 0]
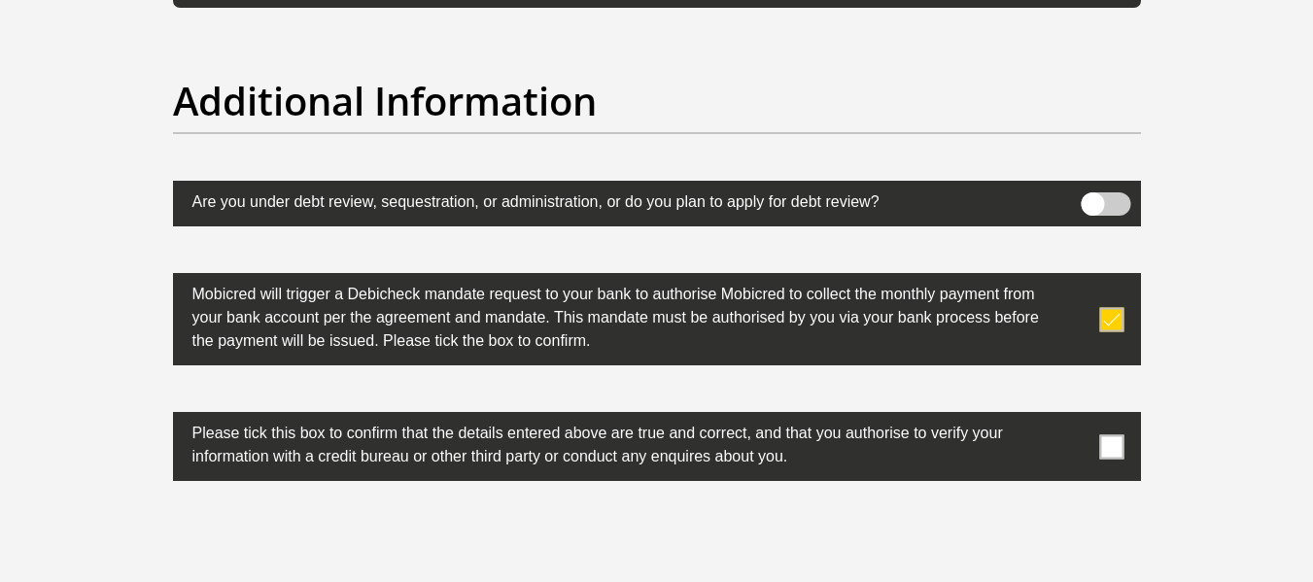
click at [1113, 451] on span at bounding box center [1111, 446] width 24 height 24
click at [1073, 417] on input "checkbox" at bounding box center [1073, 417] width 0 height 0
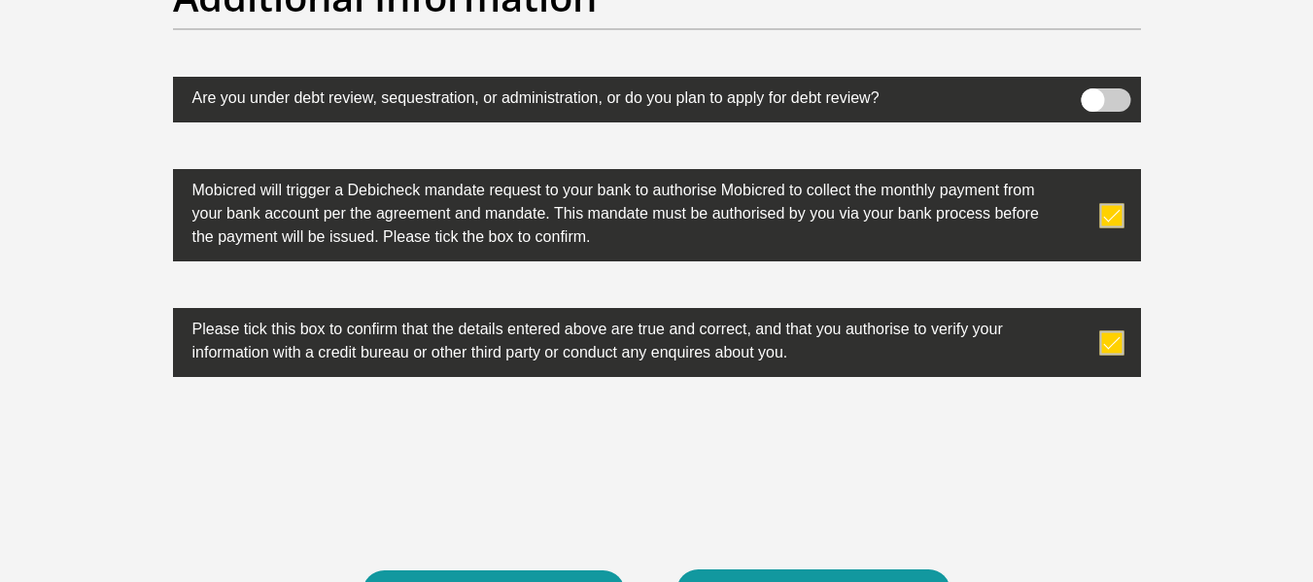
scroll to position [6219, 0]
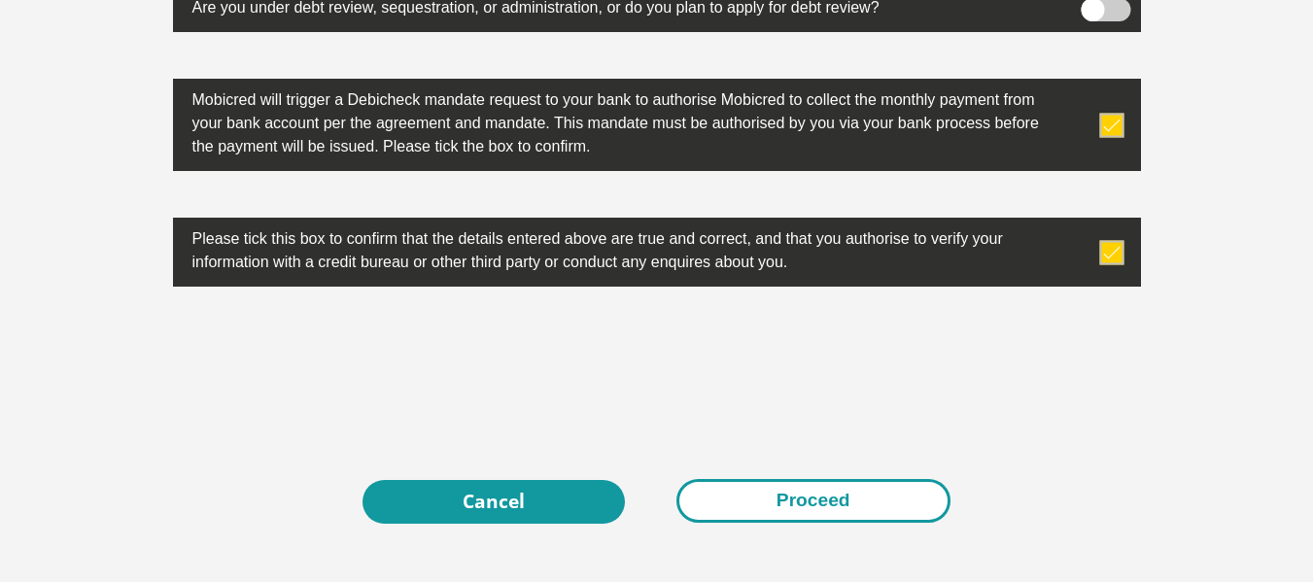
click at [864, 515] on button "Proceed" at bounding box center [813, 501] width 274 height 44
